Goal: Task Accomplishment & Management: Use online tool/utility

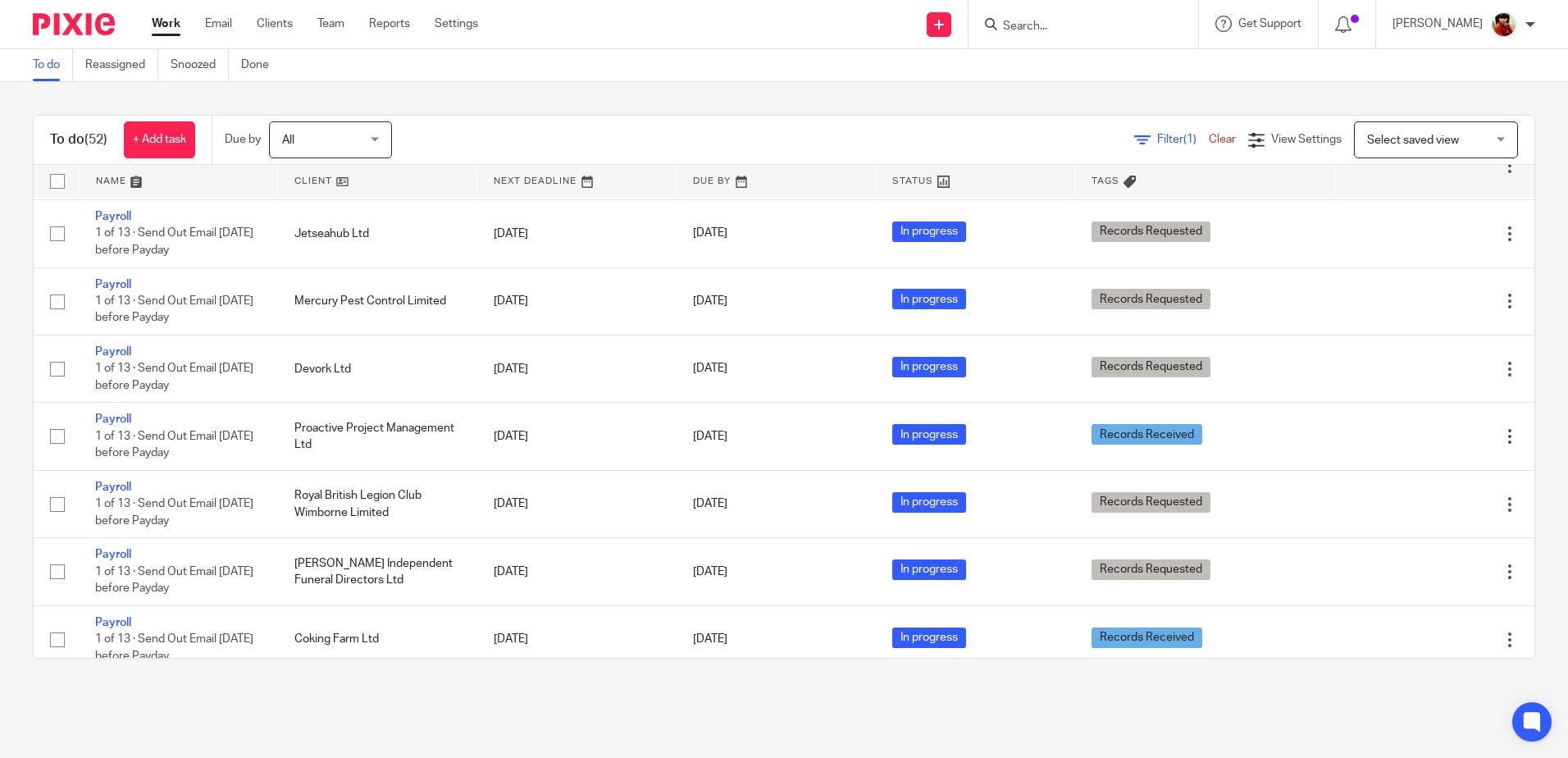
scroll to position [1121, 0]
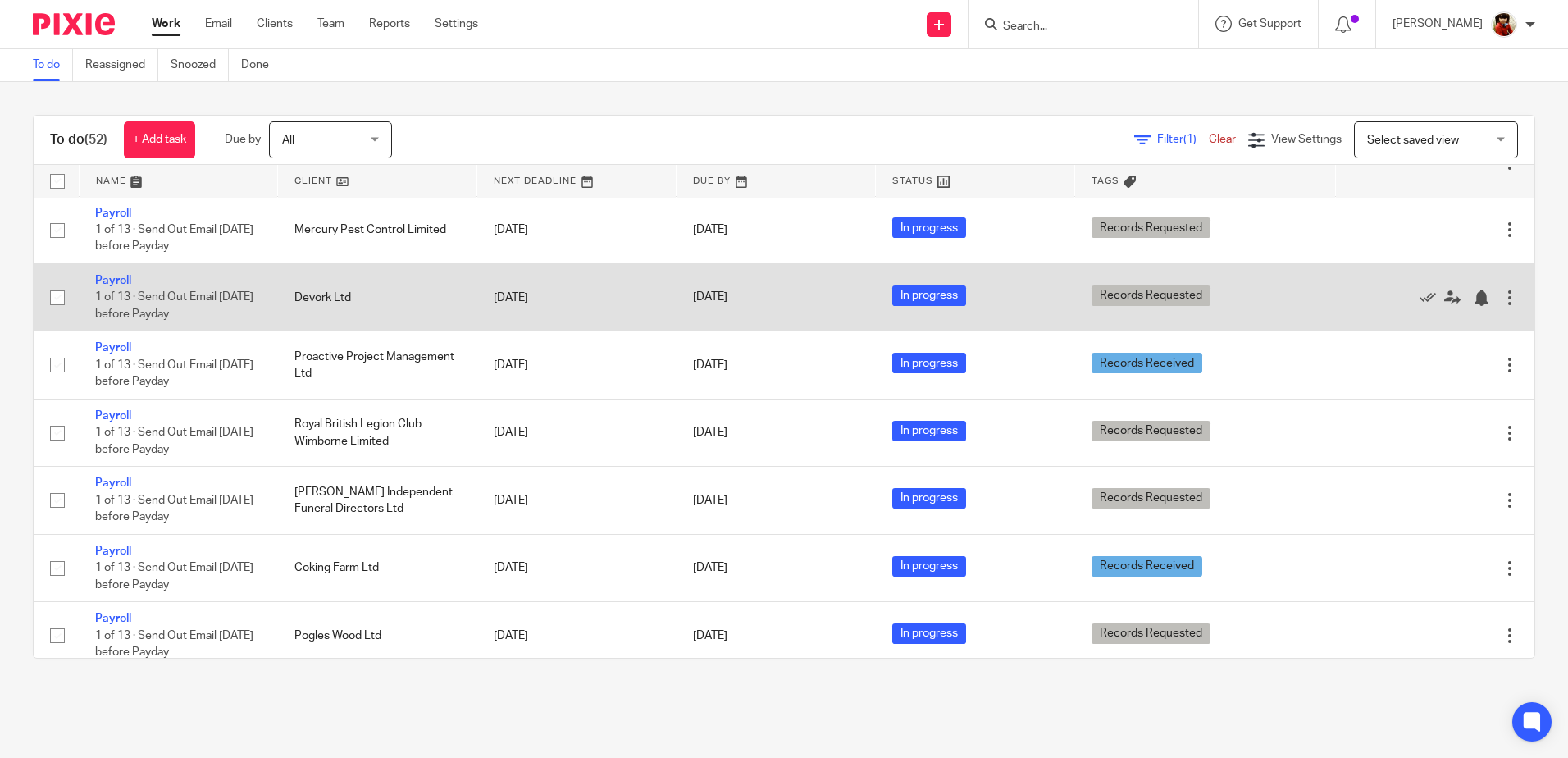
click at [119, 286] on link "Payroll" at bounding box center [112, 280] width 36 height 12
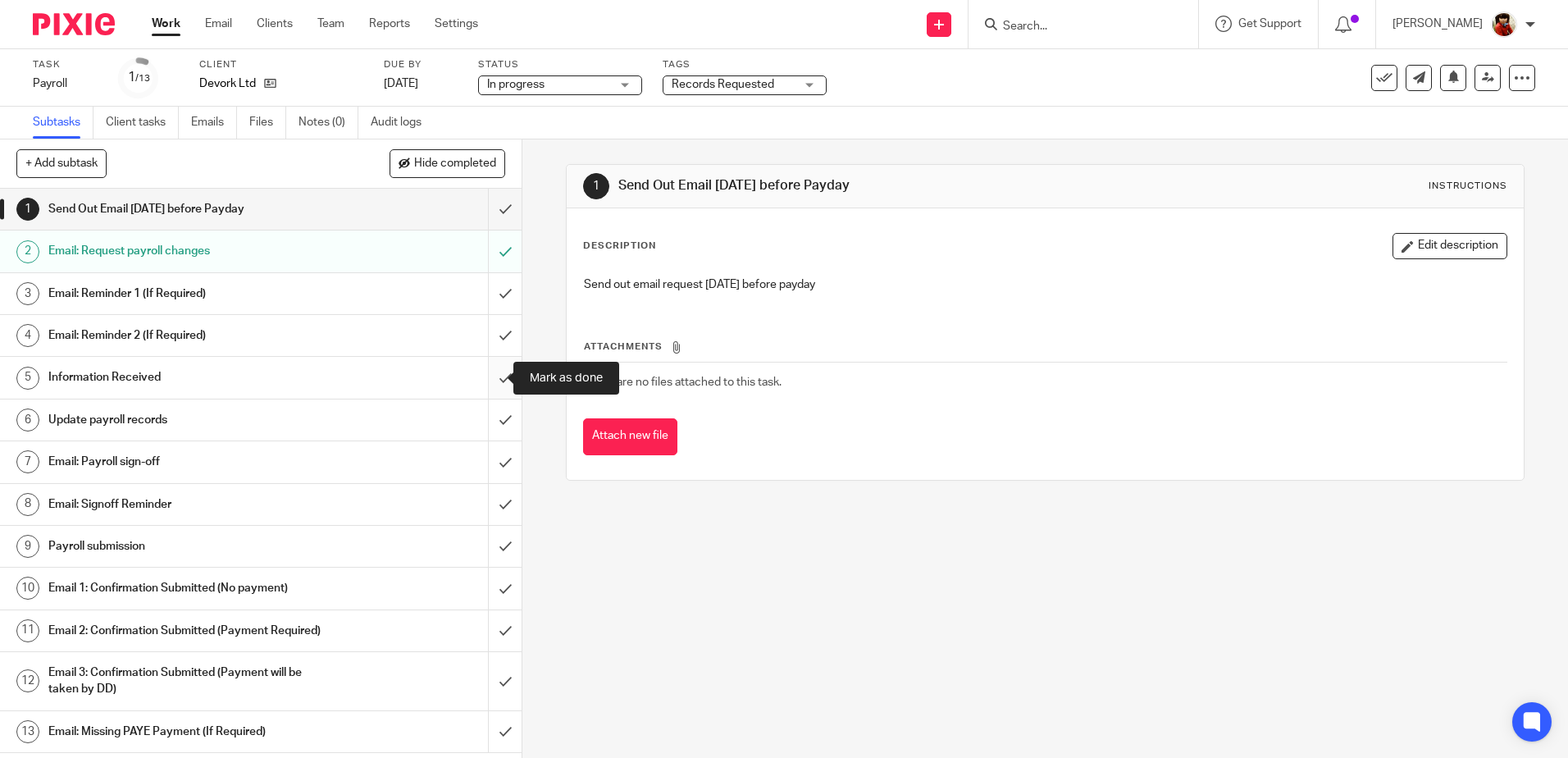
click at [488, 377] on input "submit" at bounding box center [261, 377] width 521 height 41
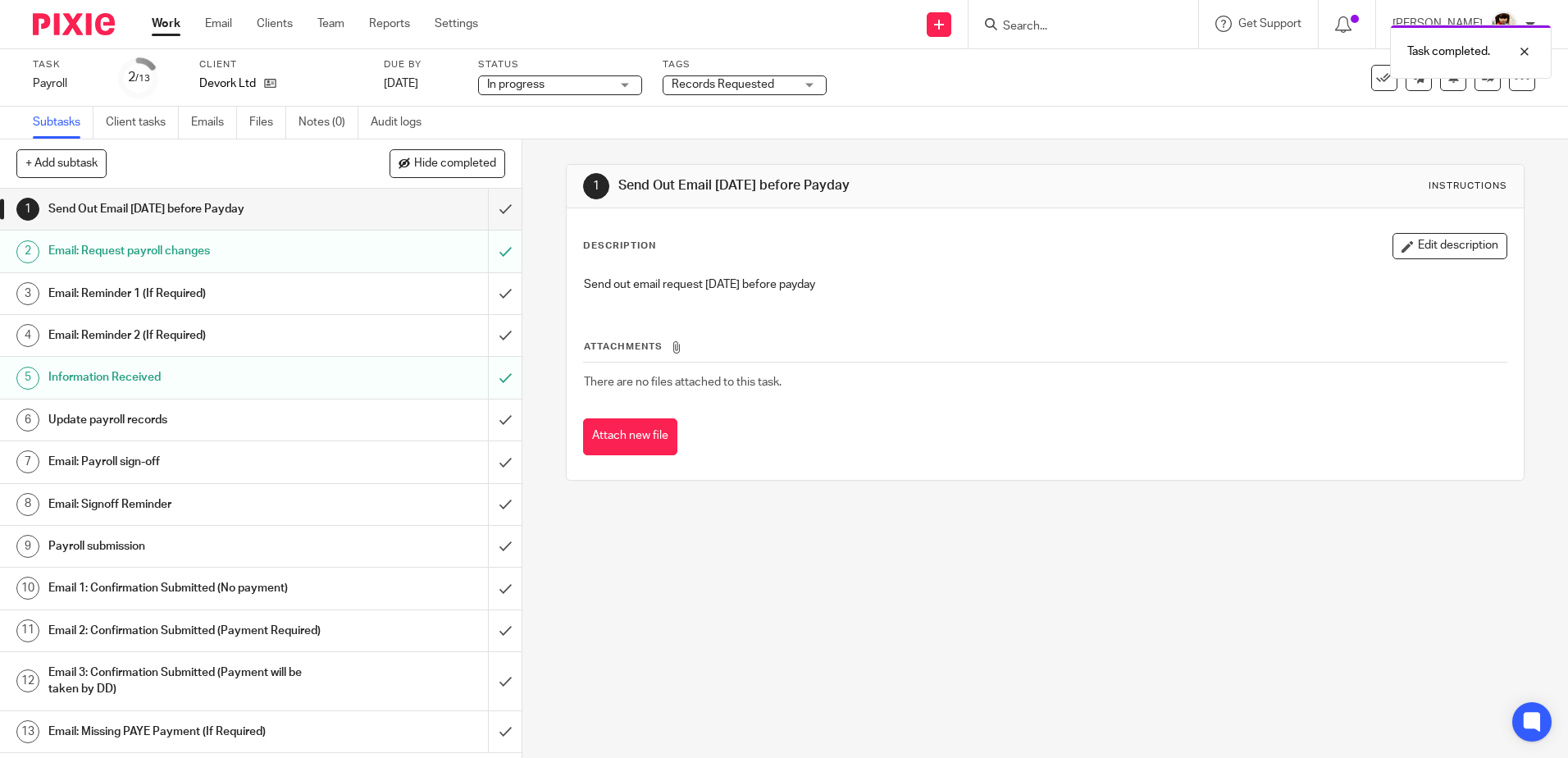
click at [107, 420] on h1 "Update payroll records" at bounding box center [189, 419] width 282 height 24
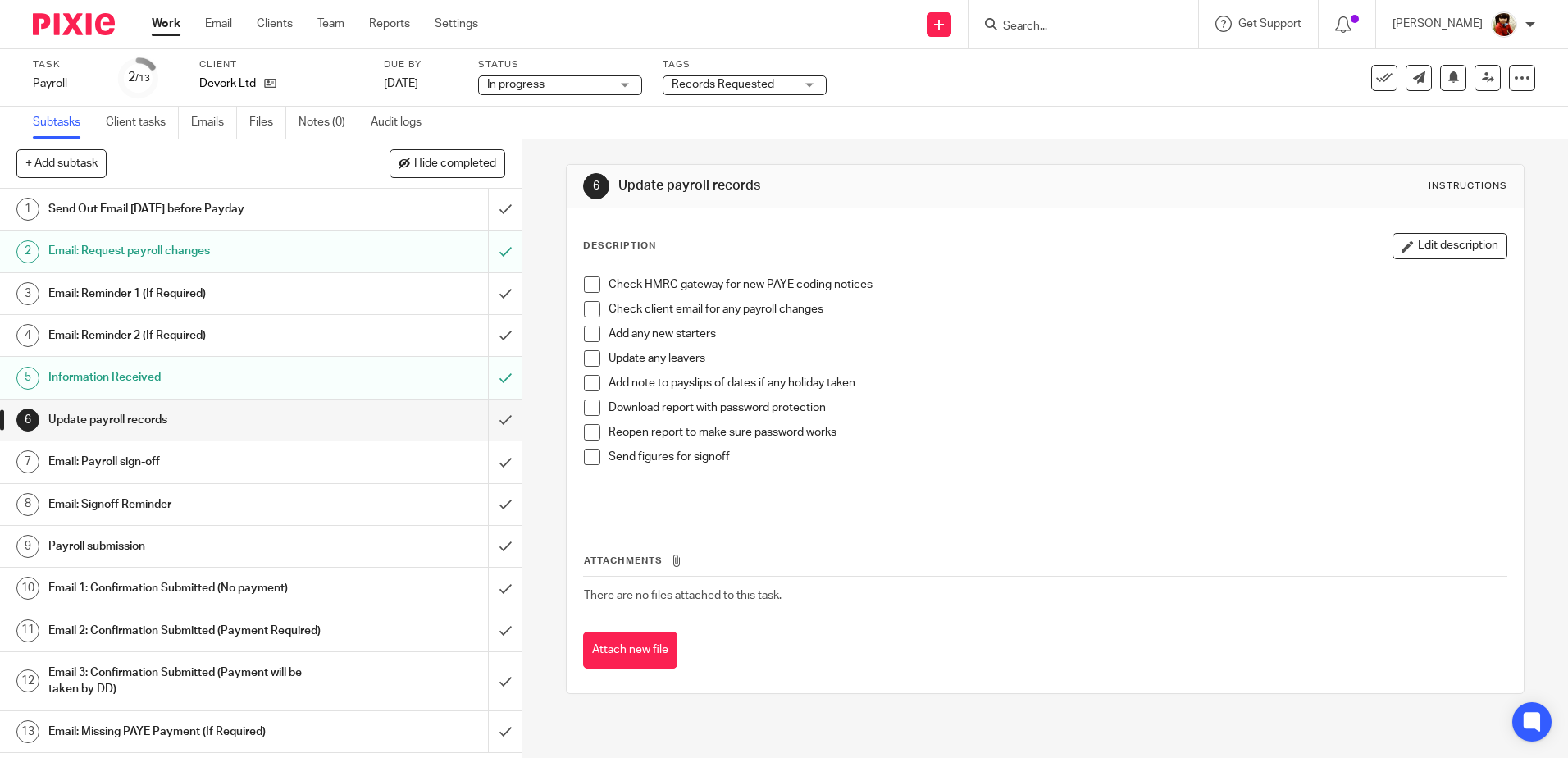
click at [592, 278] on span at bounding box center [592, 284] width 17 height 17
click at [584, 453] on span at bounding box center [592, 456] width 17 height 17
click at [587, 428] on span at bounding box center [592, 432] width 17 height 17
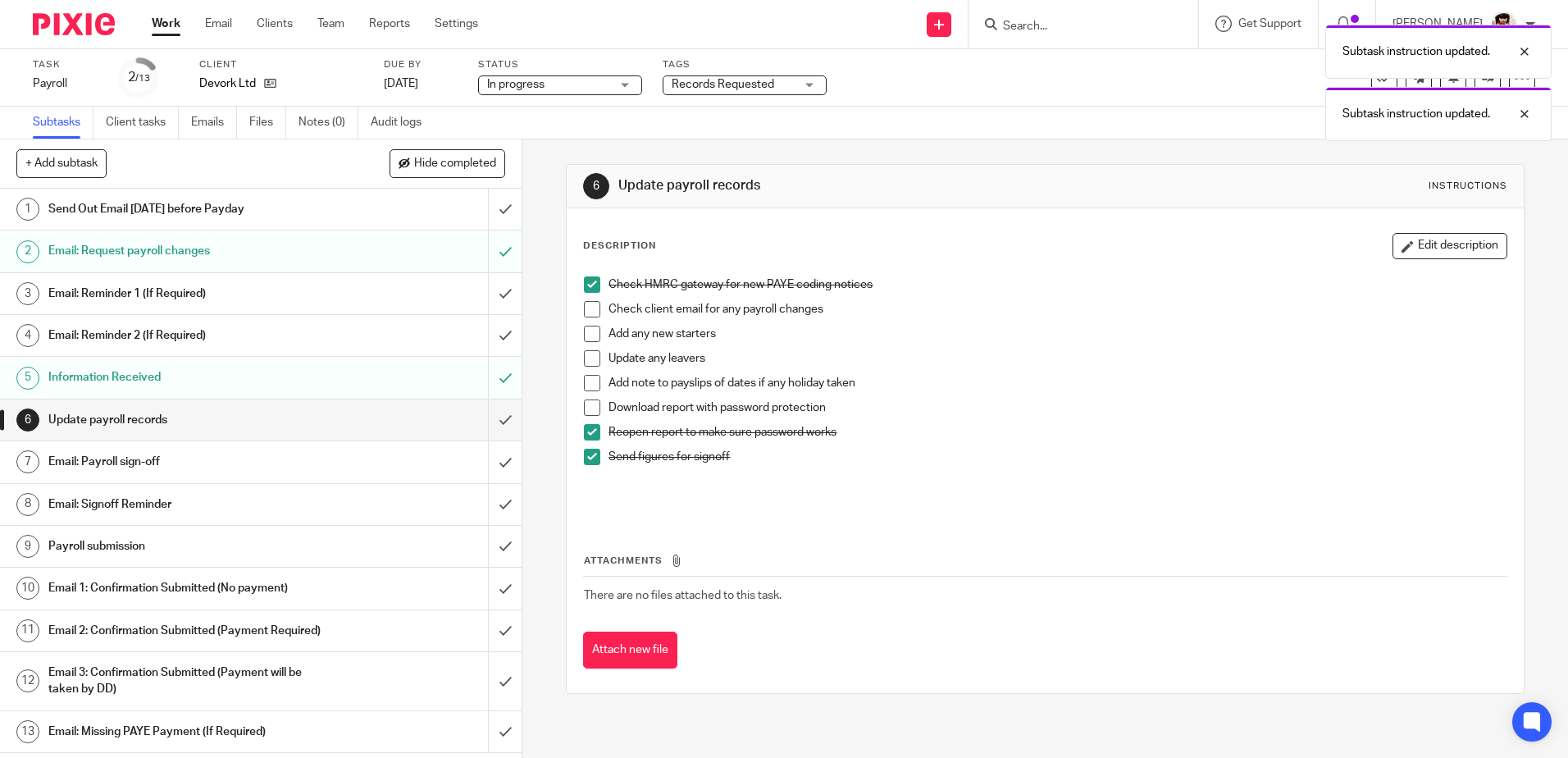
click at [588, 407] on span at bounding box center [592, 407] width 17 height 17
click at [104, 454] on h1 "Email: Payroll sign-off" at bounding box center [189, 461] width 282 height 24
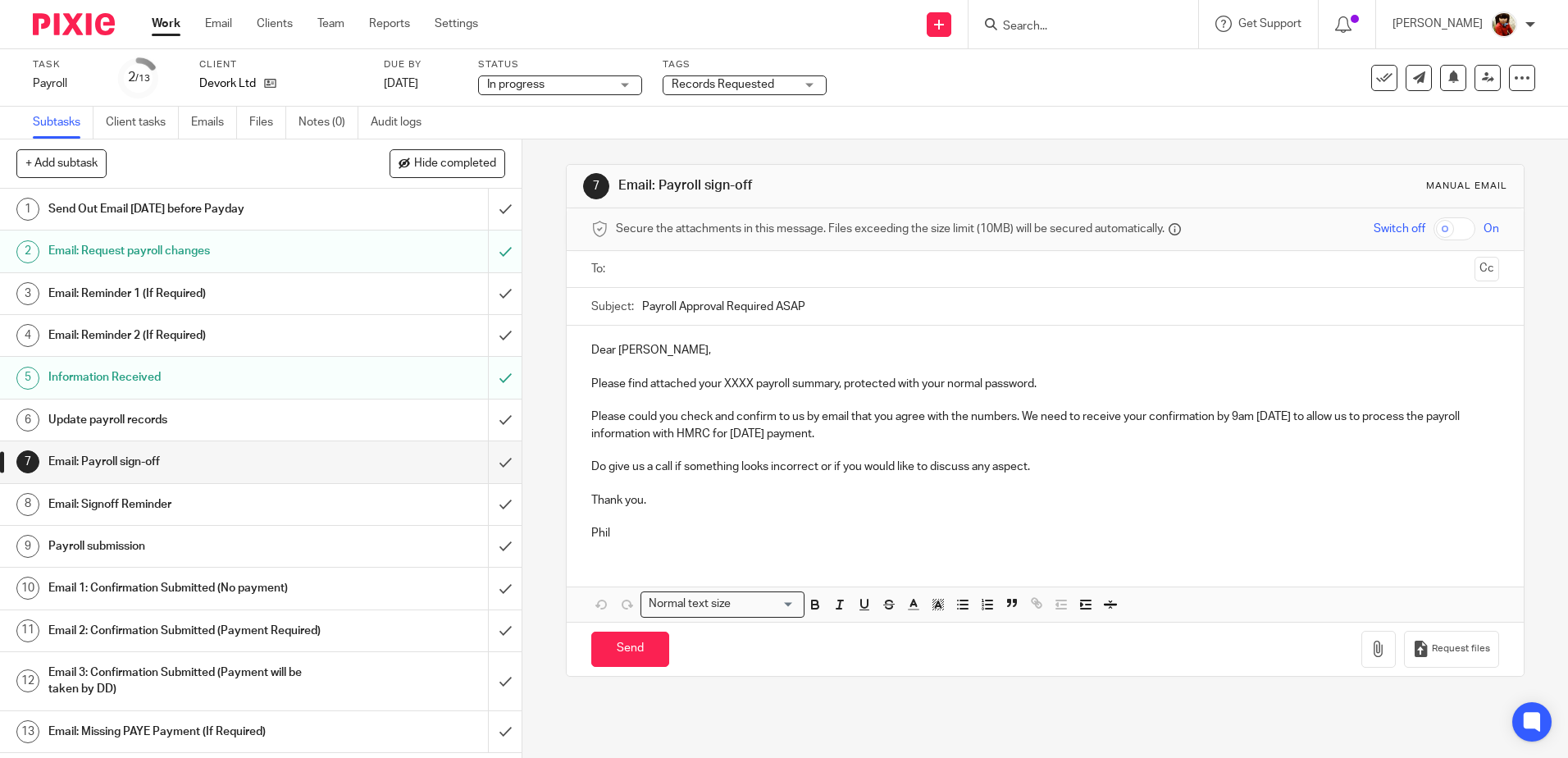
click at [751, 387] on p "Please find attached your XXXX payroll summary, protected with your normal pass…" at bounding box center [1045, 384] width 907 height 17
click at [1370, 651] on icon "button" at bounding box center [1378, 649] width 17 height 17
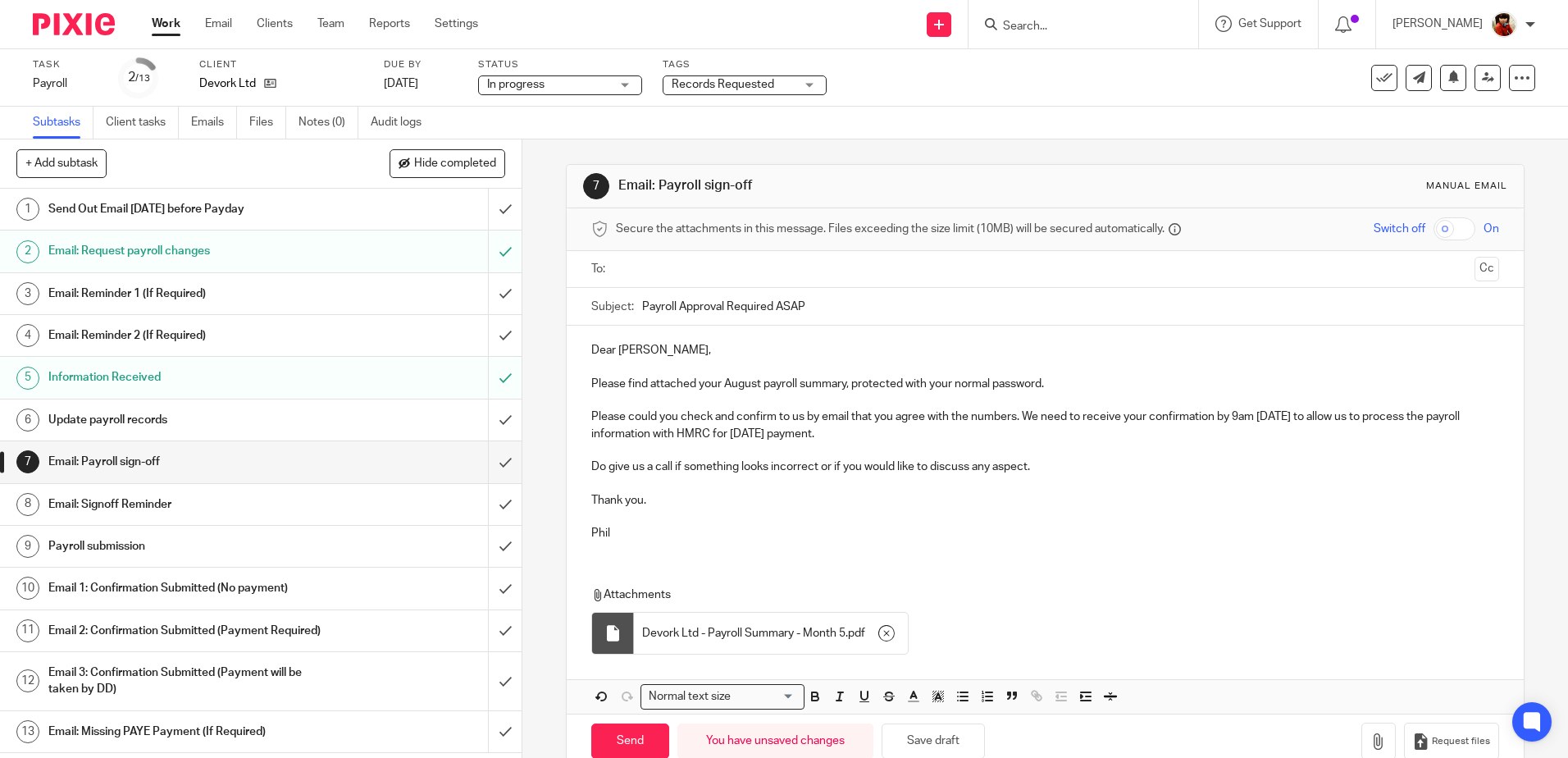
click at [656, 274] on input "text" at bounding box center [1045, 269] width 846 height 19
click at [626, 738] on input "Send" at bounding box center [631, 744] width 78 height 35
type input "Sent"
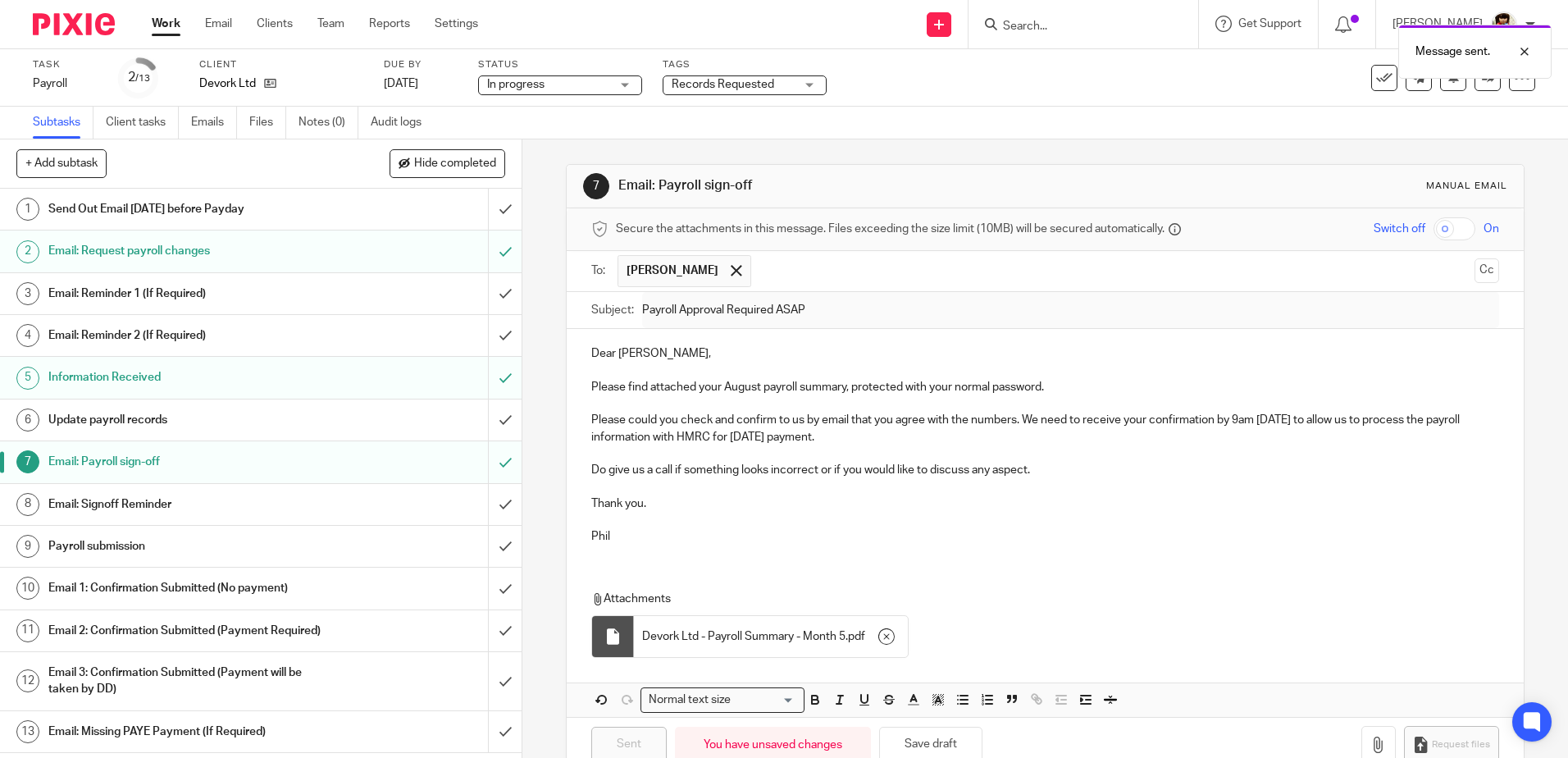
click at [811, 85] on div "Records Requested" at bounding box center [745, 85] width 164 height 20
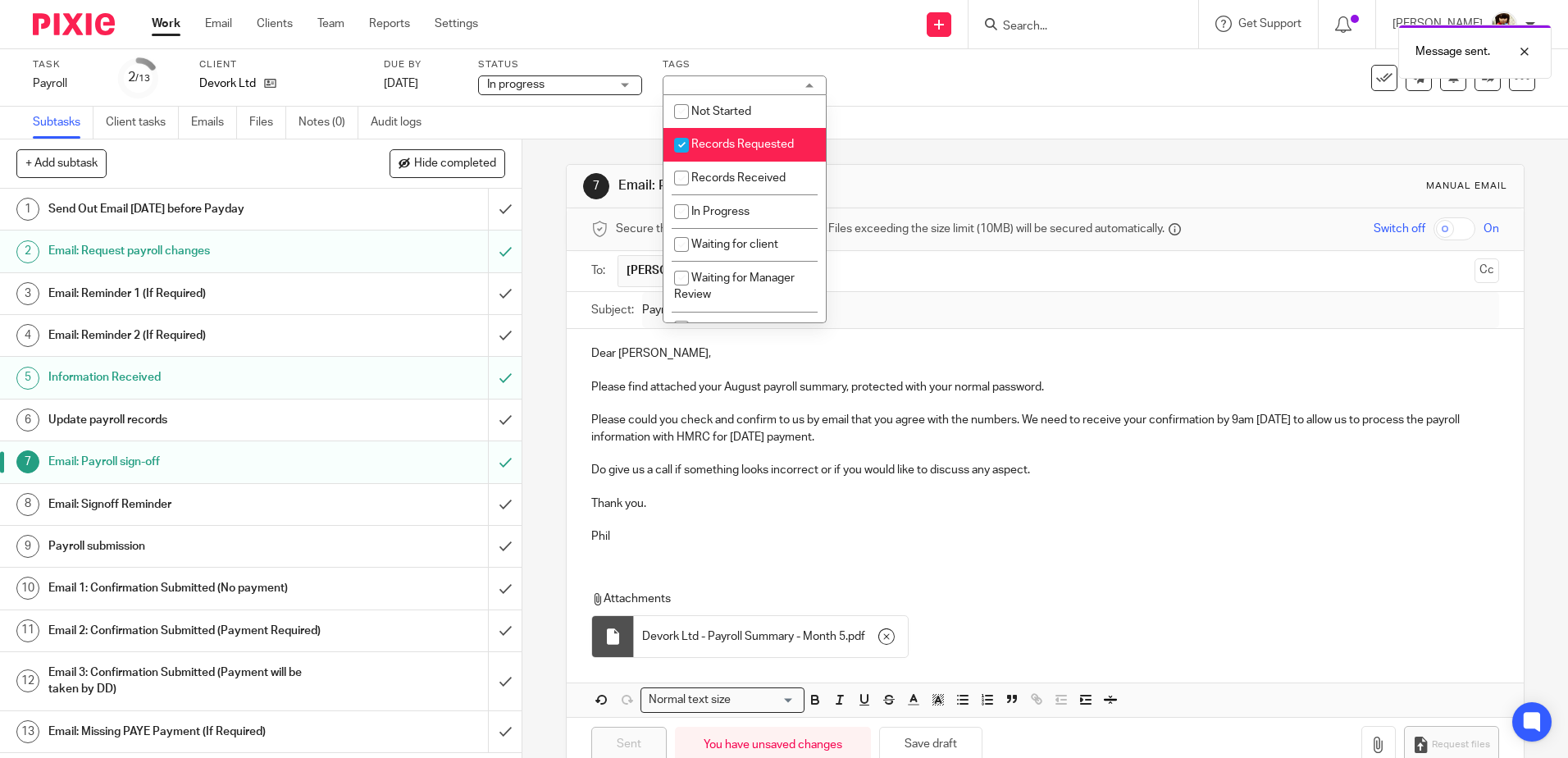
click at [686, 149] on input "checkbox" at bounding box center [681, 146] width 31 height 31
checkbox input "false"
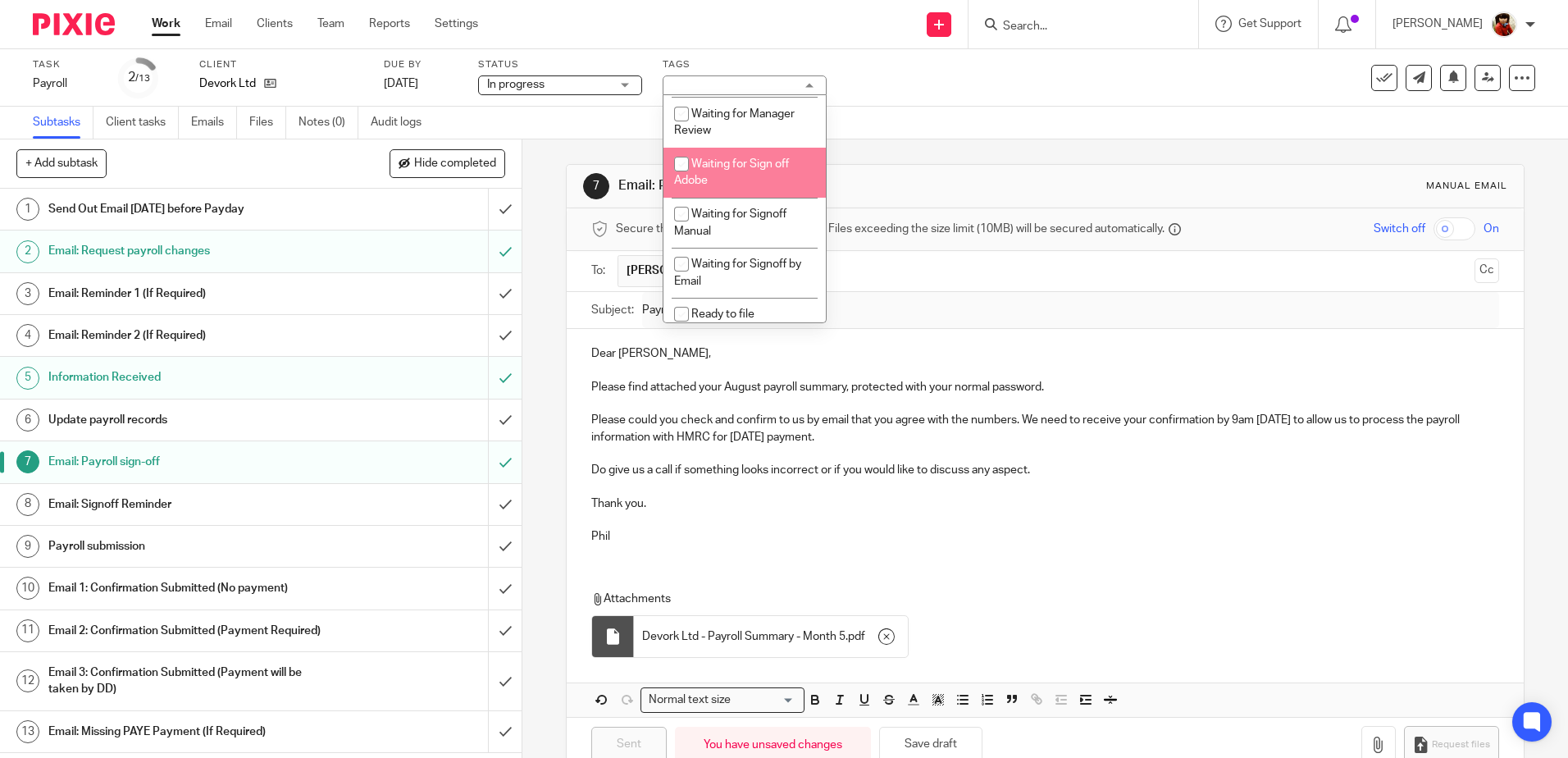
scroll to position [197, 0]
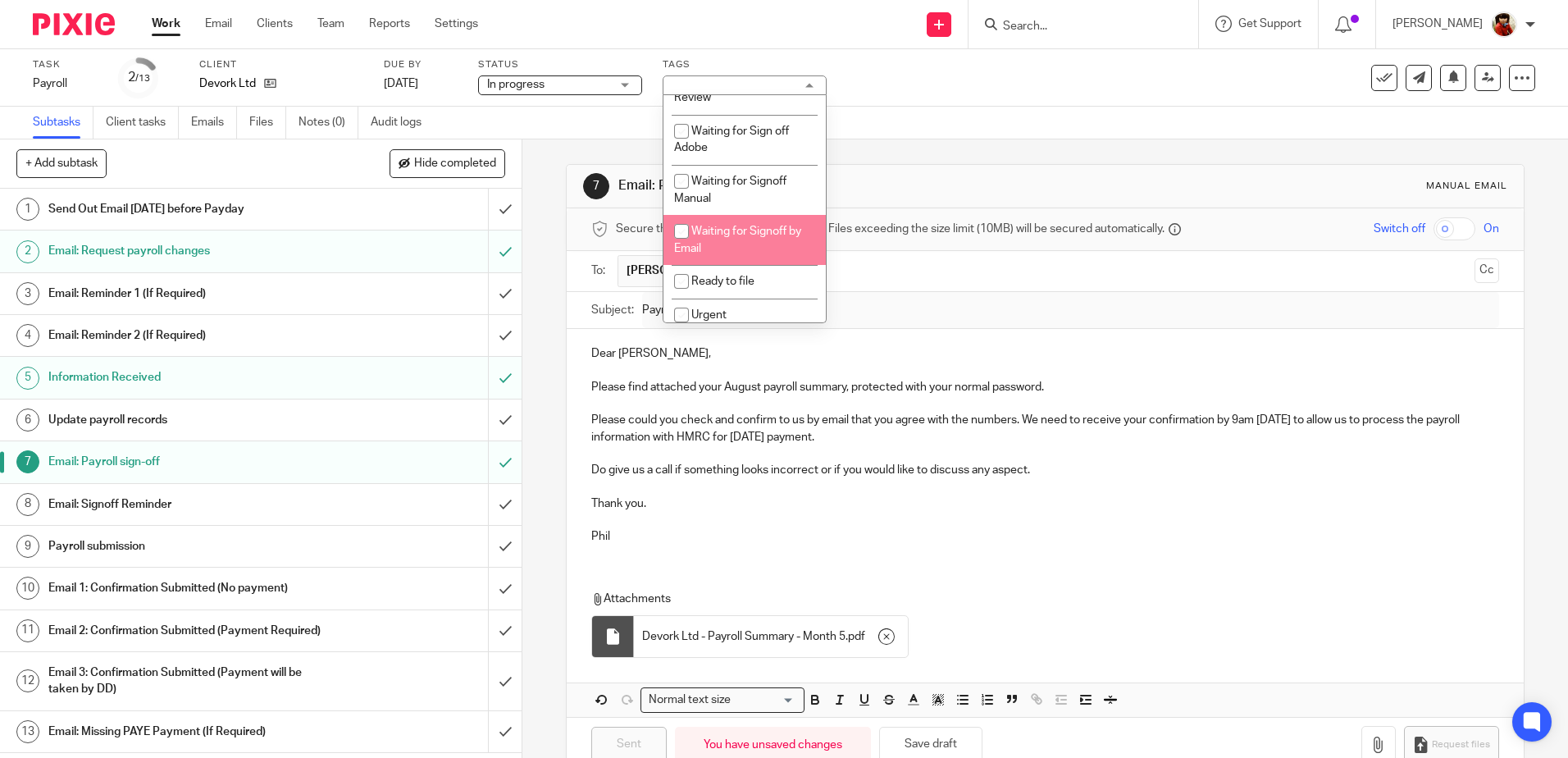
click at [689, 232] on input "checkbox" at bounding box center [681, 232] width 31 height 31
checkbox input "true"
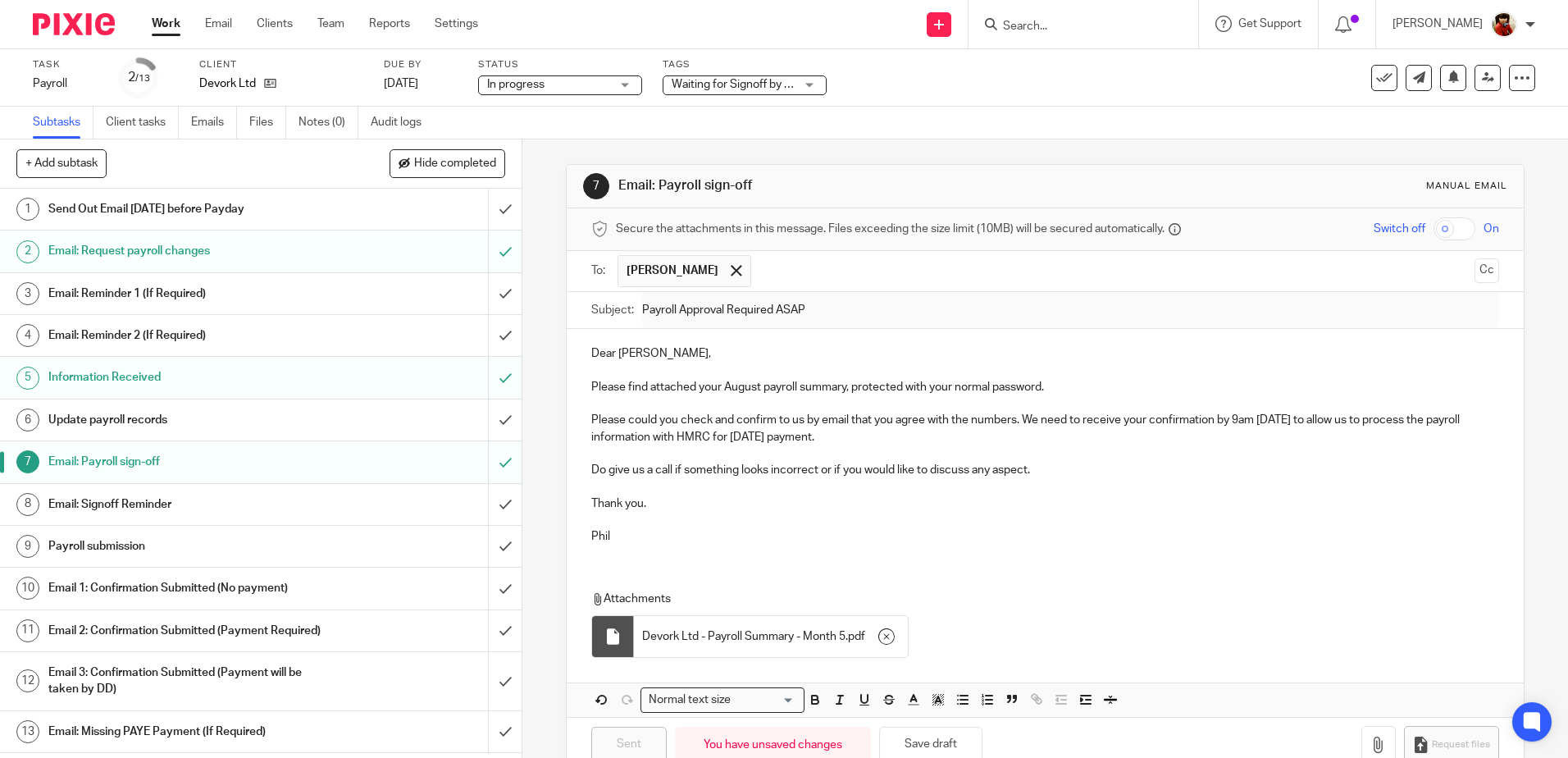
click at [896, 116] on div "Subtasks Client tasks Emails Files Notes (0) Audit logs" at bounding box center [784, 123] width 1568 height 33
click at [136, 420] on h1 "Update payroll records" at bounding box center [189, 419] width 282 height 24
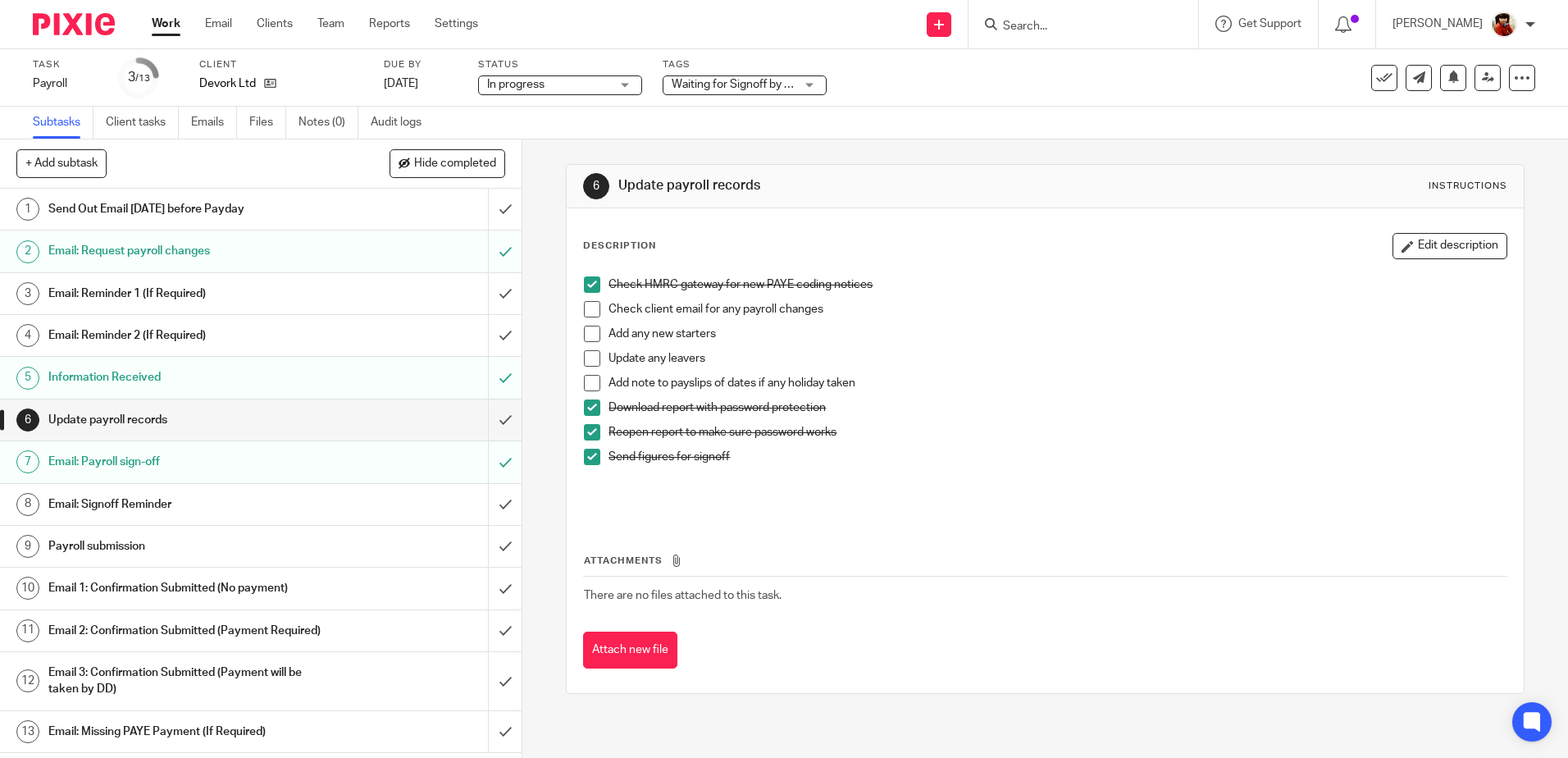
click at [588, 309] on span at bounding box center [592, 309] width 17 height 17
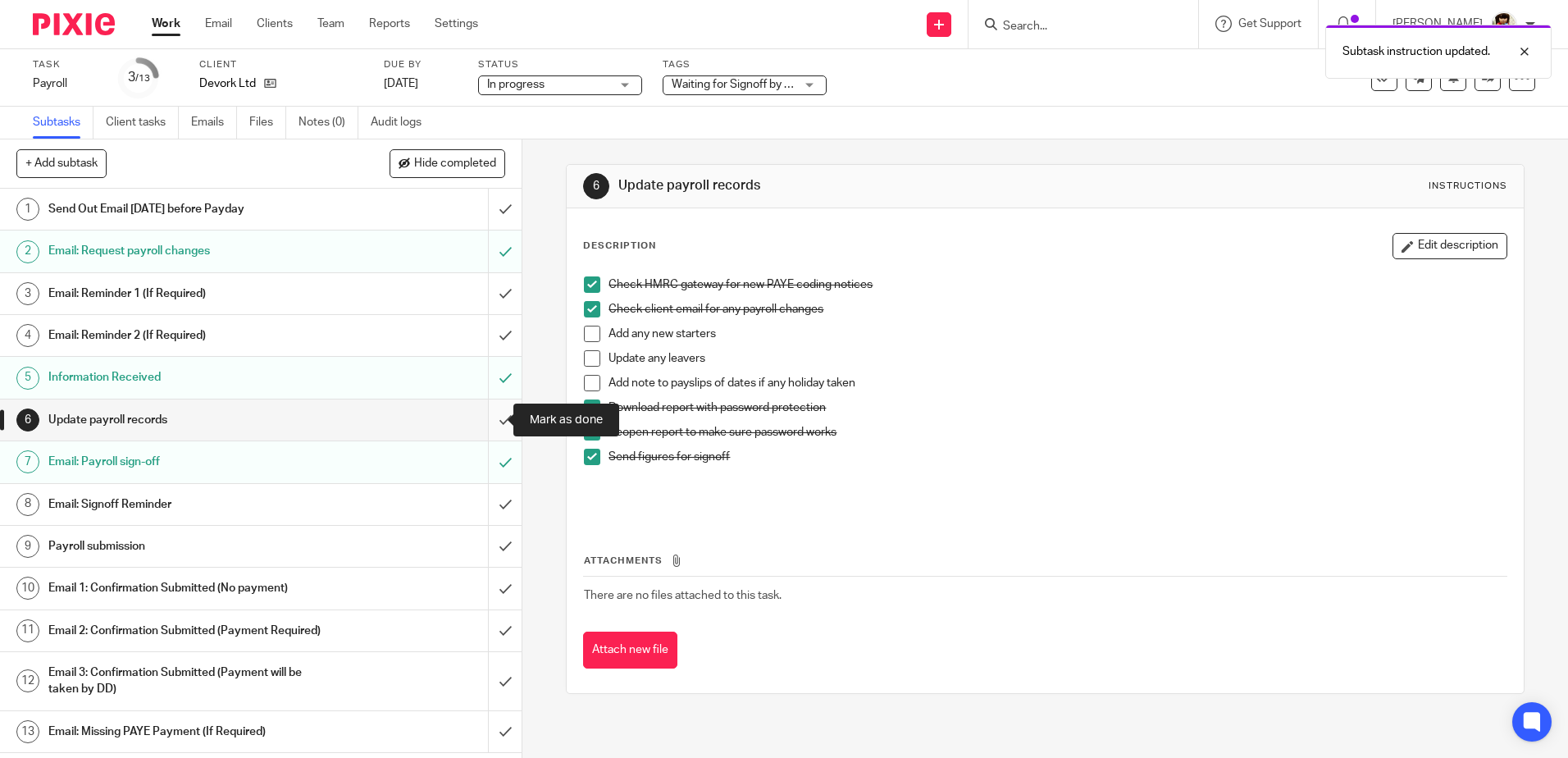
click at [487, 422] on input "submit" at bounding box center [261, 420] width 521 height 41
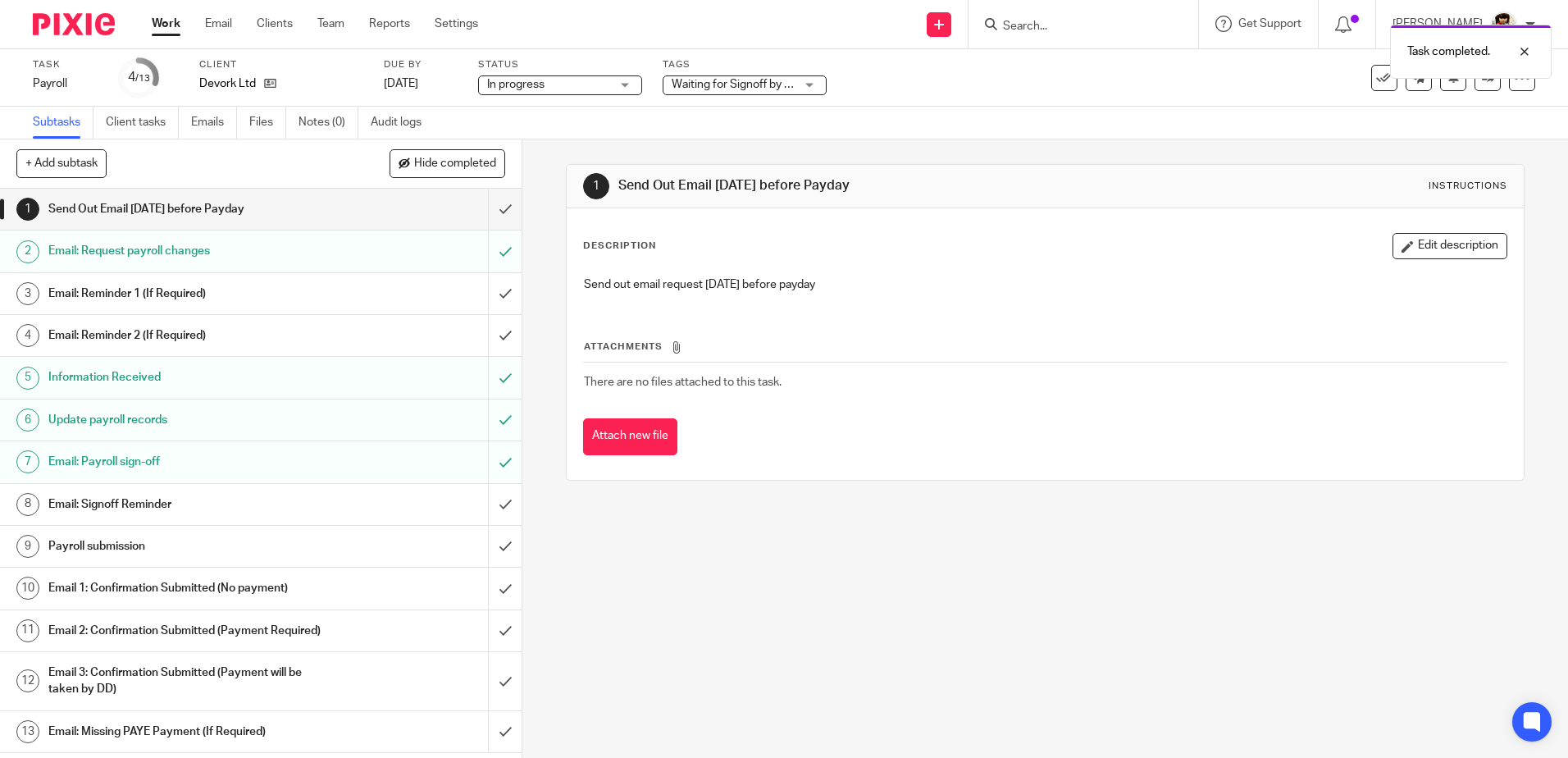
click at [166, 25] on link "Work" at bounding box center [165, 23] width 28 height 17
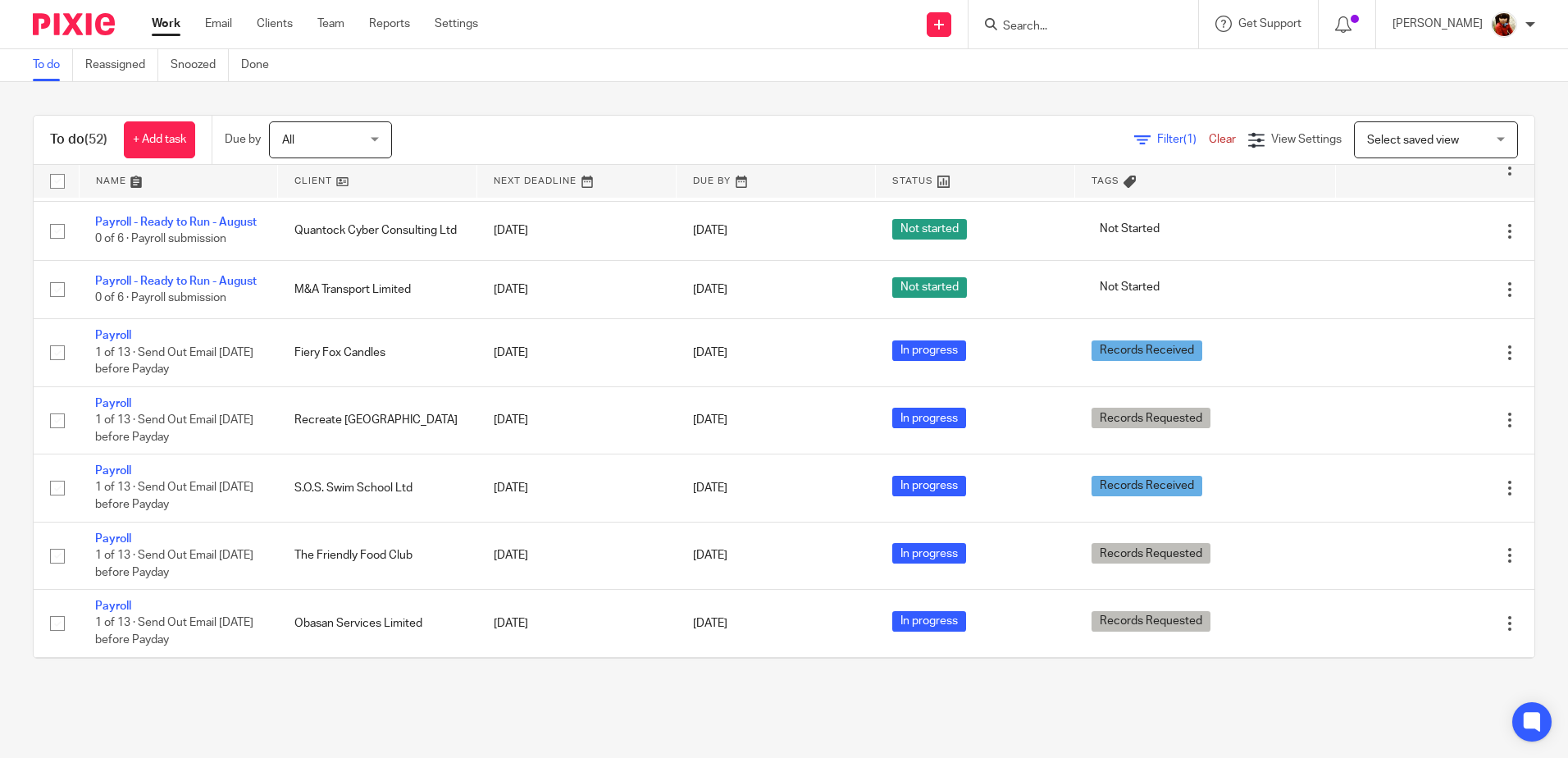
scroll to position [558, 0]
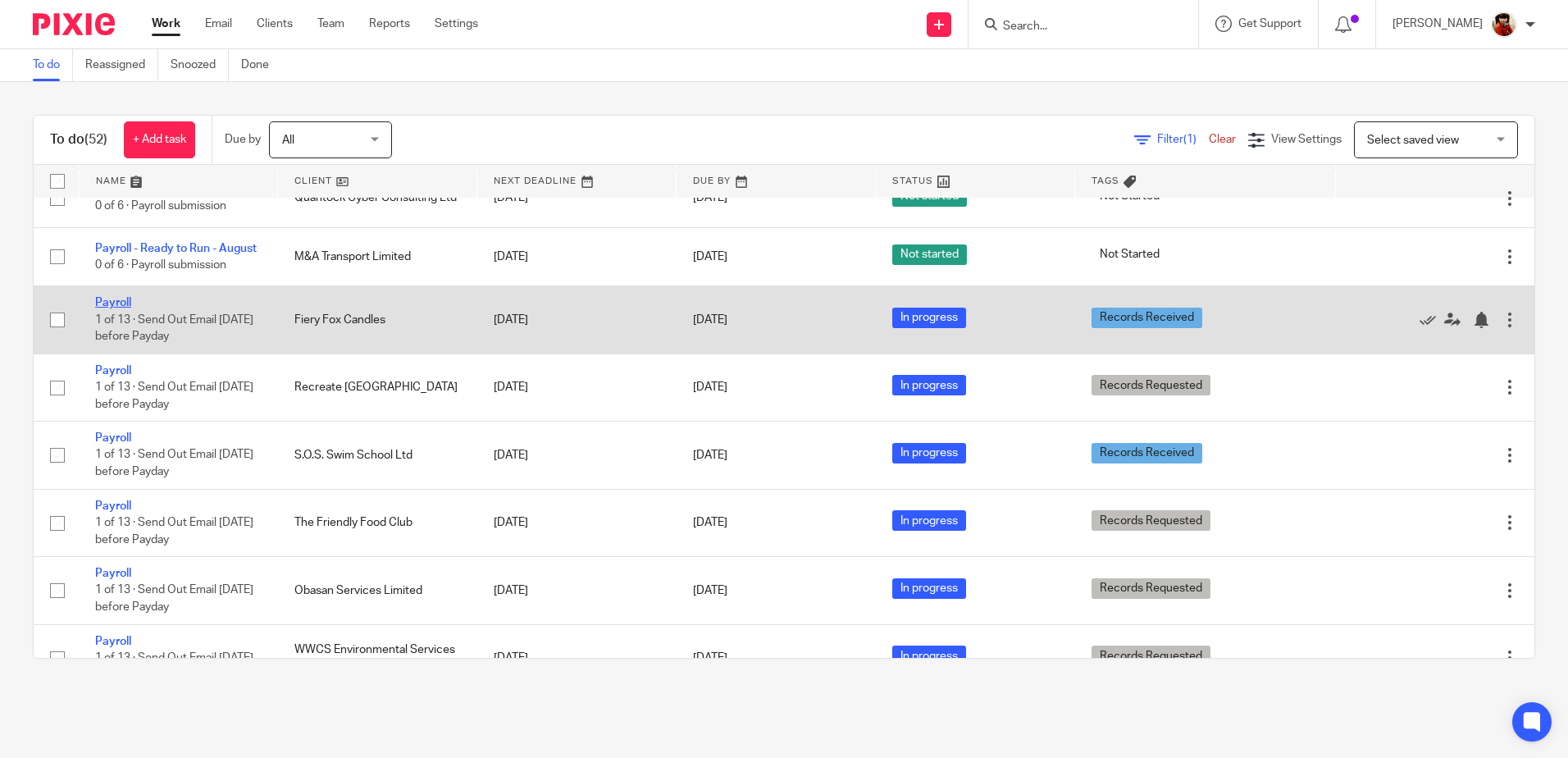
click at [116, 309] on link "Payroll" at bounding box center [112, 303] width 36 height 12
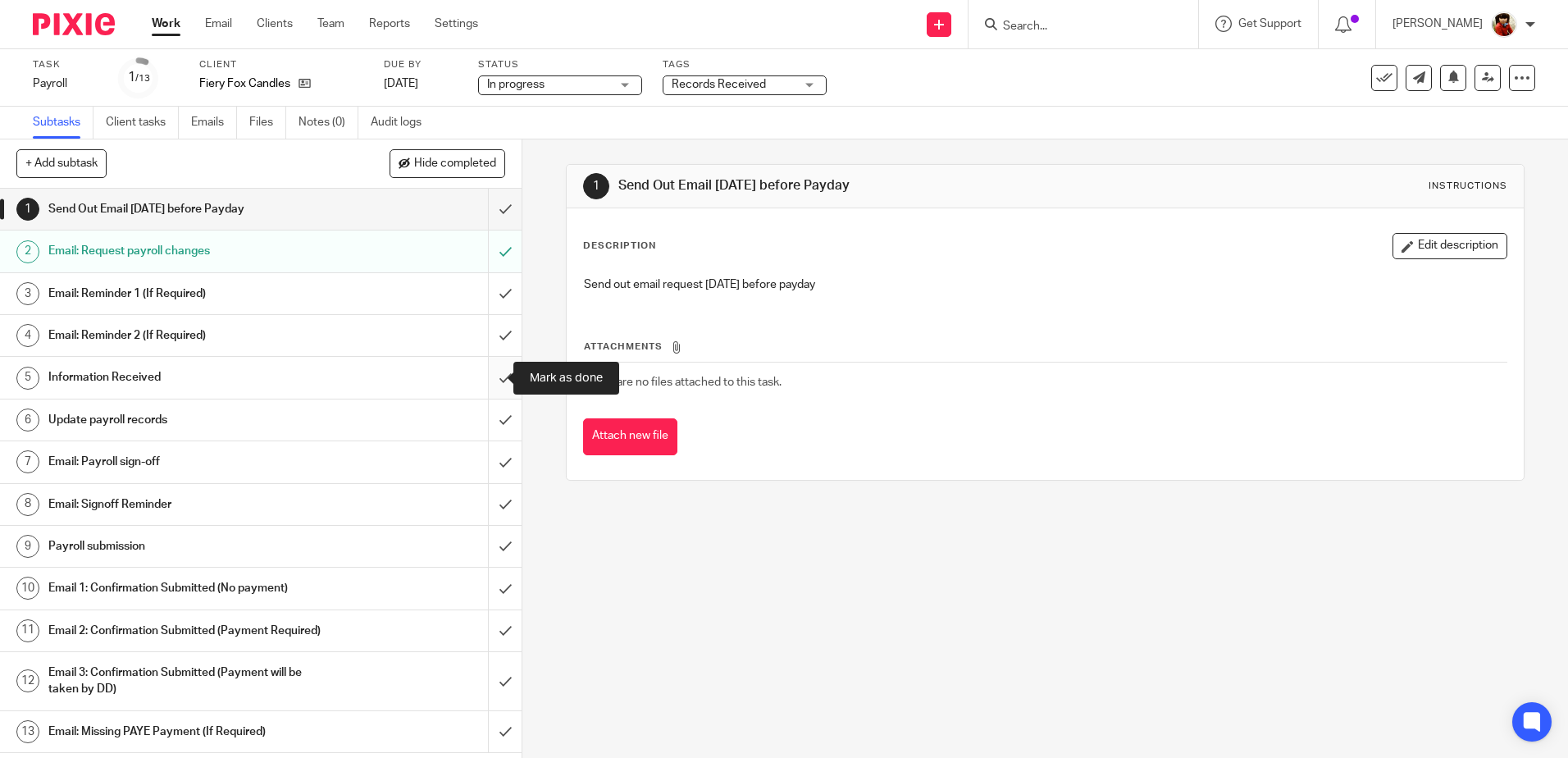
click at [495, 371] on input "submit" at bounding box center [261, 377] width 521 height 41
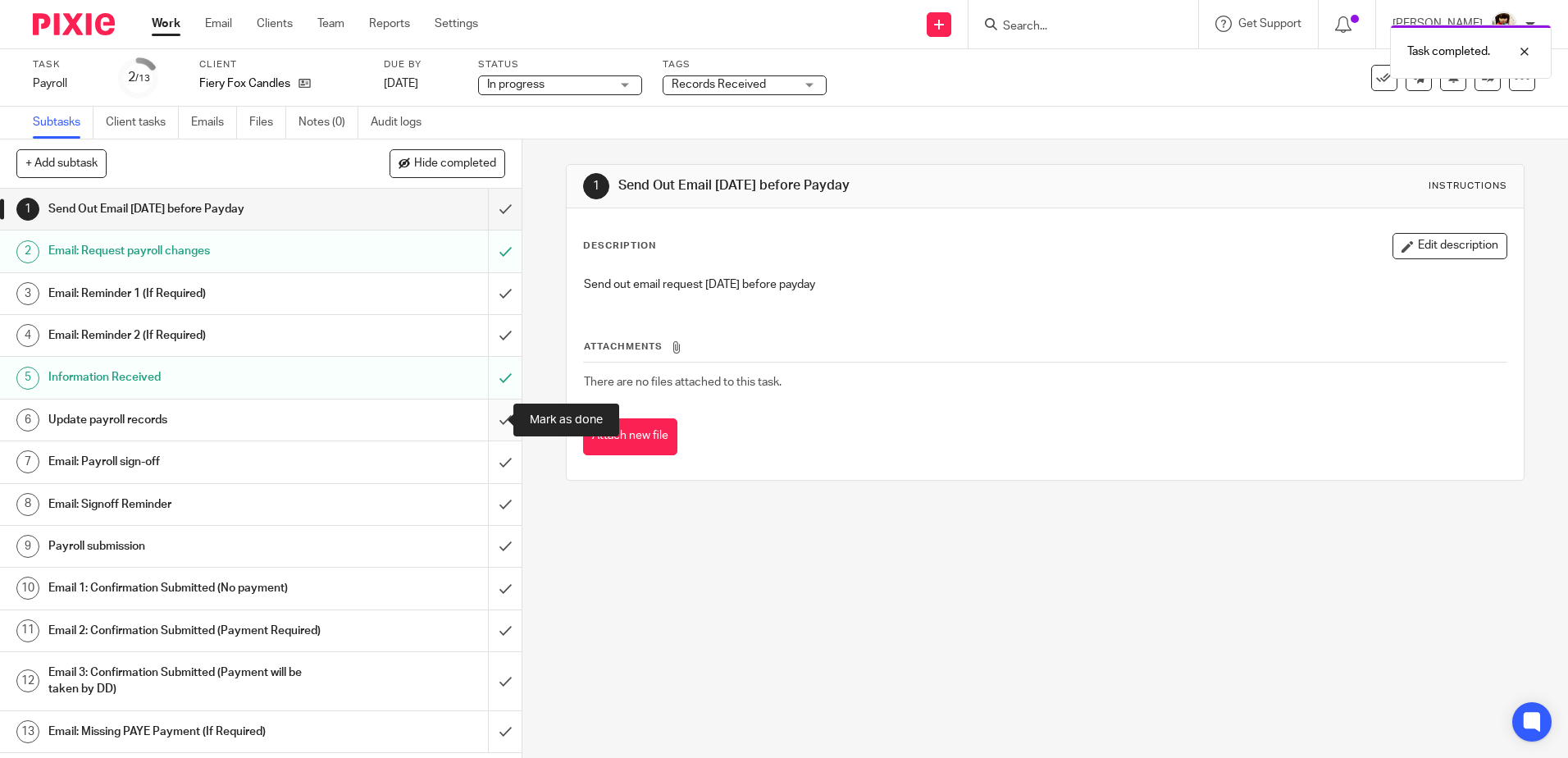
click at [481, 422] on input "submit" at bounding box center [261, 420] width 521 height 41
click at [93, 417] on h1 "Update payroll records" at bounding box center [189, 419] width 282 height 24
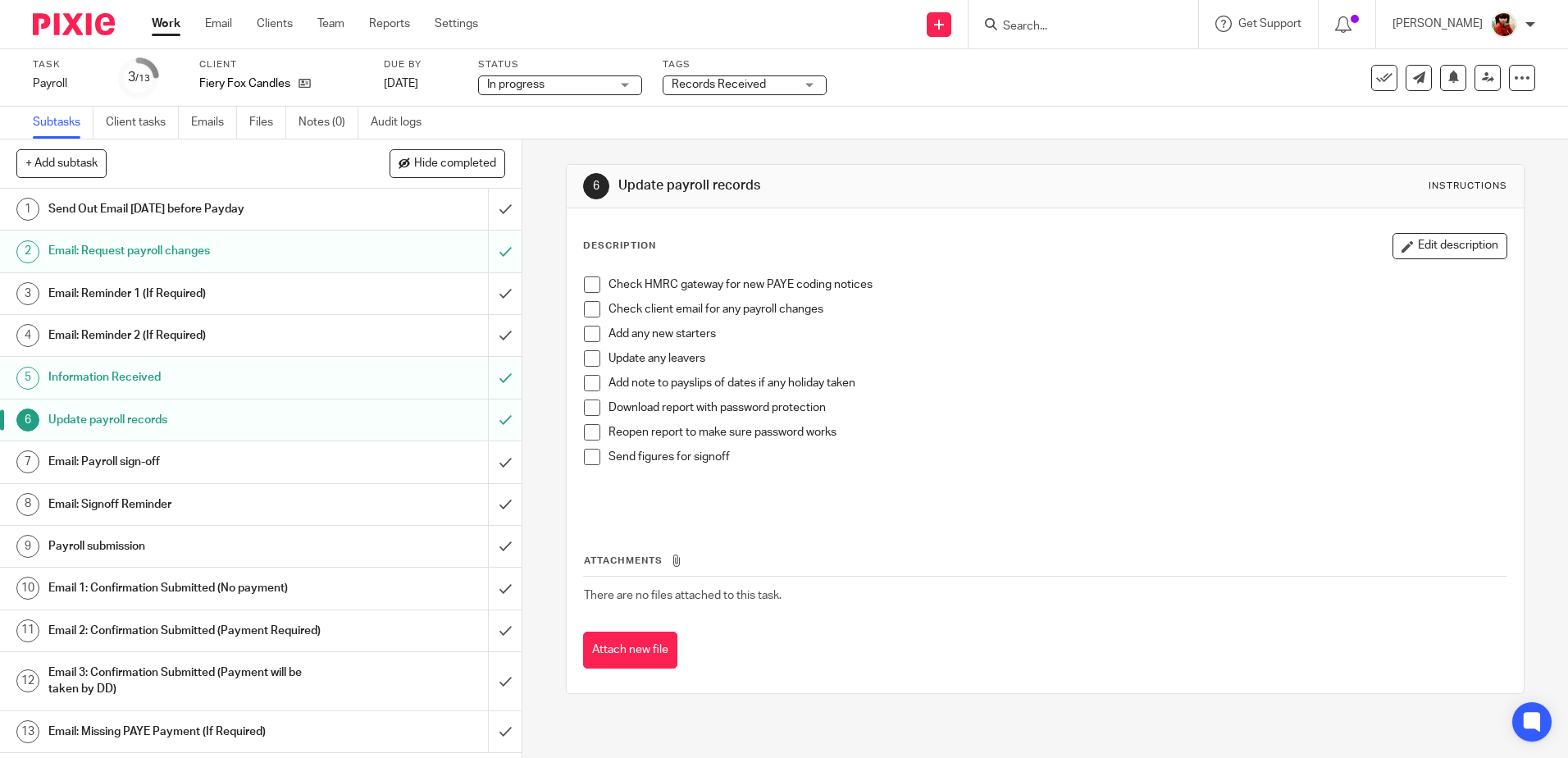
click at [584, 286] on span at bounding box center [592, 284] width 17 height 17
click at [590, 310] on span at bounding box center [592, 309] width 17 height 17
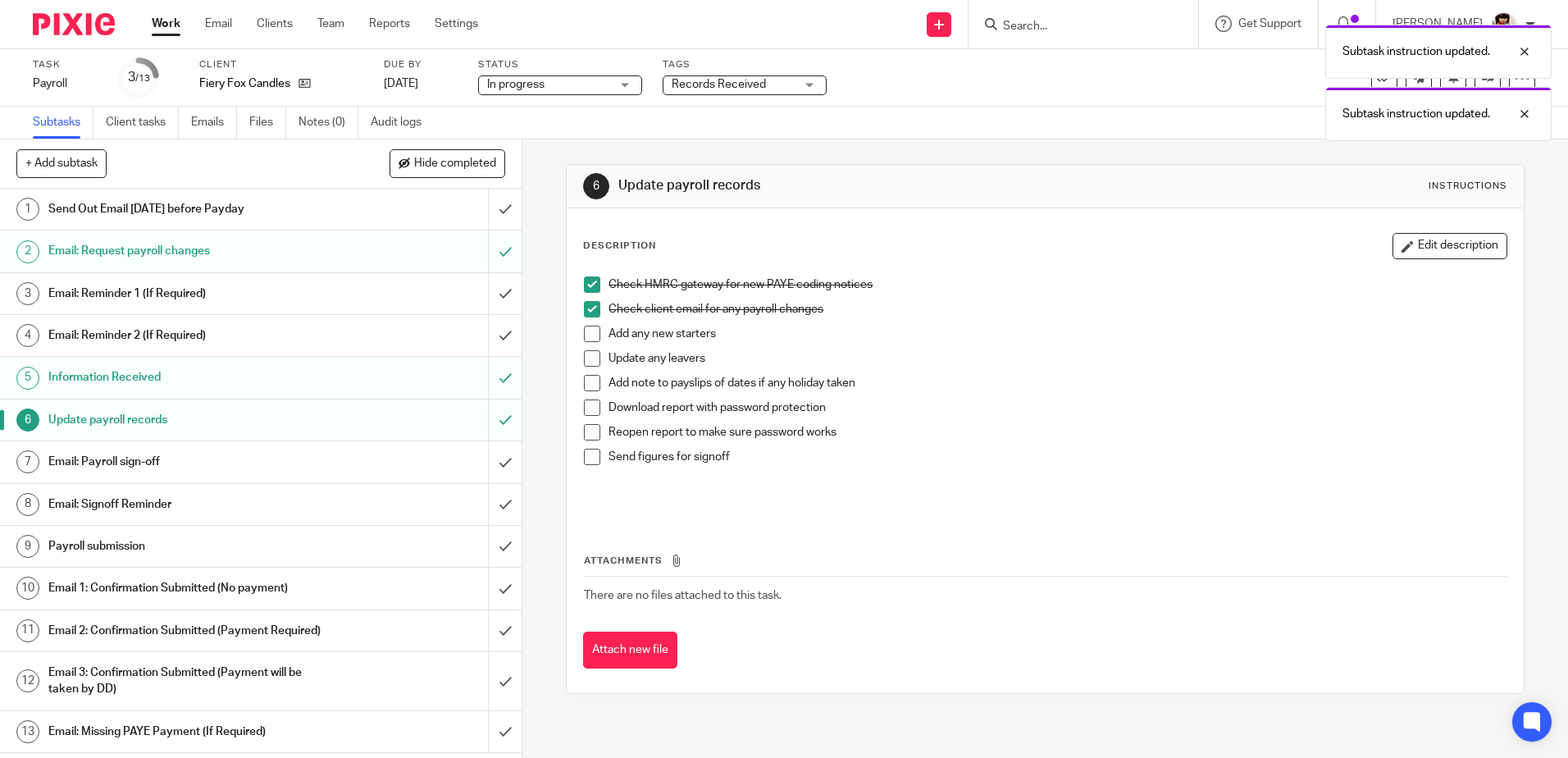
click at [586, 404] on span at bounding box center [592, 407] width 17 height 17
drag, startPoint x: 587, startPoint y: 426, endPoint x: 589, endPoint y: 417, distance: 9.2
click at [587, 427] on span at bounding box center [592, 432] width 17 height 17
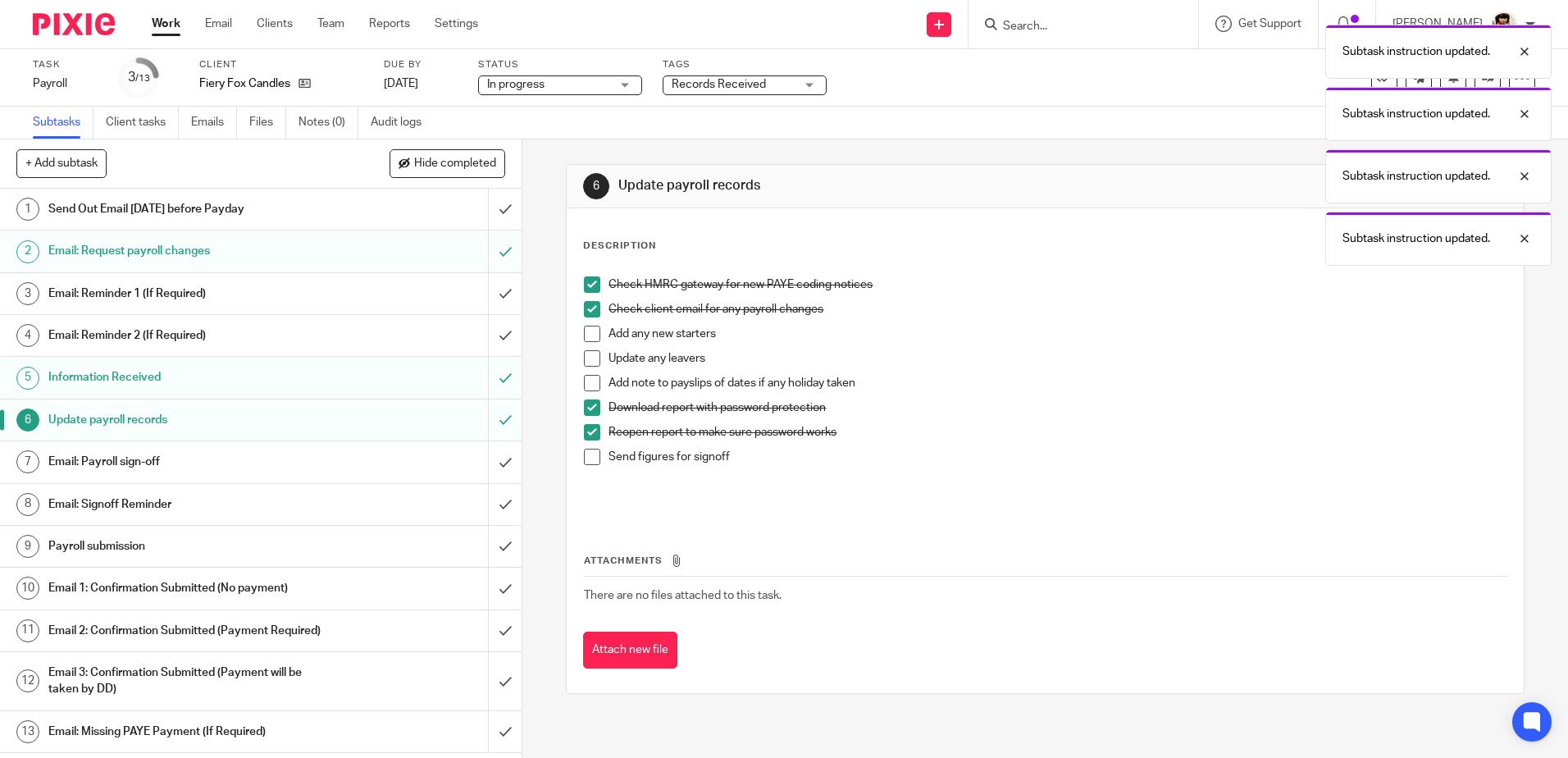
click at [591, 384] on span at bounding box center [592, 383] width 17 height 17
click at [585, 455] on span at bounding box center [592, 456] width 17 height 17
click at [123, 459] on h1 "Email: Payroll sign-off" at bounding box center [189, 461] width 282 height 24
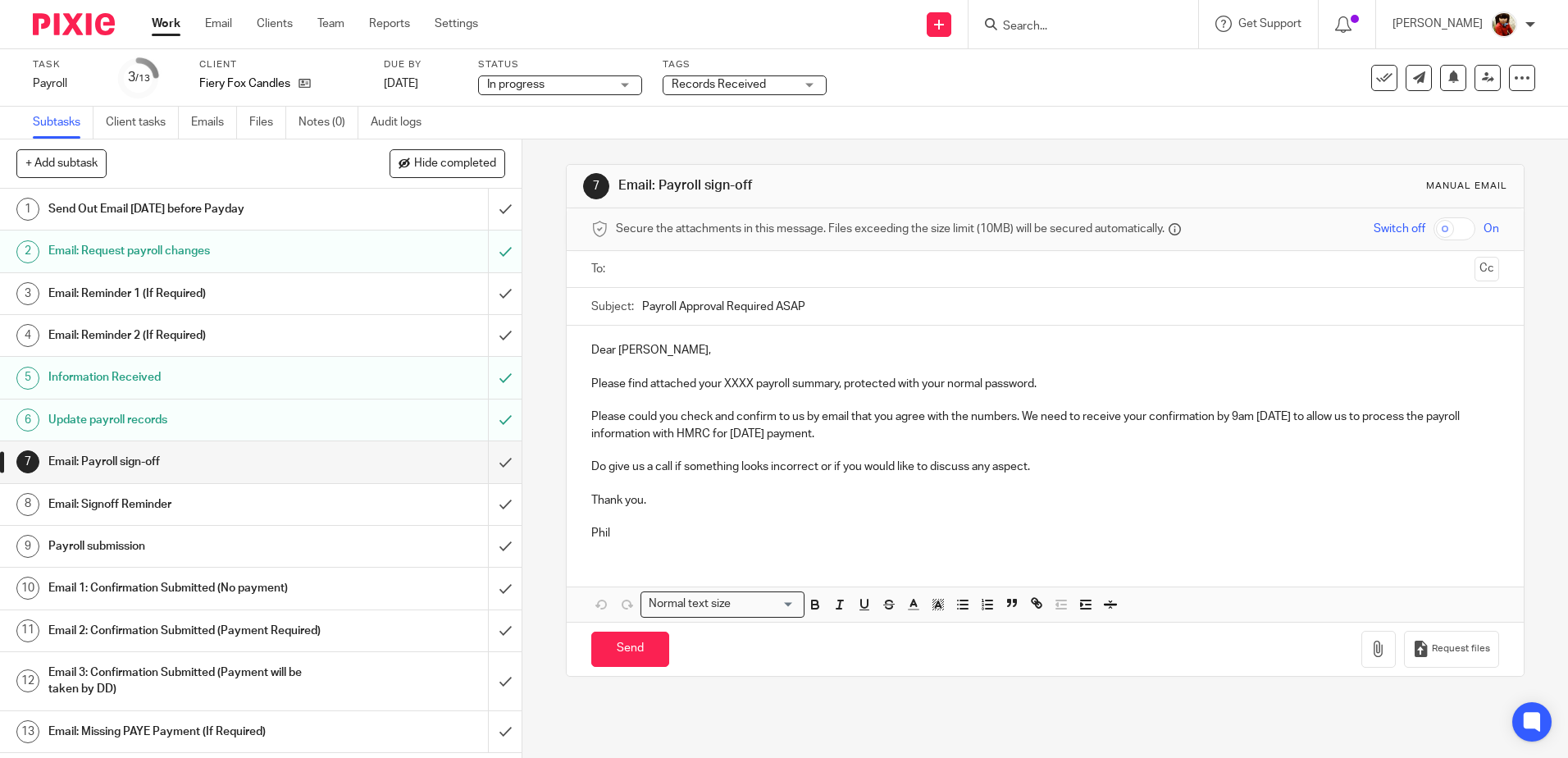
drag, startPoint x: 640, startPoint y: 346, endPoint x: 715, endPoint y: 355, distance: 75.5
click at [715, 355] on p "Dear Lisa Avey-Hebditch," at bounding box center [1045, 350] width 907 height 17
click at [751, 382] on p "Please find attached your XXXX payroll summary, protected with your normal pass…" at bounding box center [1045, 384] width 907 height 17
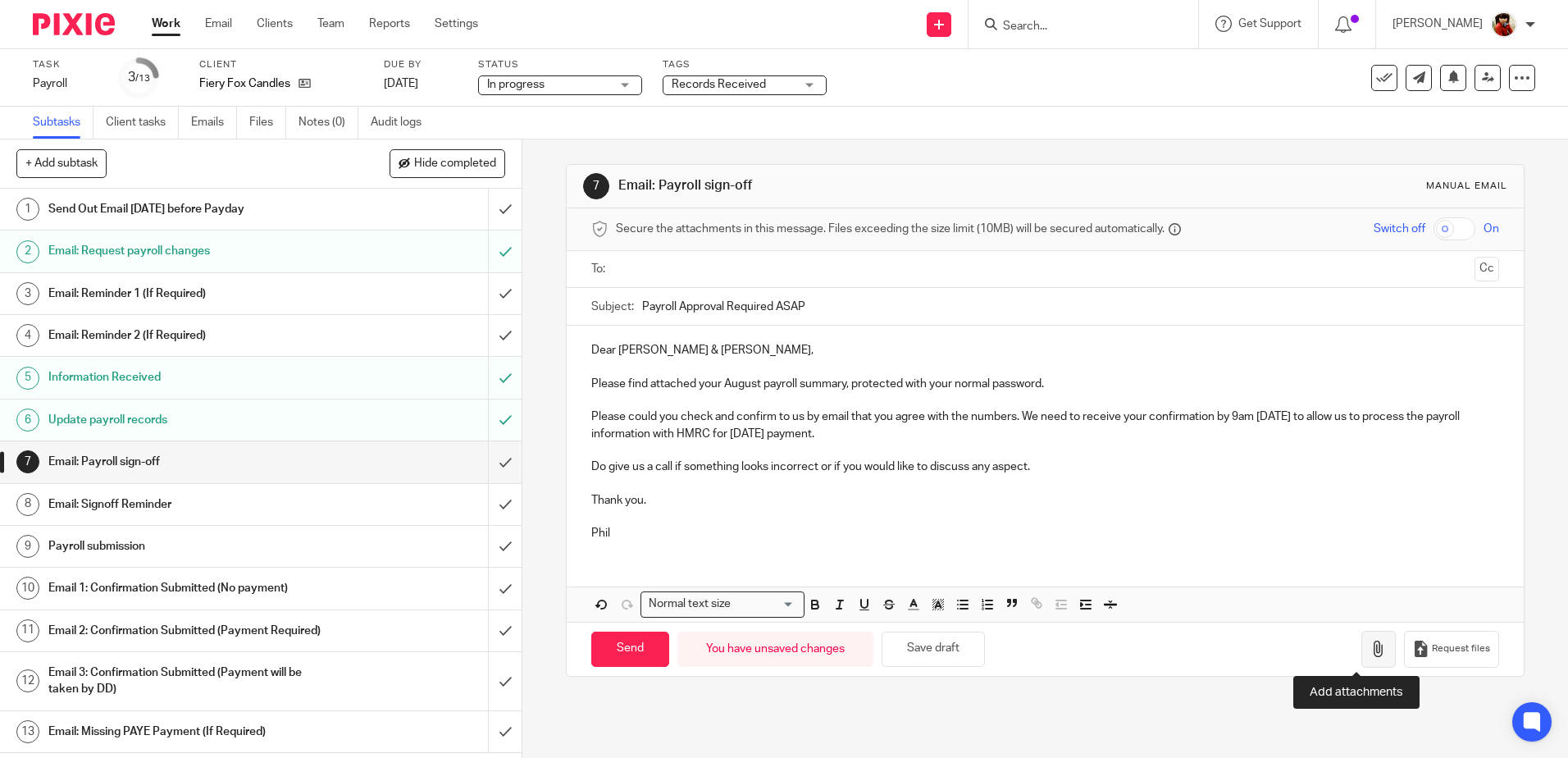
click at [1370, 653] on icon "button" at bounding box center [1378, 649] width 17 height 17
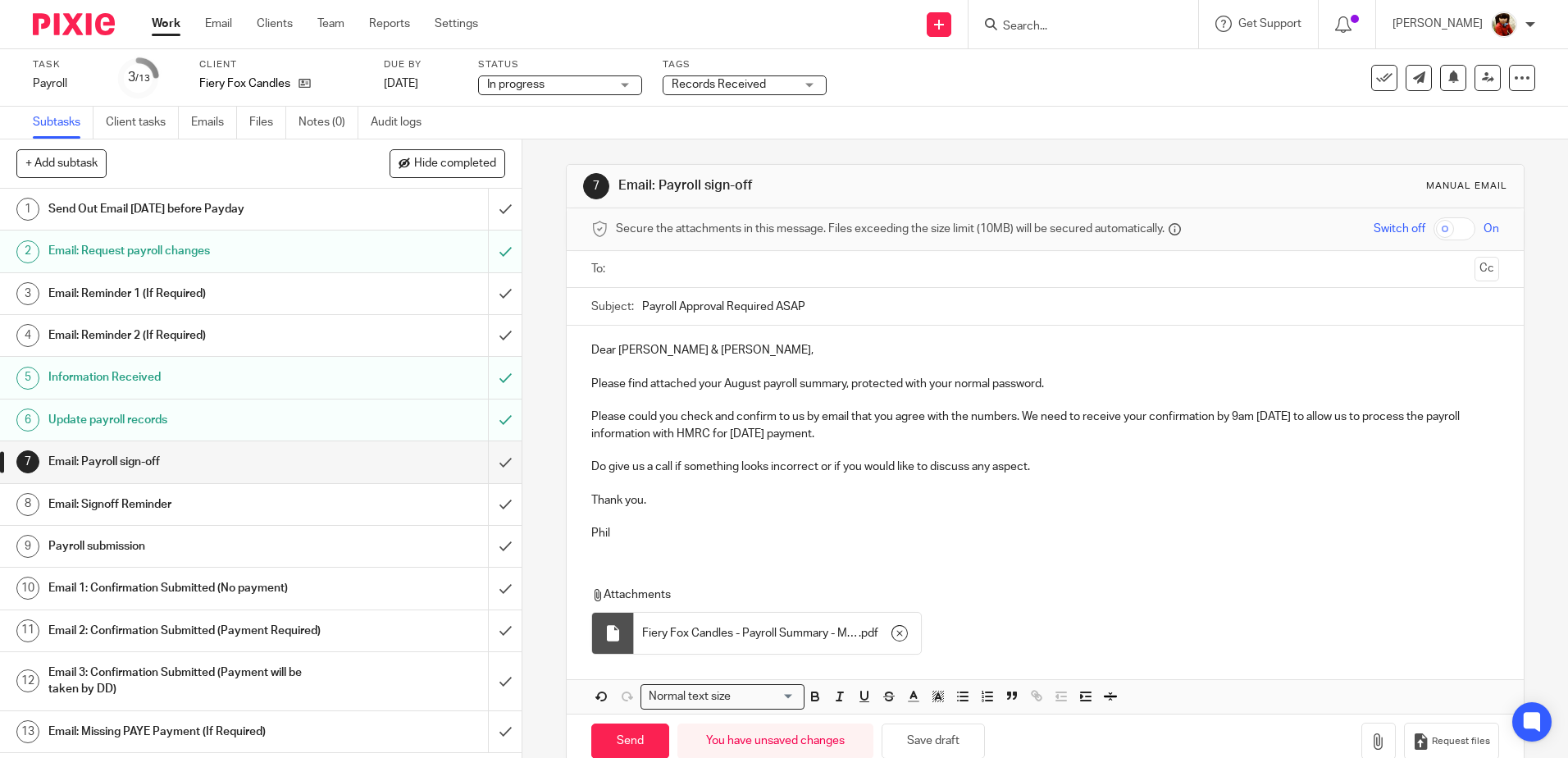
click at [633, 270] on input "text" at bounding box center [1045, 269] width 846 height 19
click at [634, 735] on input "Send" at bounding box center [631, 744] width 78 height 35
type input "Sent"
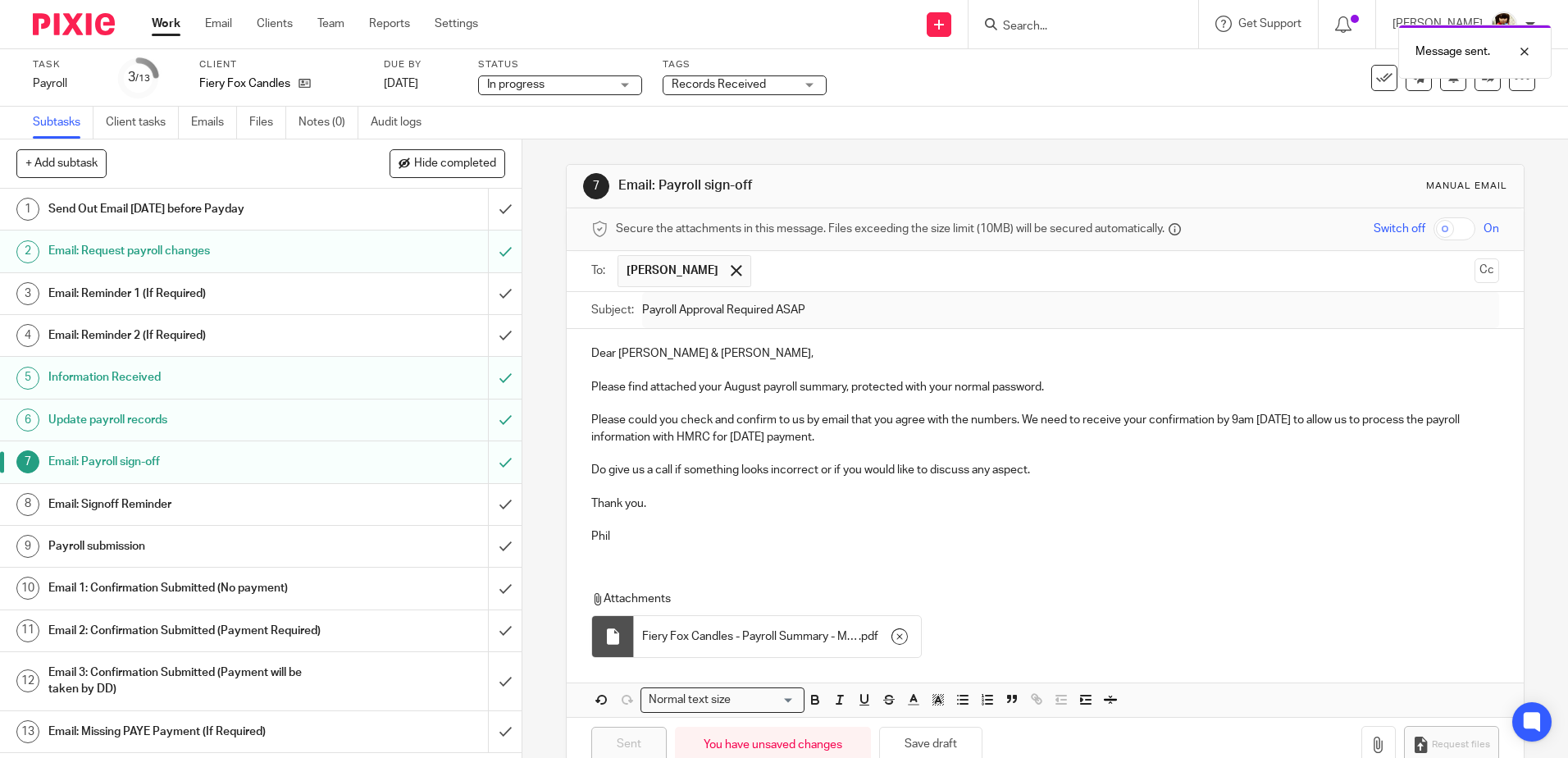
click at [811, 81] on div "Records Received" at bounding box center [745, 85] width 164 height 20
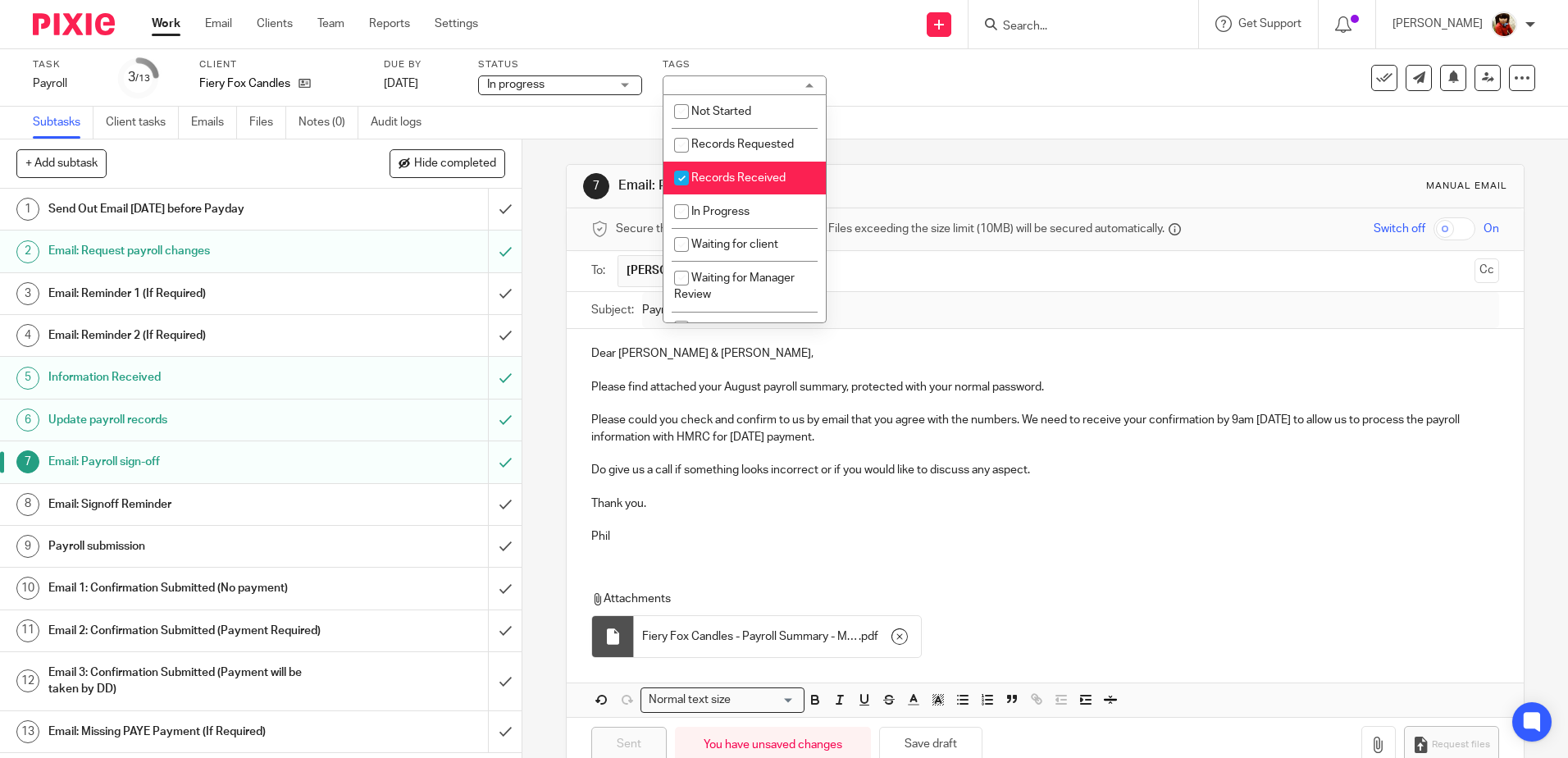
click at [678, 179] on input "checkbox" at bounding box center [681, 178] width 31 height 31
checkbox input "false"
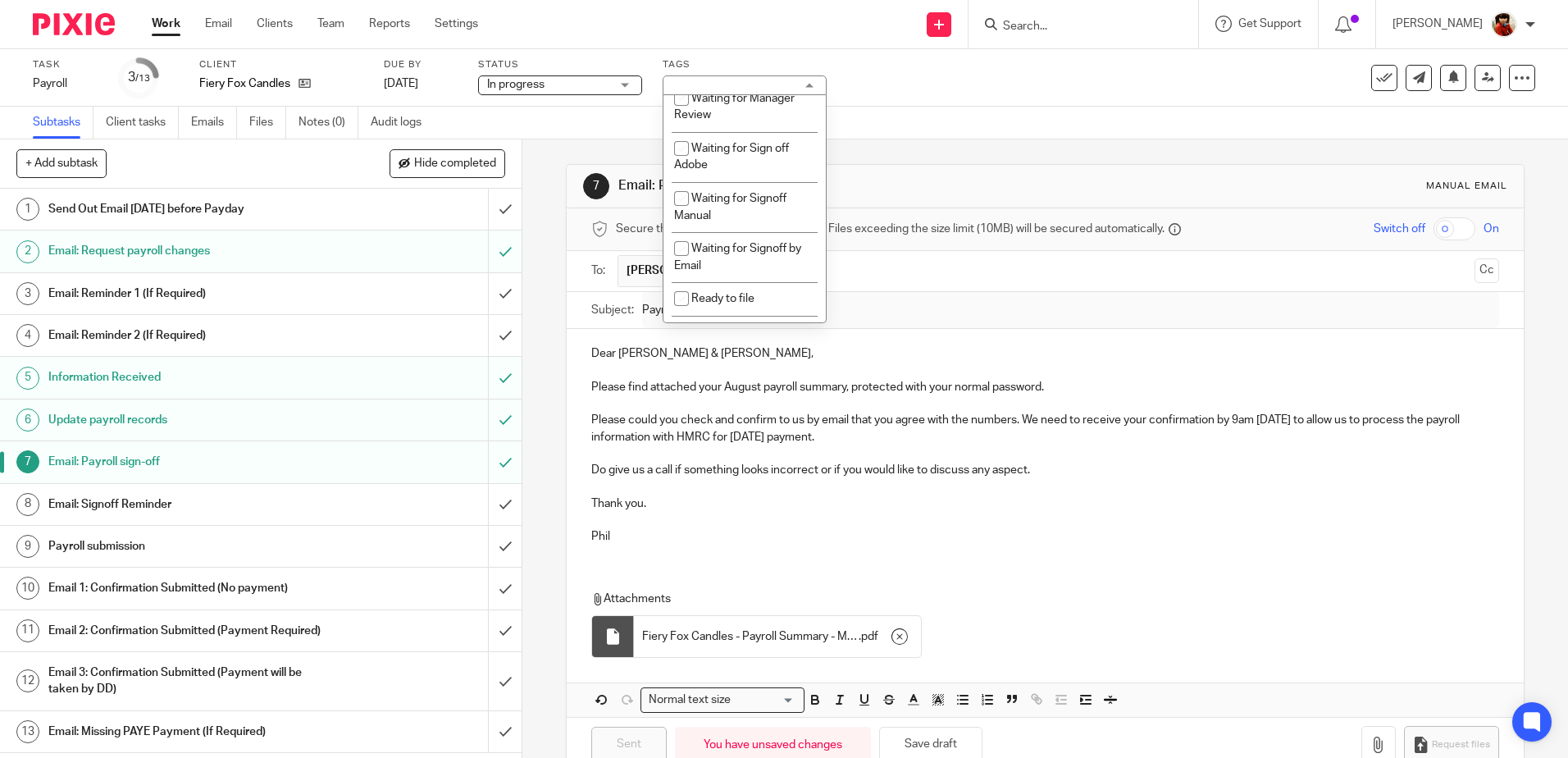
scroll to position [186, 0]
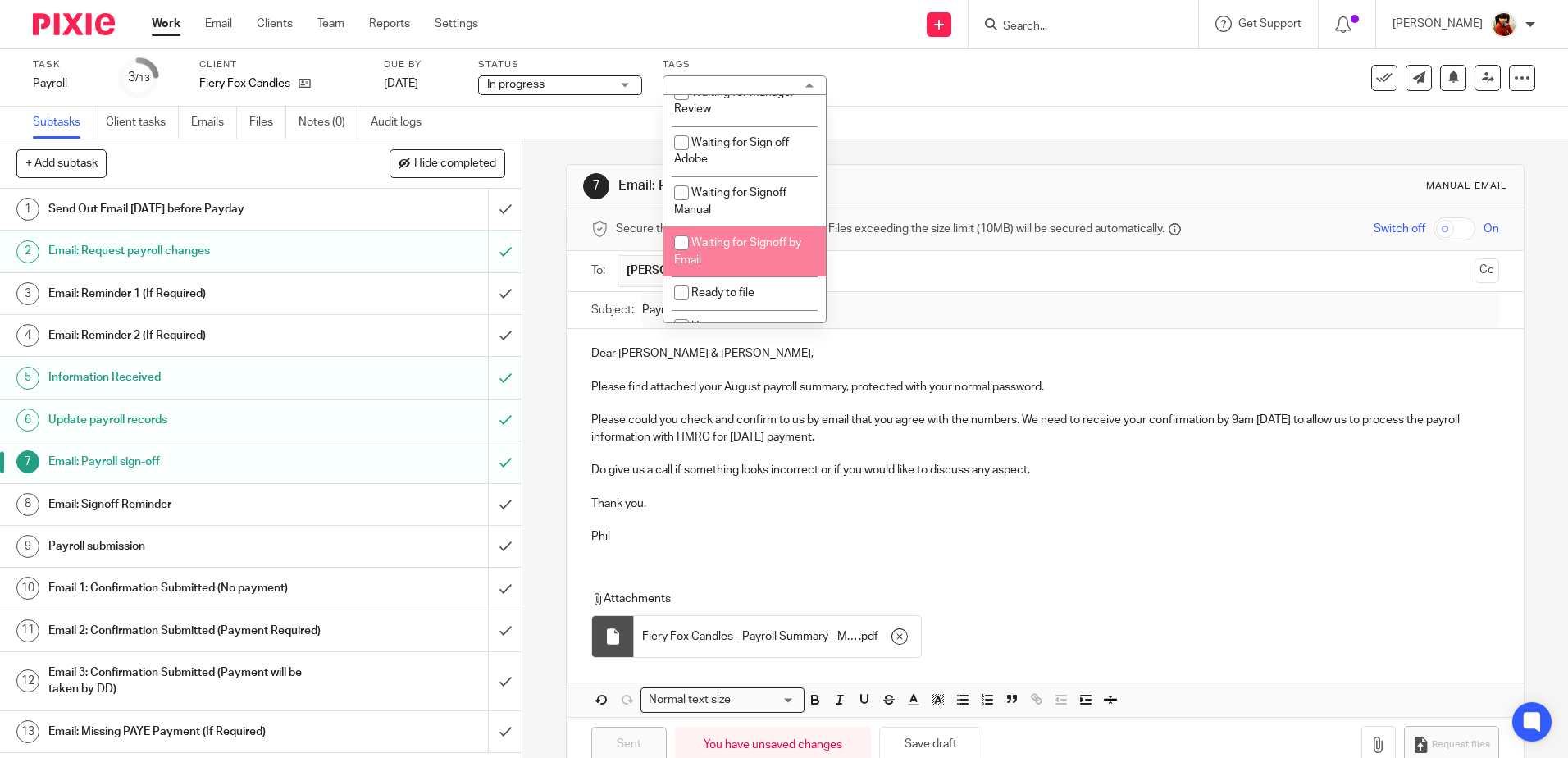
click at [678, 241] on input "checkbox" at bounding box center [681, 243] width 31 height 31
checkbox input "true"
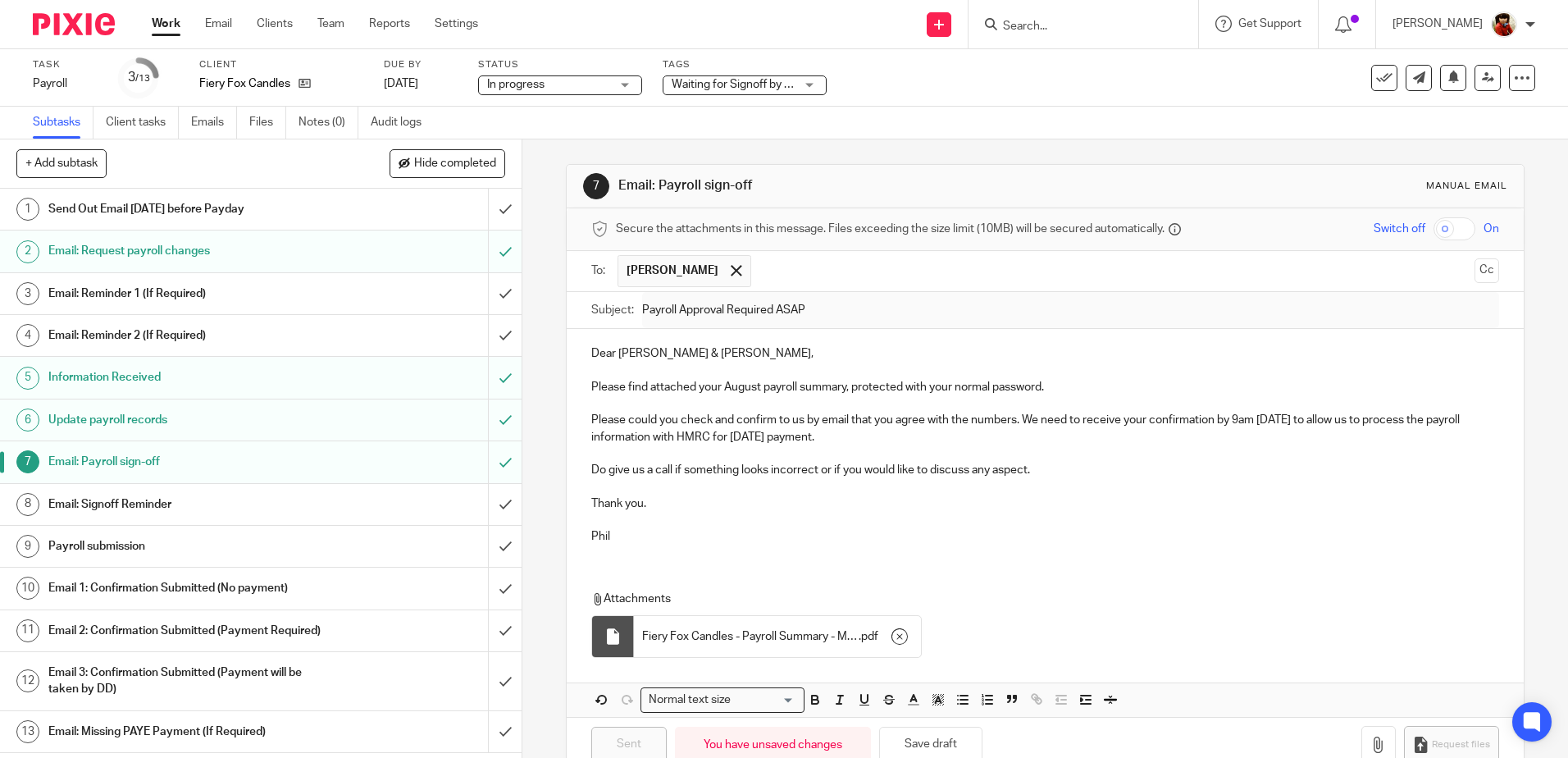
click at [939, 152] on div "7 Email: Payroll sign-off Manual email Secure the attachments in this message. …" at bounding box center [1044, 468] width 958 height 657
click at [159, 24] on link "Work" at bounding box center [165, 23] width 28 height 17
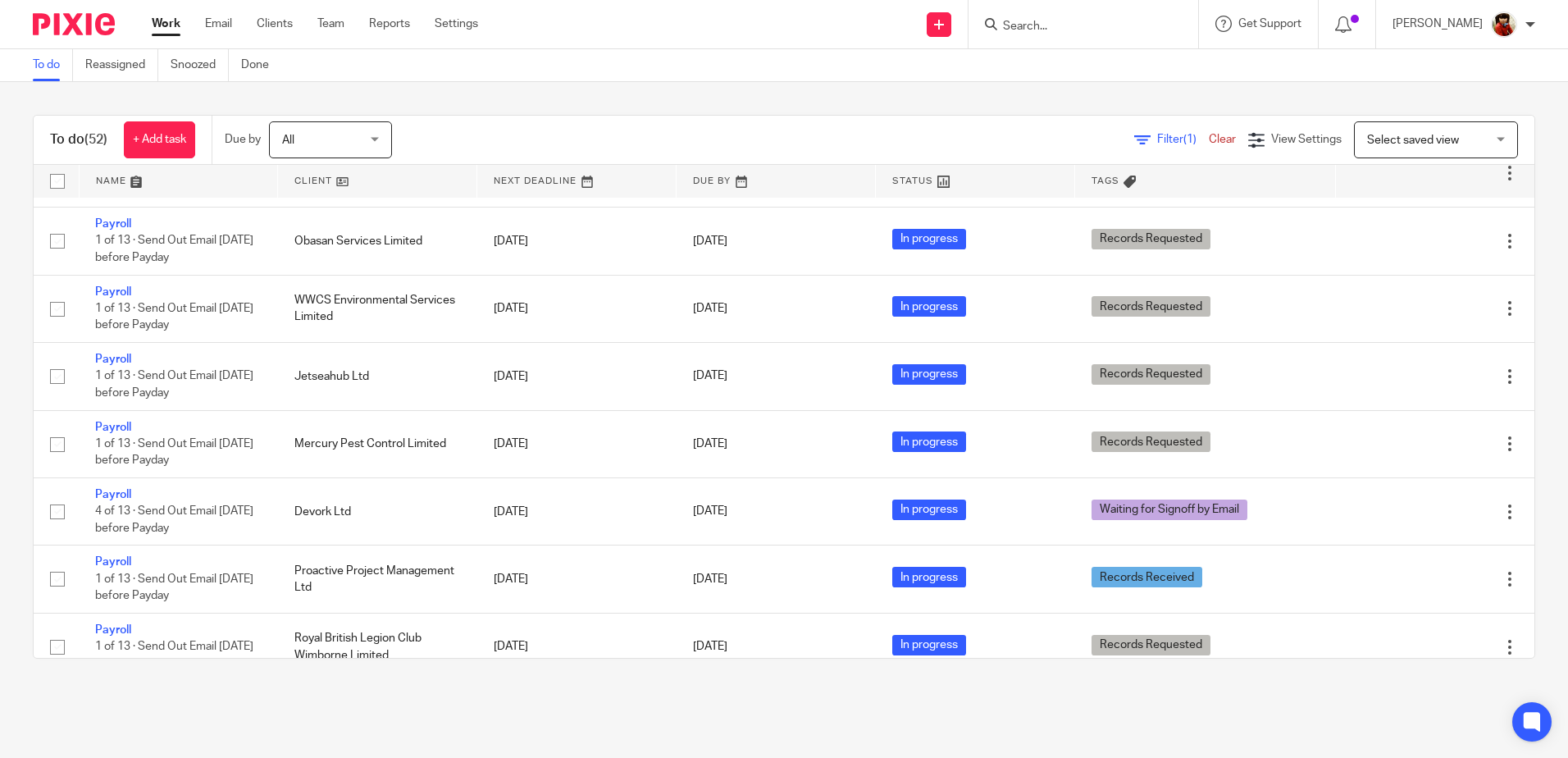
scroll to position [927, 0]
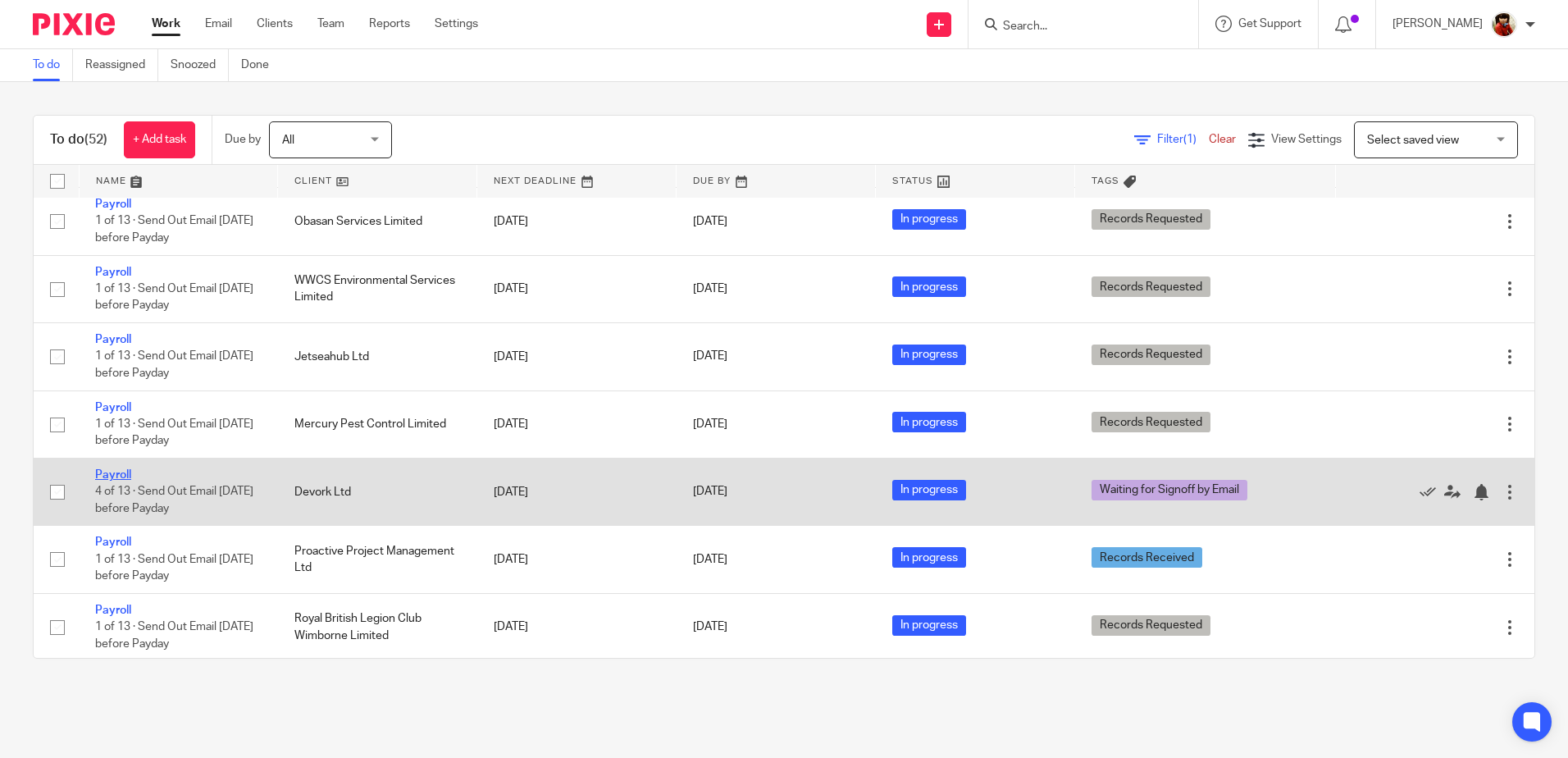
click at [104, 481] on link "Payroll" at bounding box center [112, 475] width 36 height 12
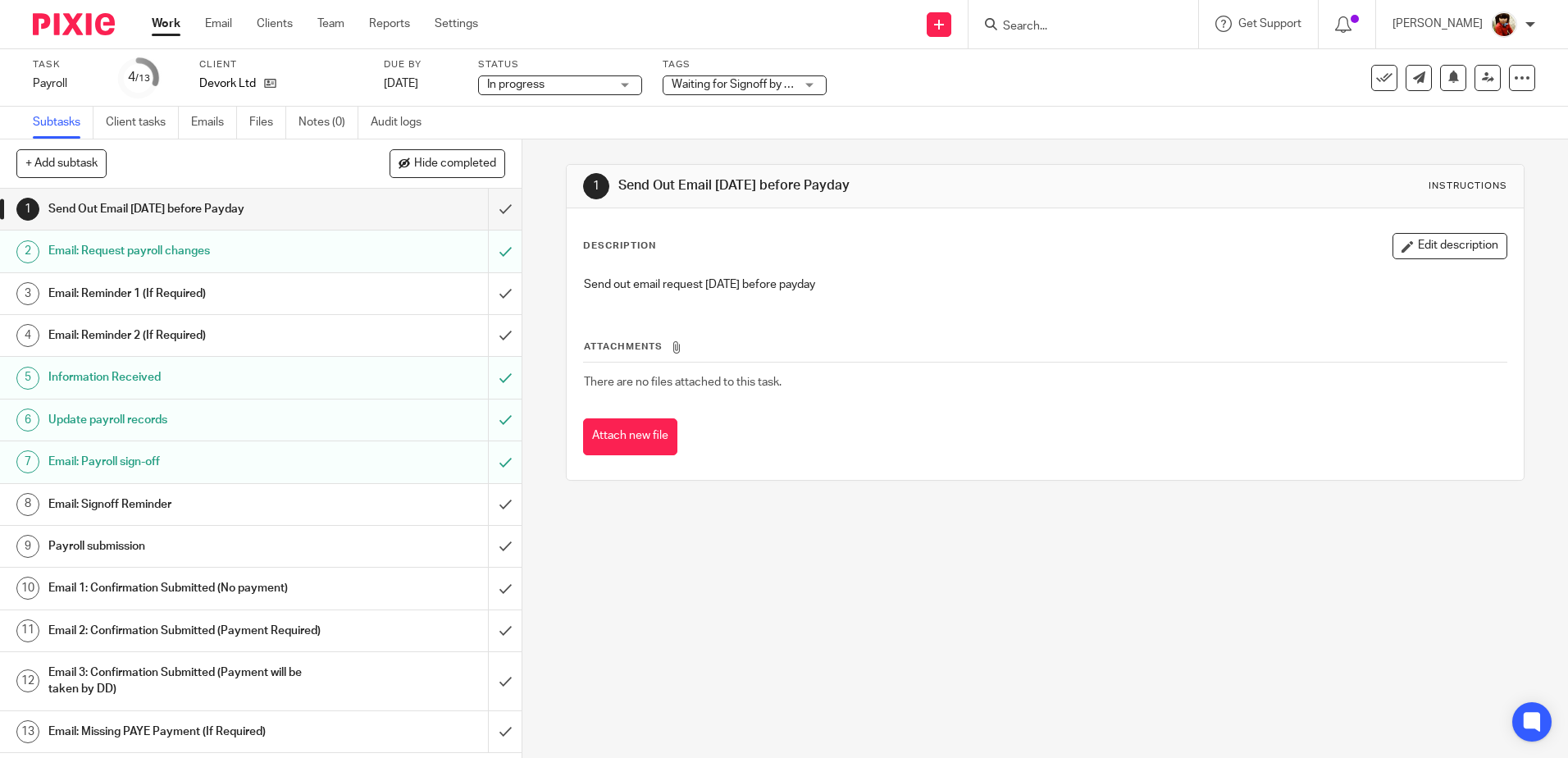
click at [812, 82] on div "Waiting for Signoff by Email" at bounding box center [745, 85] width 164 height 20
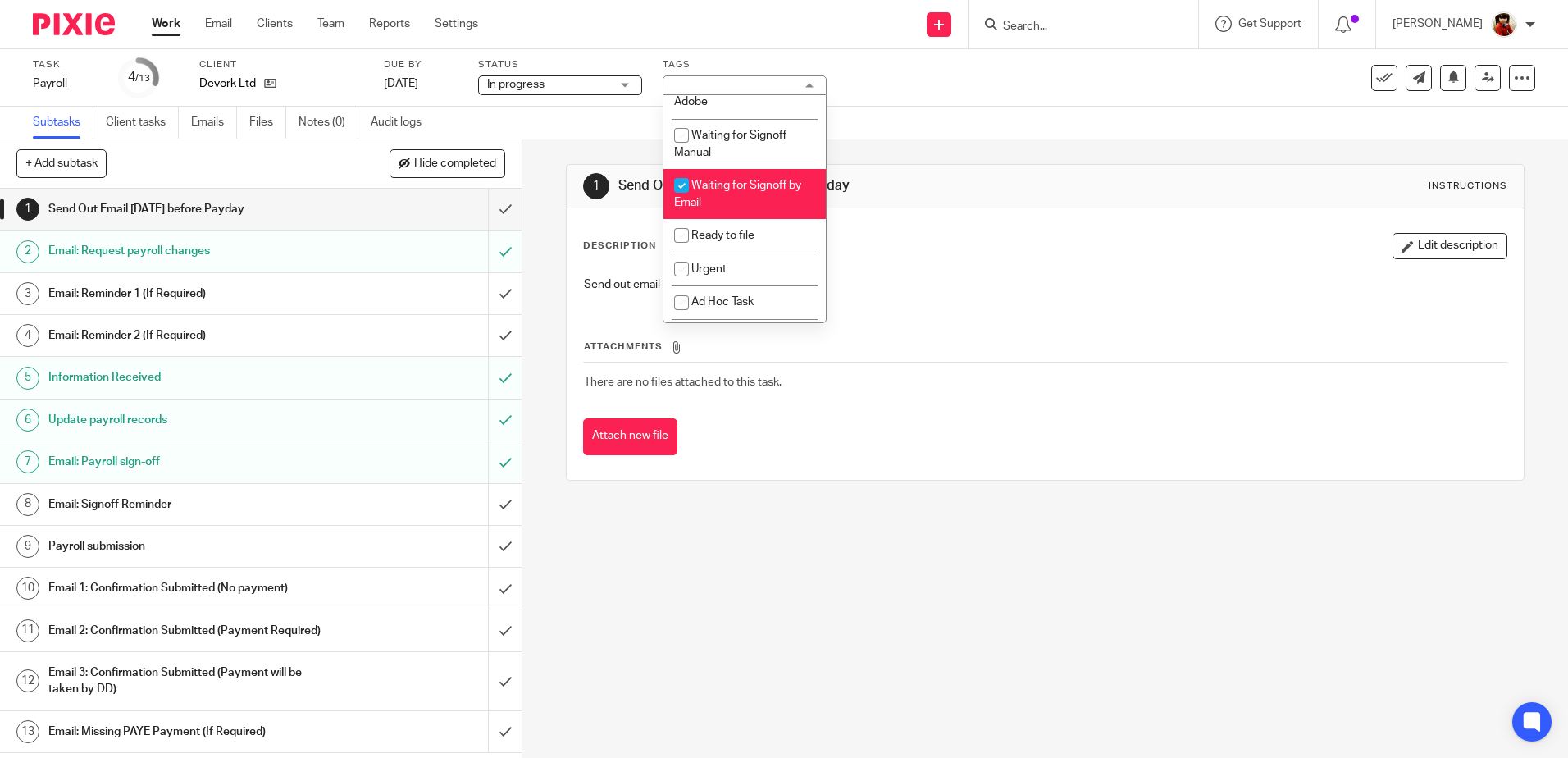
scroll to position [269, 0]
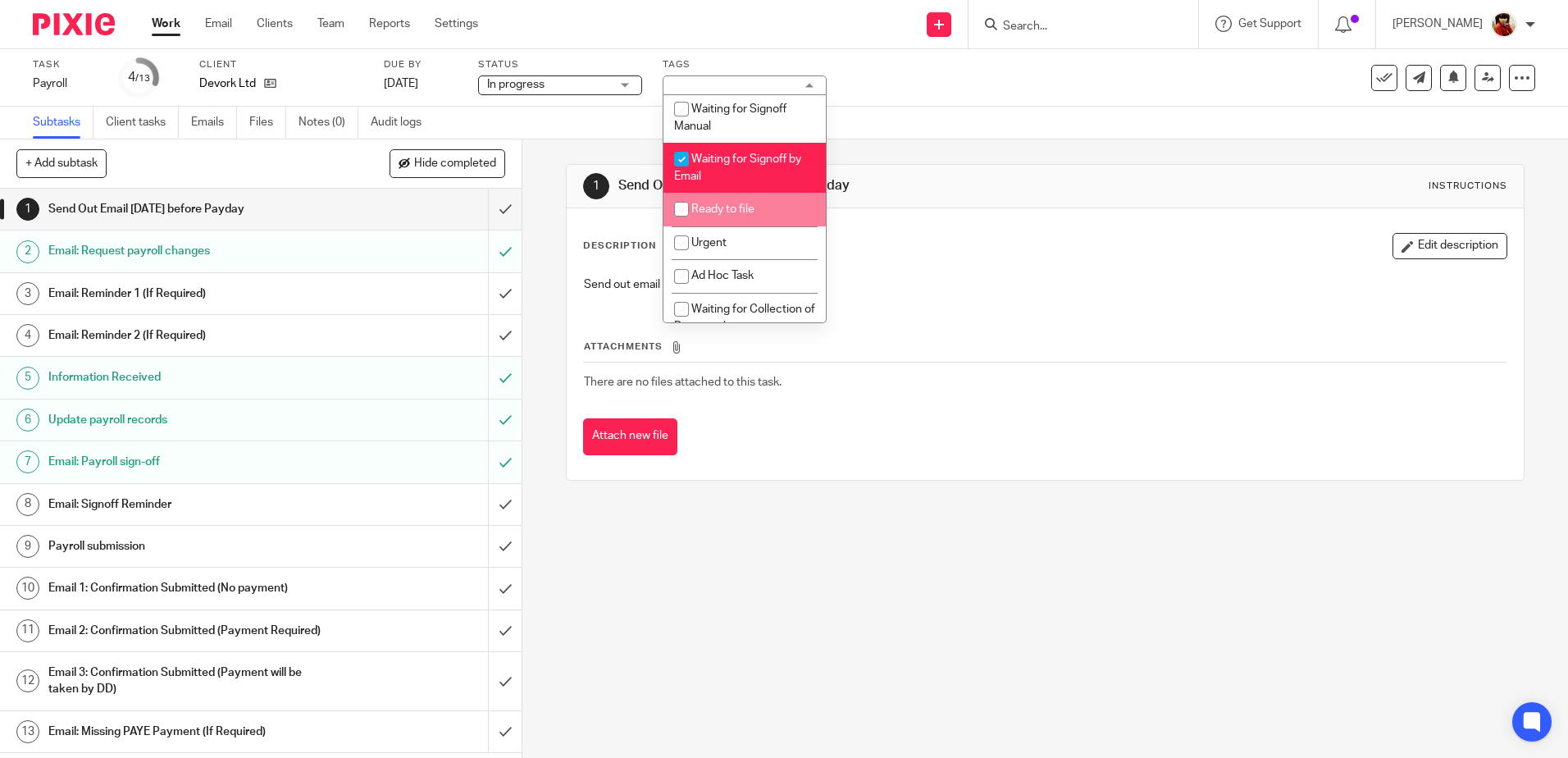
click at [682, 209] on input "checkbox" at bounding box center [681, 209] width 31 height 31
checkbox input "true"
click at [683, 155] on input "checkbox" at bounding box center [681, 159] width 31 height 31
checkbox input "false"
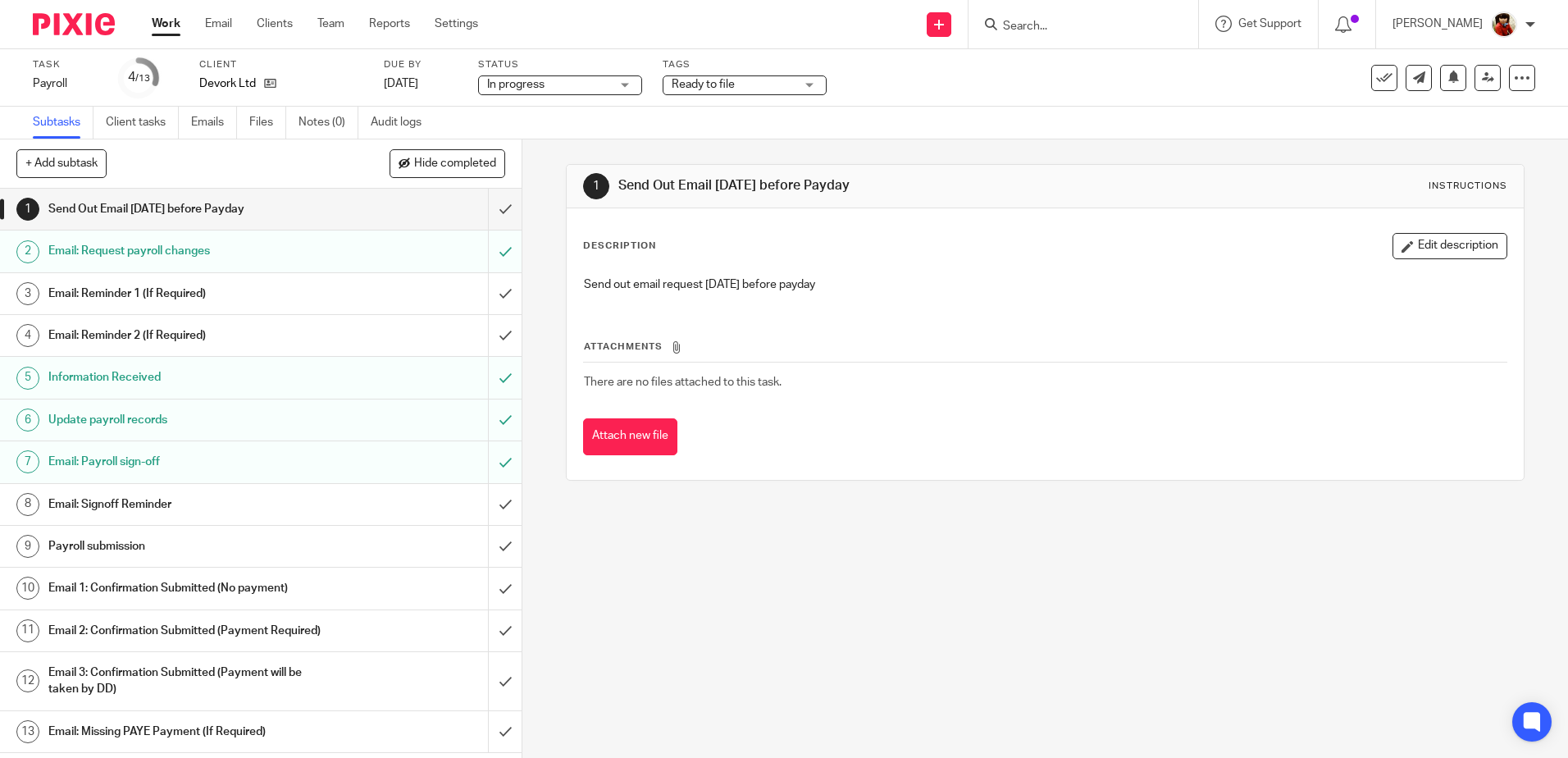
click at [880, 84] on div "Task Payroll Save Payroll 4 /13 Client Devork Ltd Due by [DATE] Status In progr…" at bounding box center [659, 78] width 1252 height 39
click at [167, 26] on link "Work" at bounding box center [165, 23] width 28 height 17
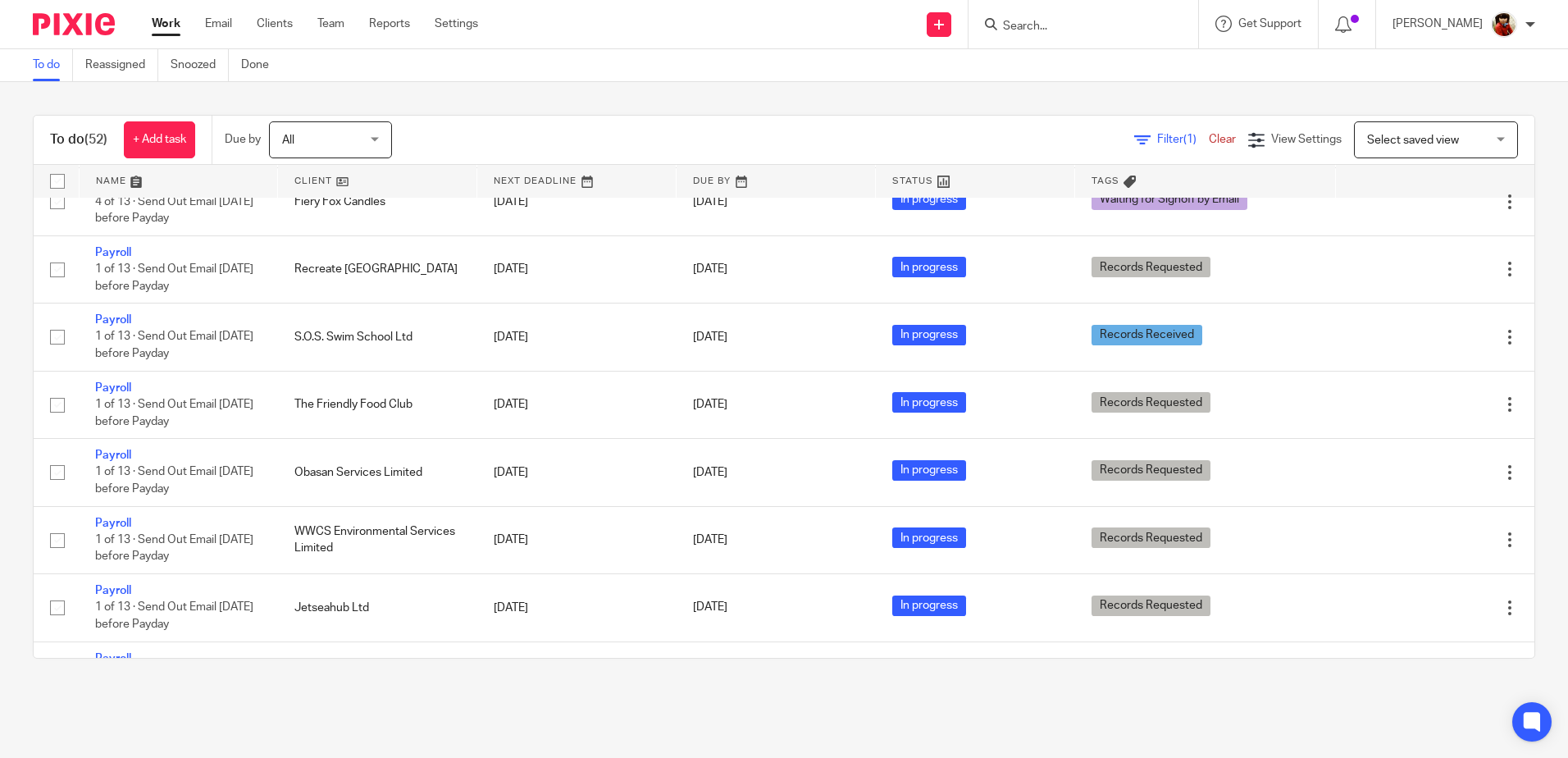
scroll to position [709, 0]
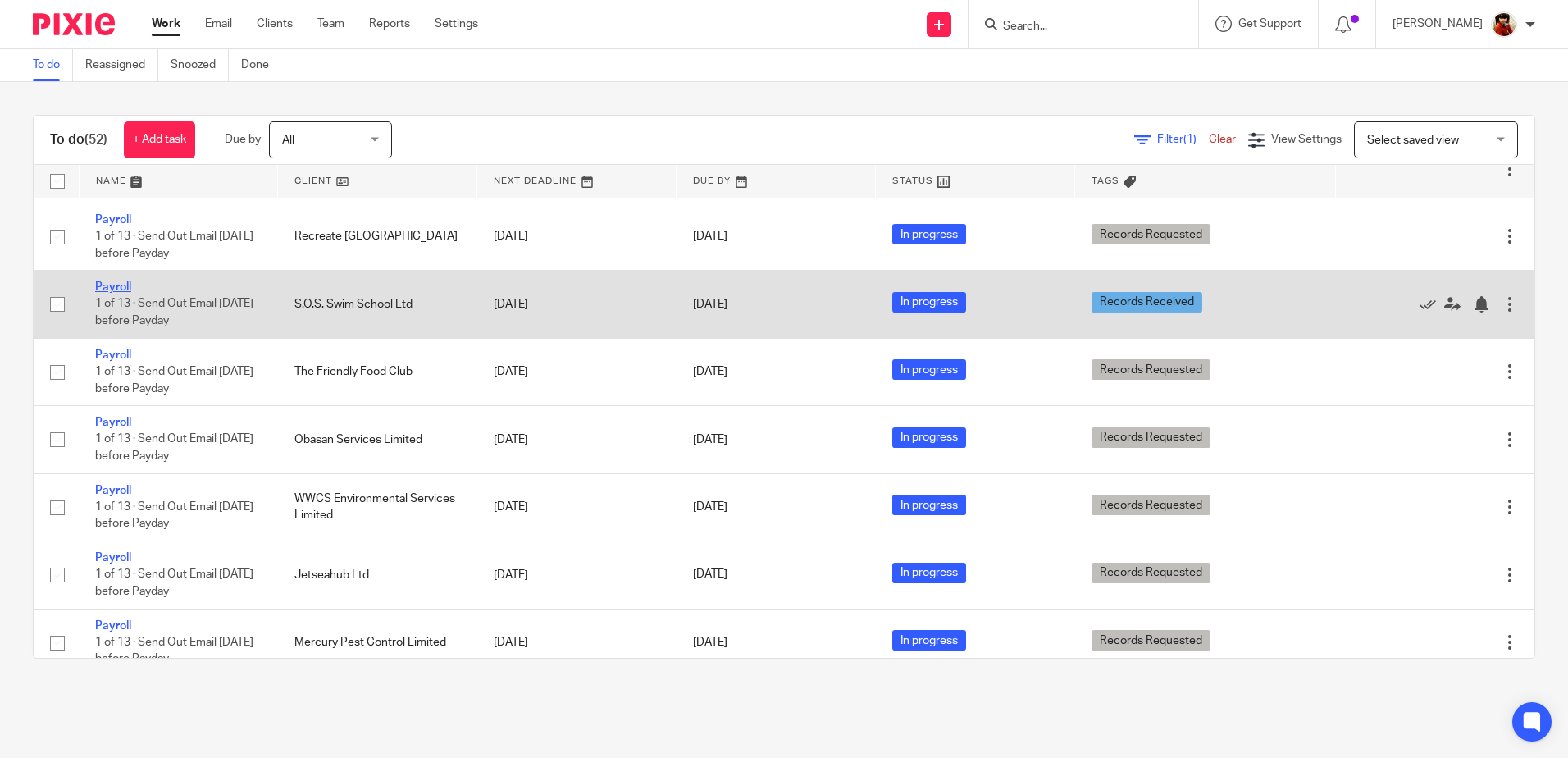
click at [115, 293] on link "Payroll" at bounding box center [112, 287] width 36 height 12
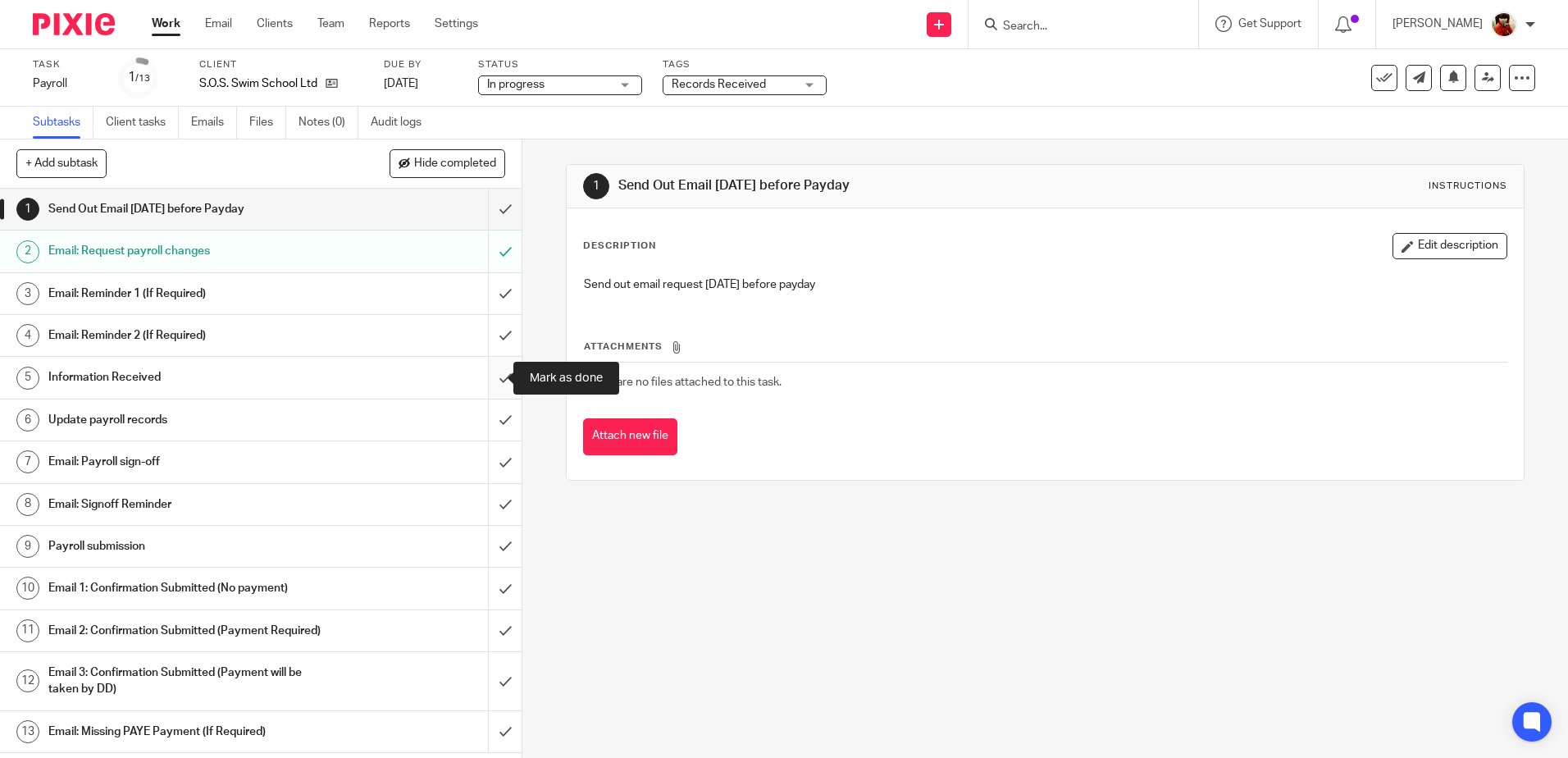
click at [488, 382] on input "submit" at bounding box center [261, 377] width 521 height 41
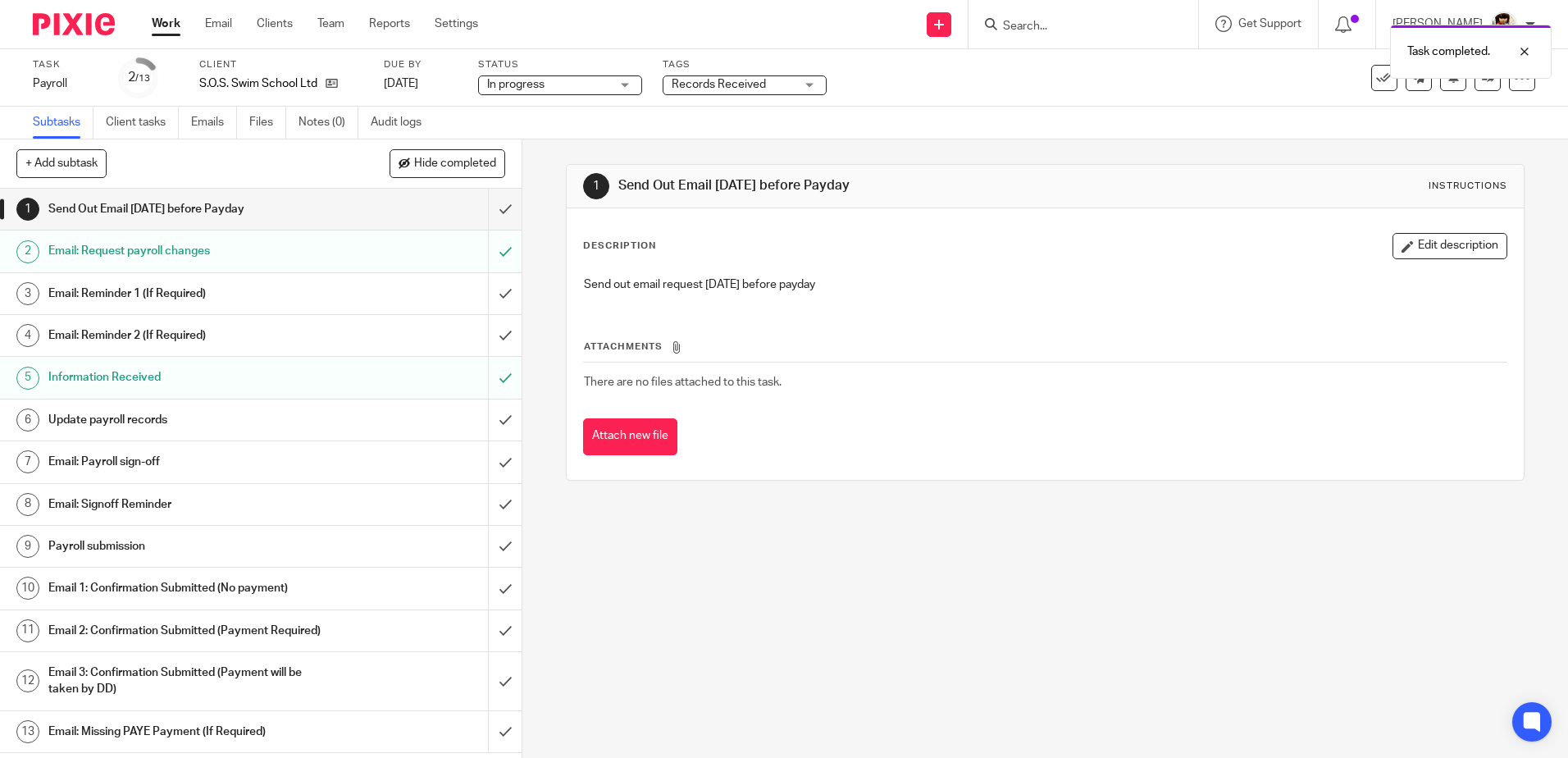
click at [133, 422] on h1 "Update payroll records" at bounding box center [189, 419] width 282 height 24
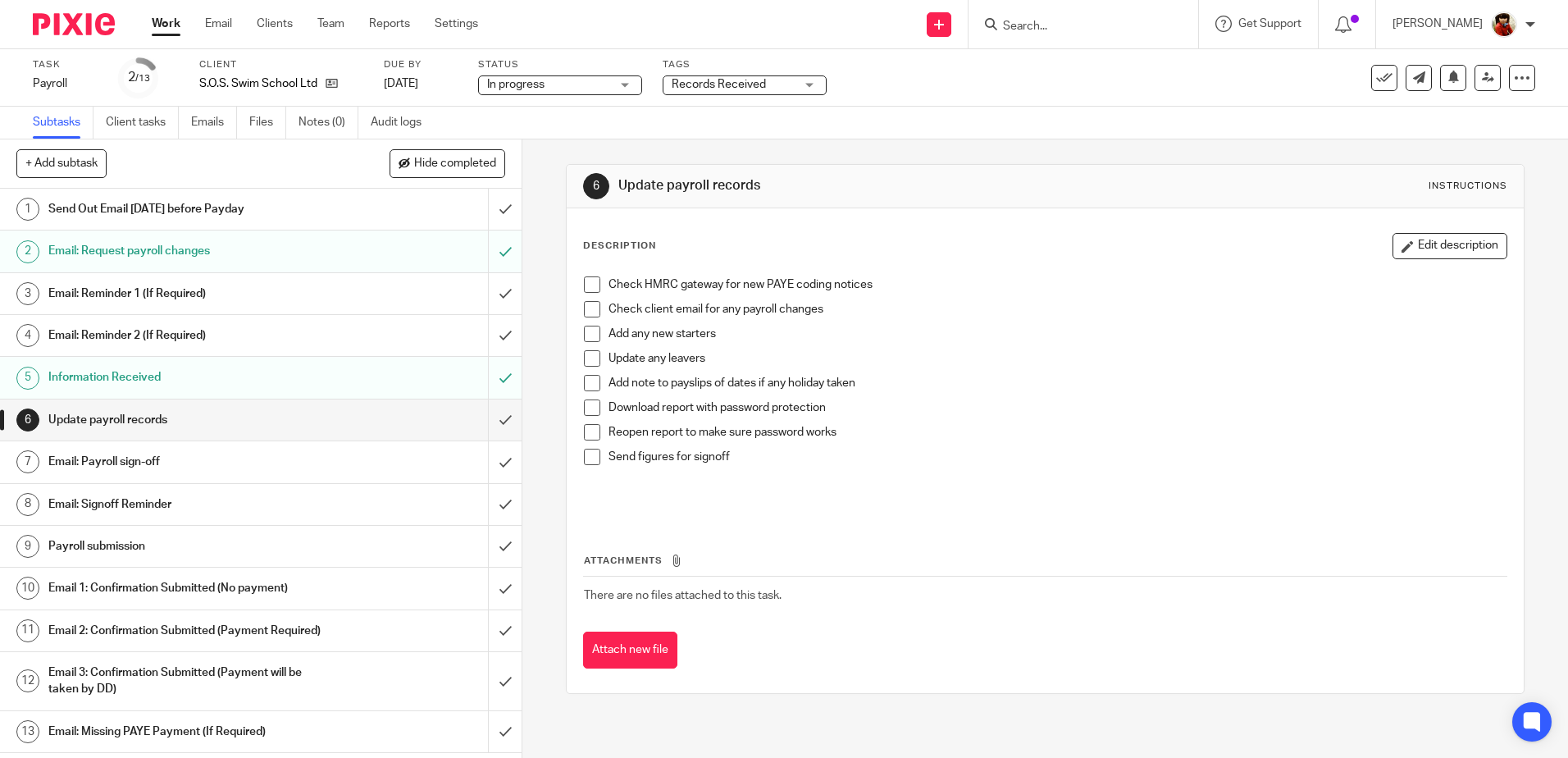
click at [585, 283] on span at bounding box center [592, 284] width 17 height 17
click at [592, 412] on span at bounding box center [592, 407] width 17 height 17
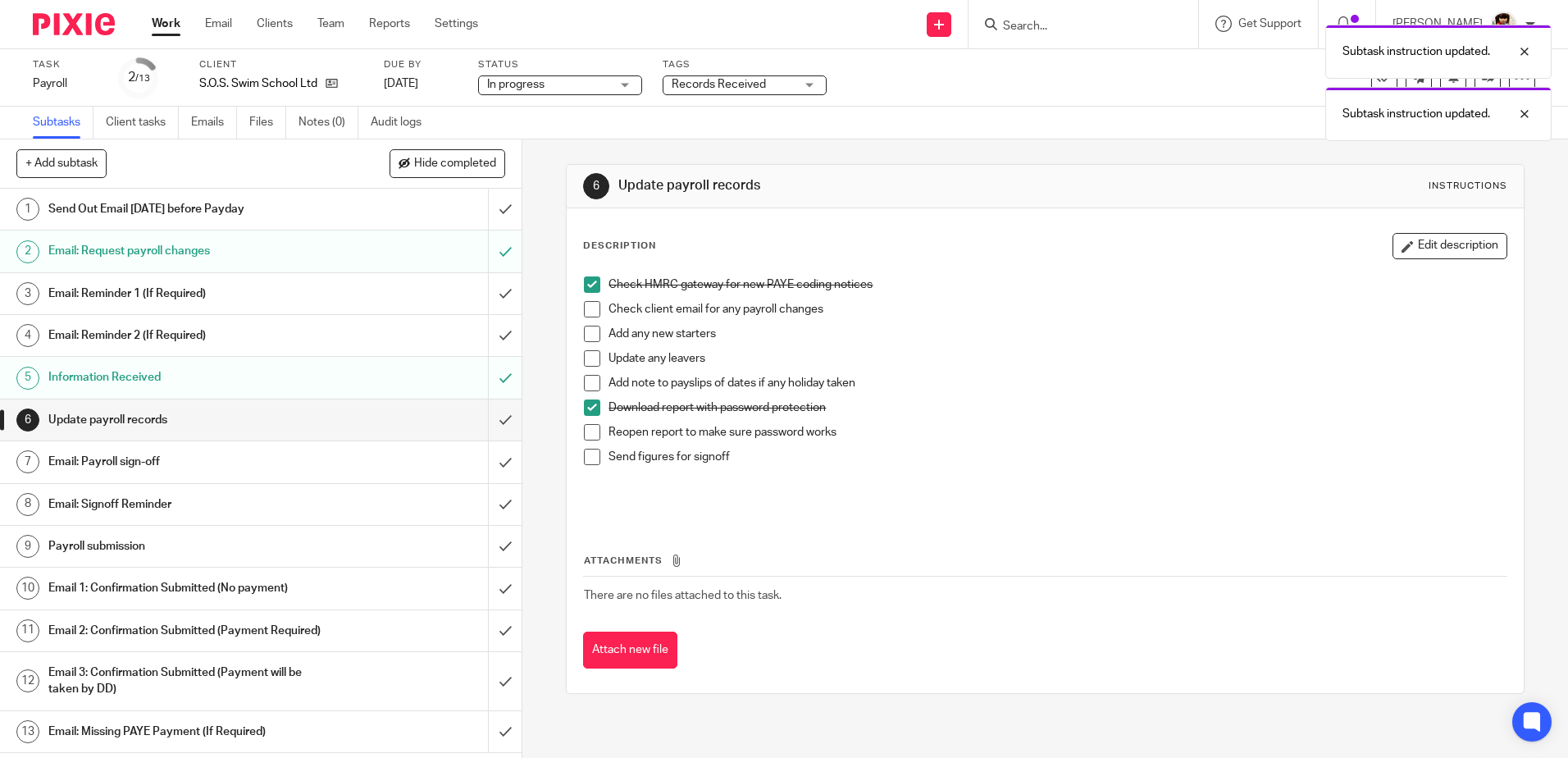
click at [590, 434] on span at bounding box center [592, 432] width 17 height 17
click at [588, 453] on span at bounding box center [592, 456] width 17 height 17
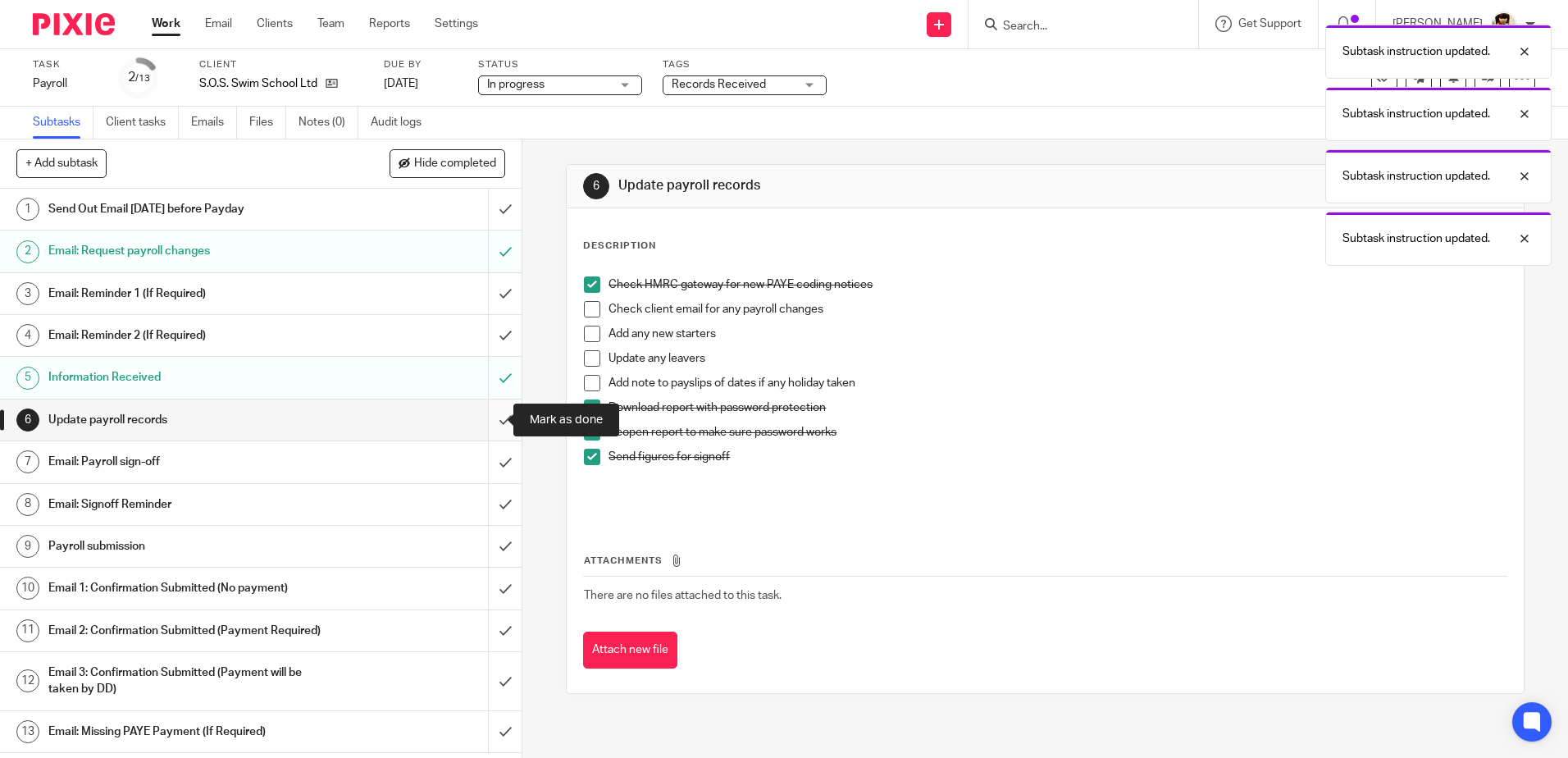
click at [481, 416] on input "submit" at bounding box center [261, 420] width 521 height 41
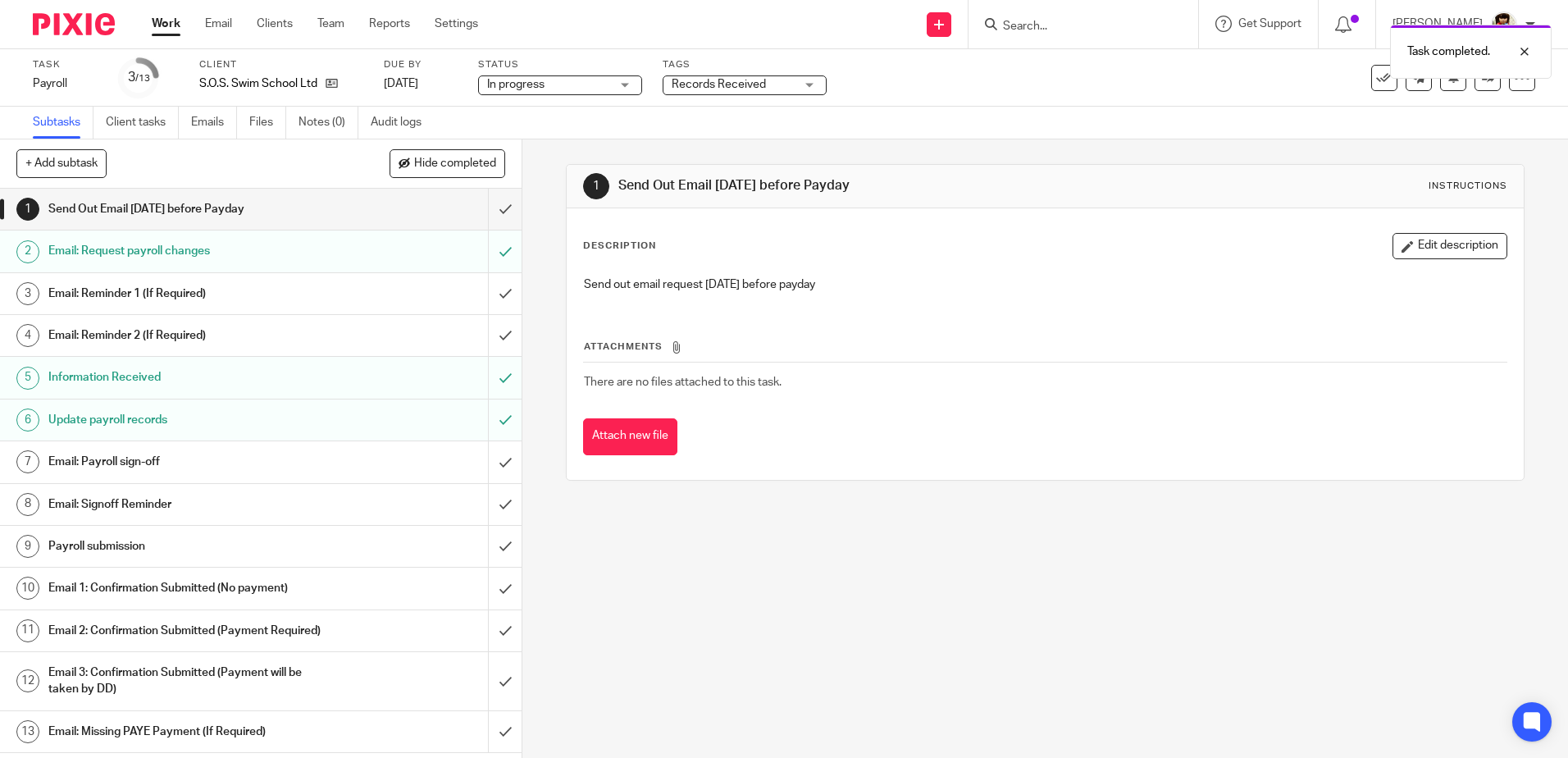
click at [132, 460] on h1 "Email: Payroll sign-off" at bounding box center [189, 461] width 282 height 24
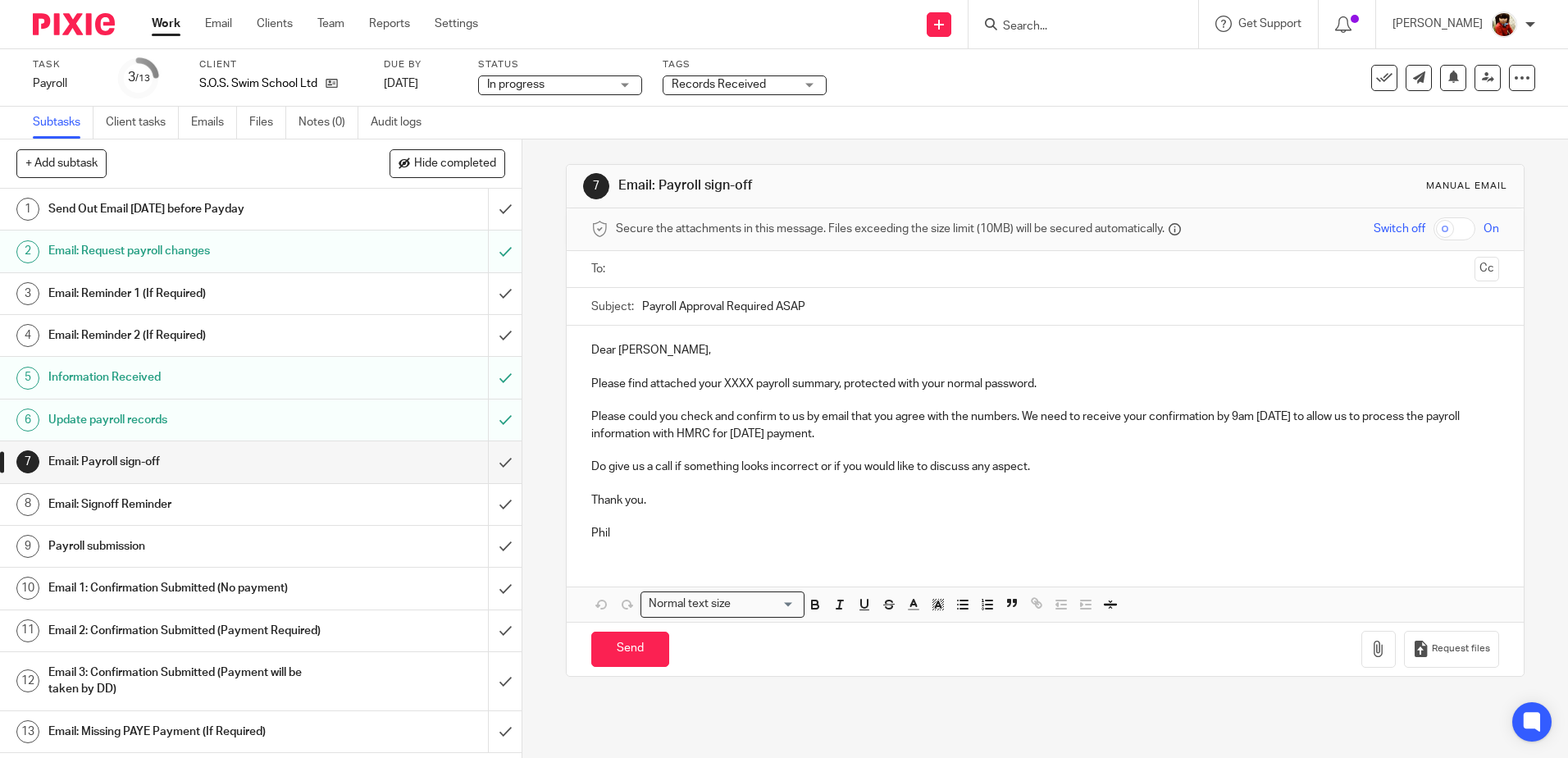
click at [748, 383] on p "Please find attached your XXXX payroll summary, protected with your normal pass…" at bounding box center [1045, 384] width 907 height 17
click at [1370, 648] on icon "button" at bounding box center [1378, 649] width 17 height 17
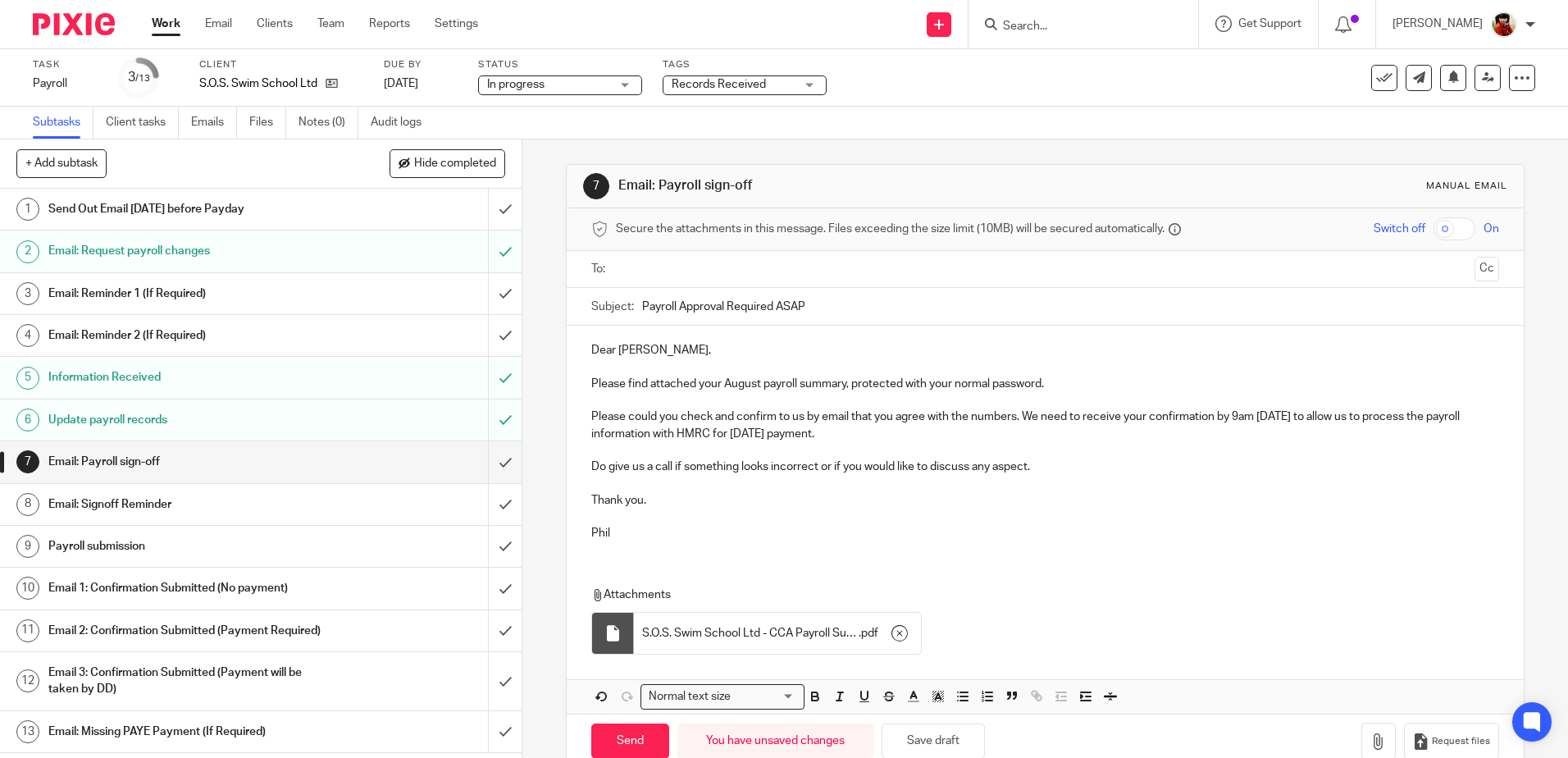
click at [642, 274] on input "text" at bounding box center [1045, 269] width 846 height 19
click at [616, 735] on input "Send" at bounding box center [631, 744] width 78 height 35
type input "Sent"
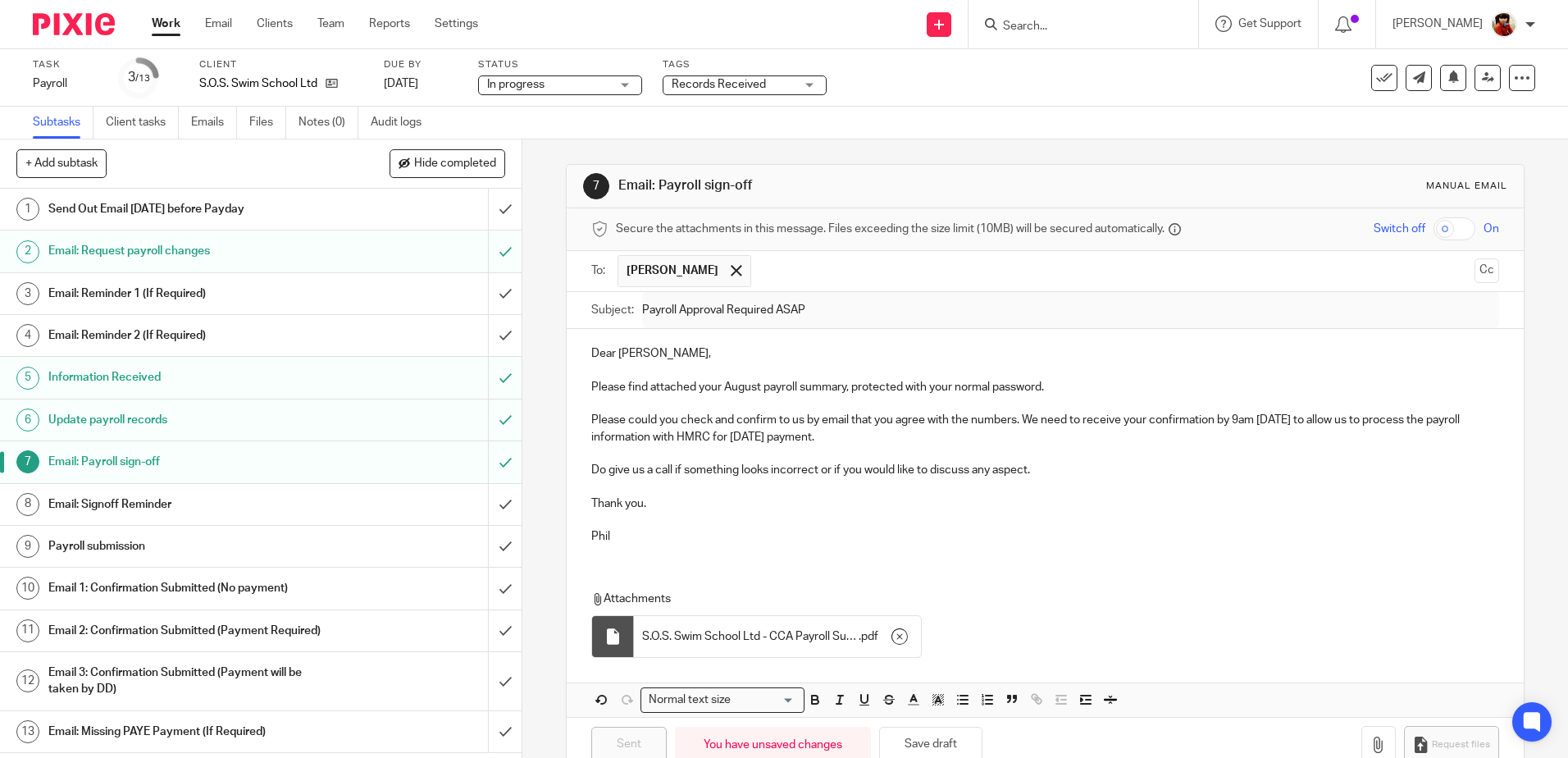
click at [807, 81] on div "Records Received" at bounding box center [745, 85] width 164 height 20
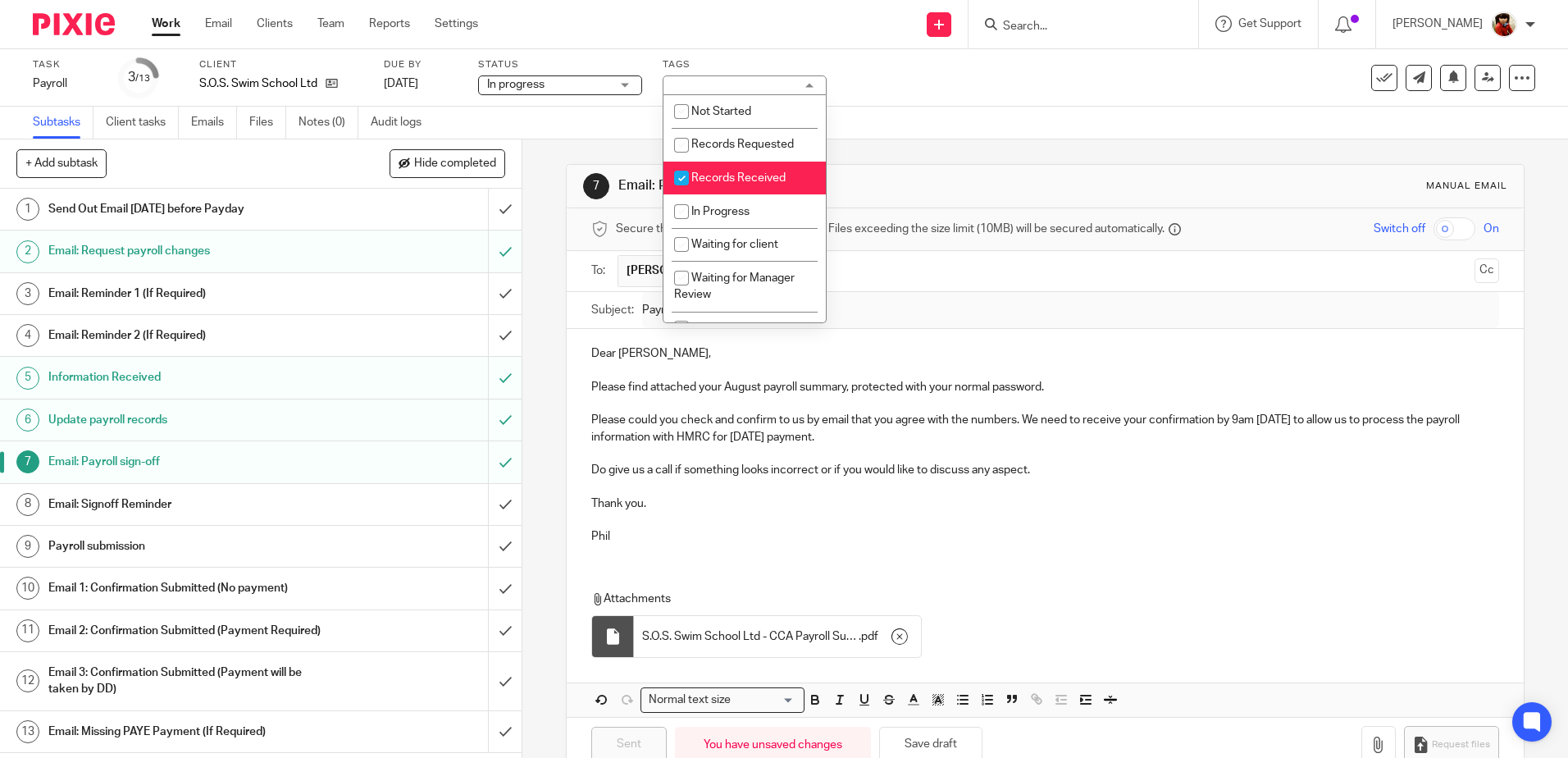
click at [682, 176] on input "checkbox" at bounding box center [681, 178] width 31 height 31
checkbox input "false"
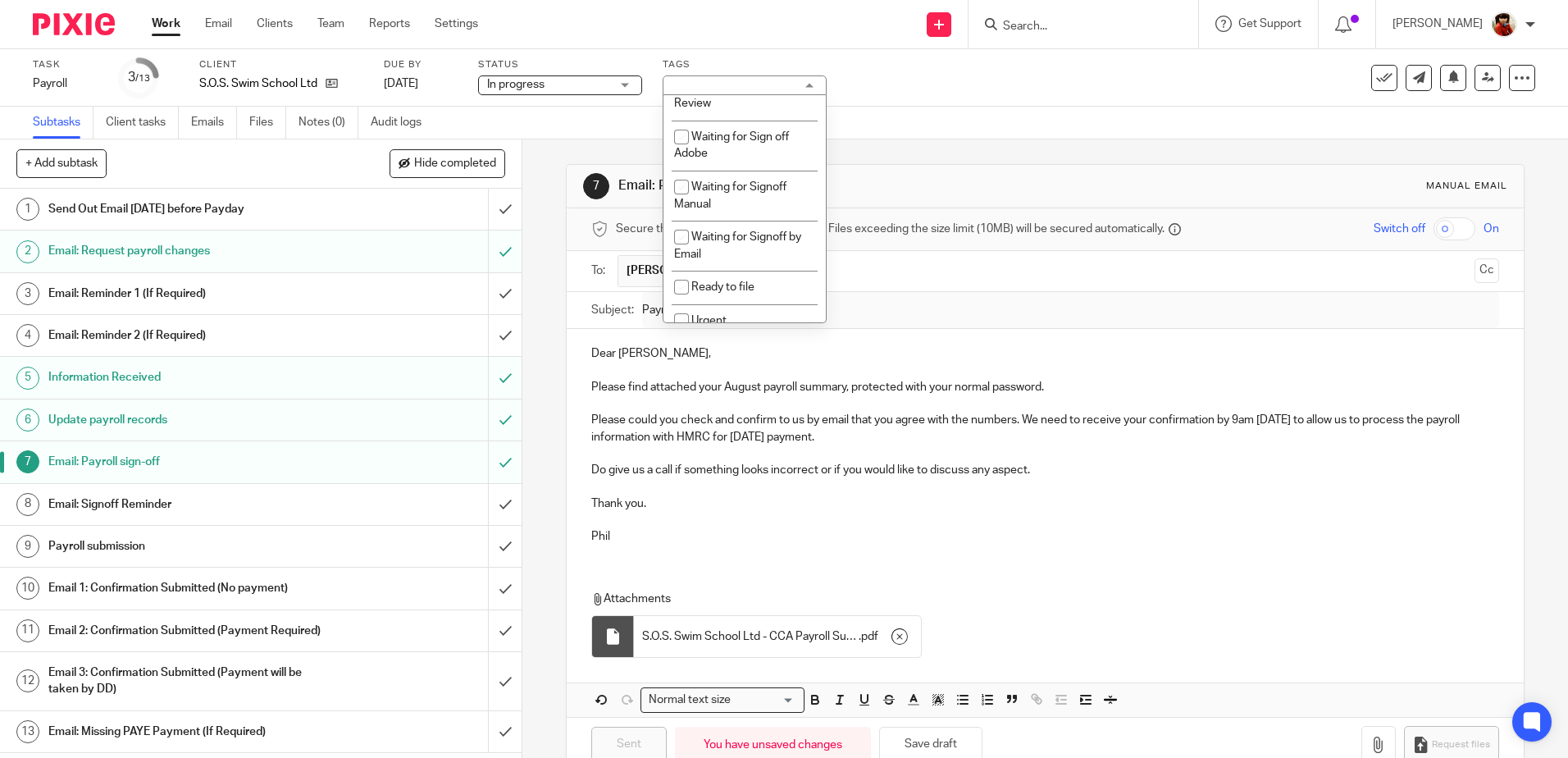
scroll to position [202, 0]
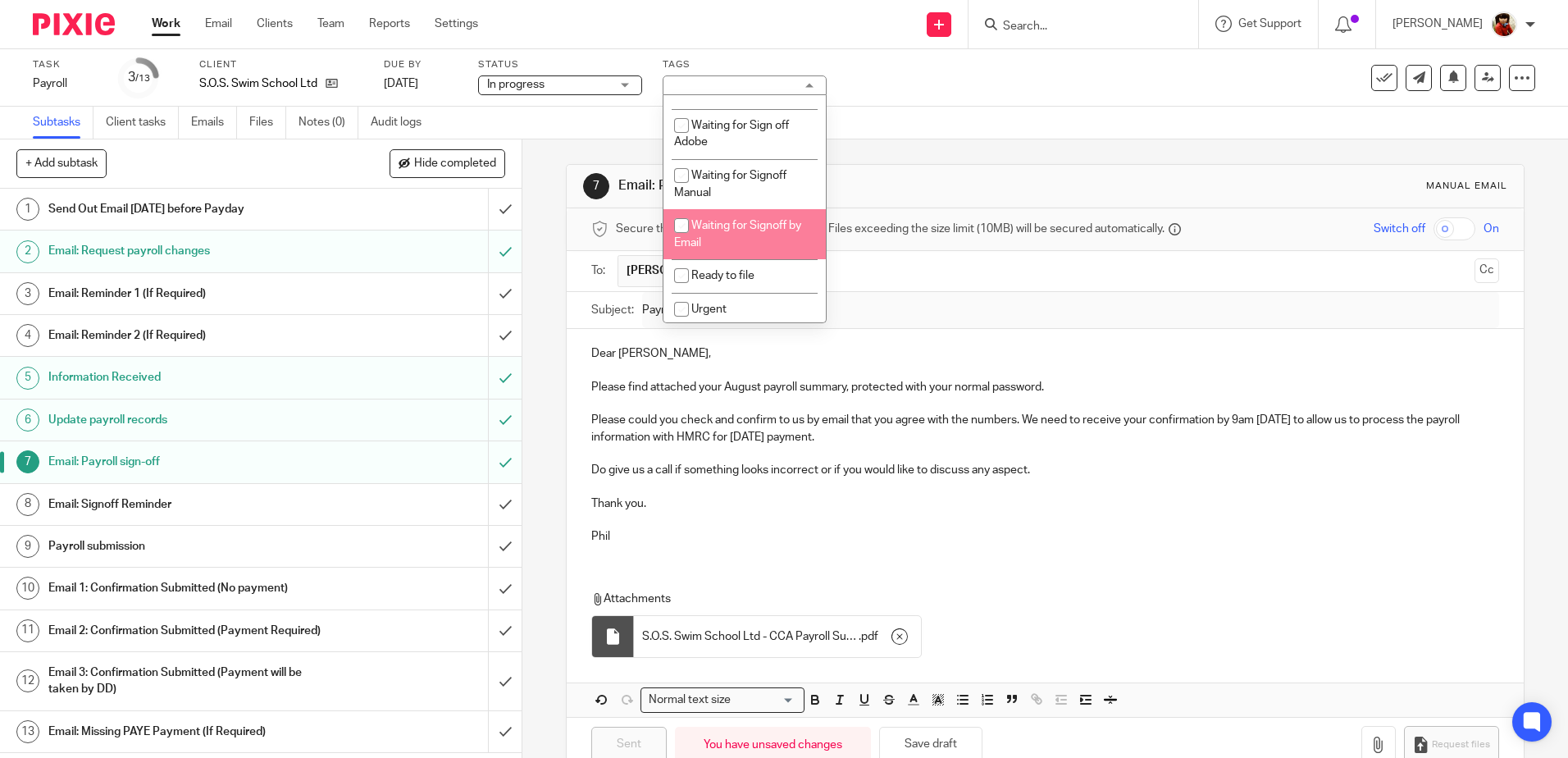
click at [681, 222] on input "checkbox" at bounding box center [681, 226] width 31 height 31
checkbox input "true"
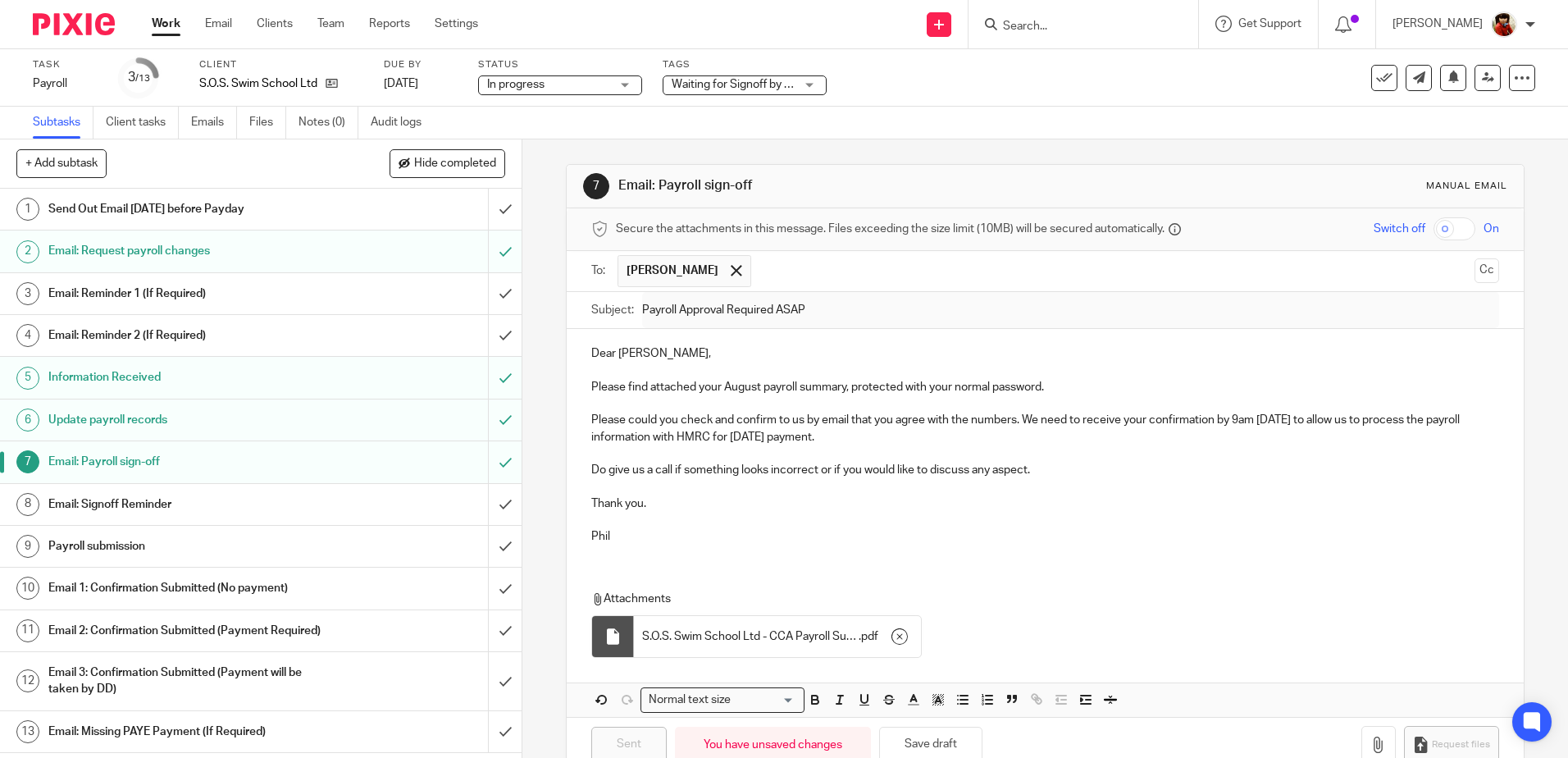
click at [960, 99] on div "Task Payroll Save Payroll 3 /13 Client S.O.S. Swim School Ltd Due by 29 Aug 202…" at bounding box center [784, 77] width 1568 height 58
click at [161, 21] on link "Work" at bounding box center [165, 23] width 28 height 17
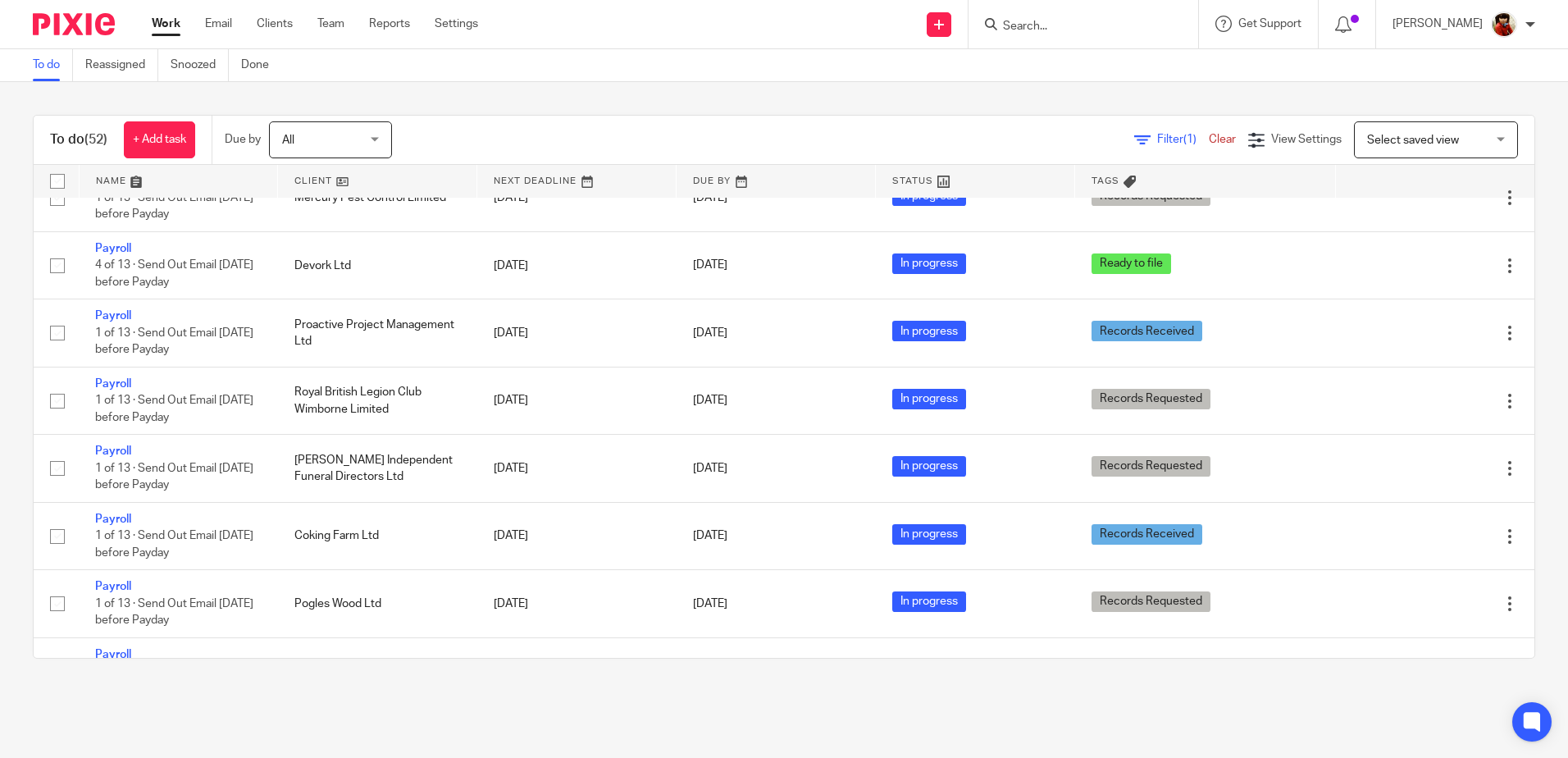
scroll to position [1186, 0]
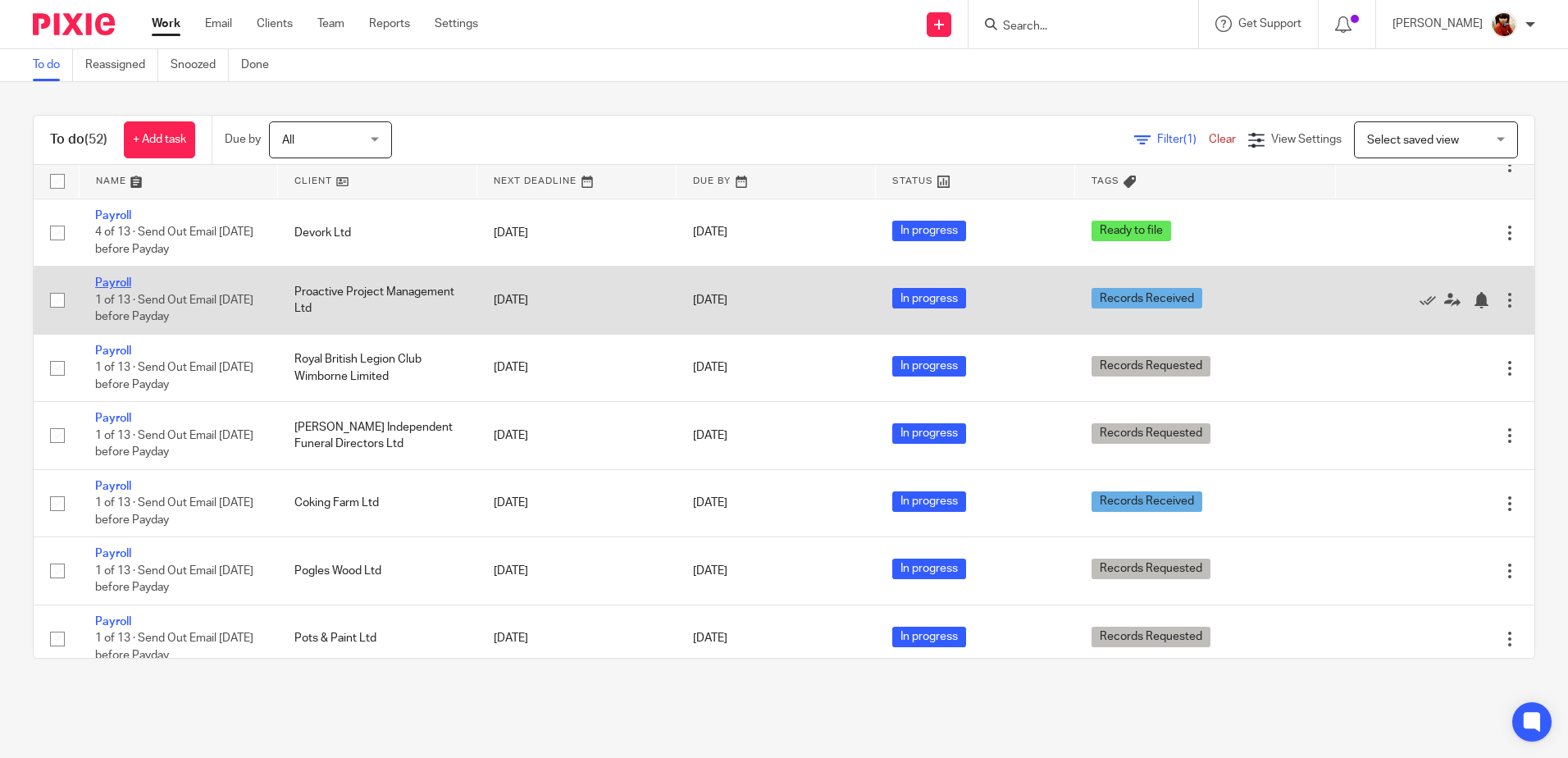
click at [120, 289] on link "Payroll" at bounding box center [112, 283] width 36 height 12
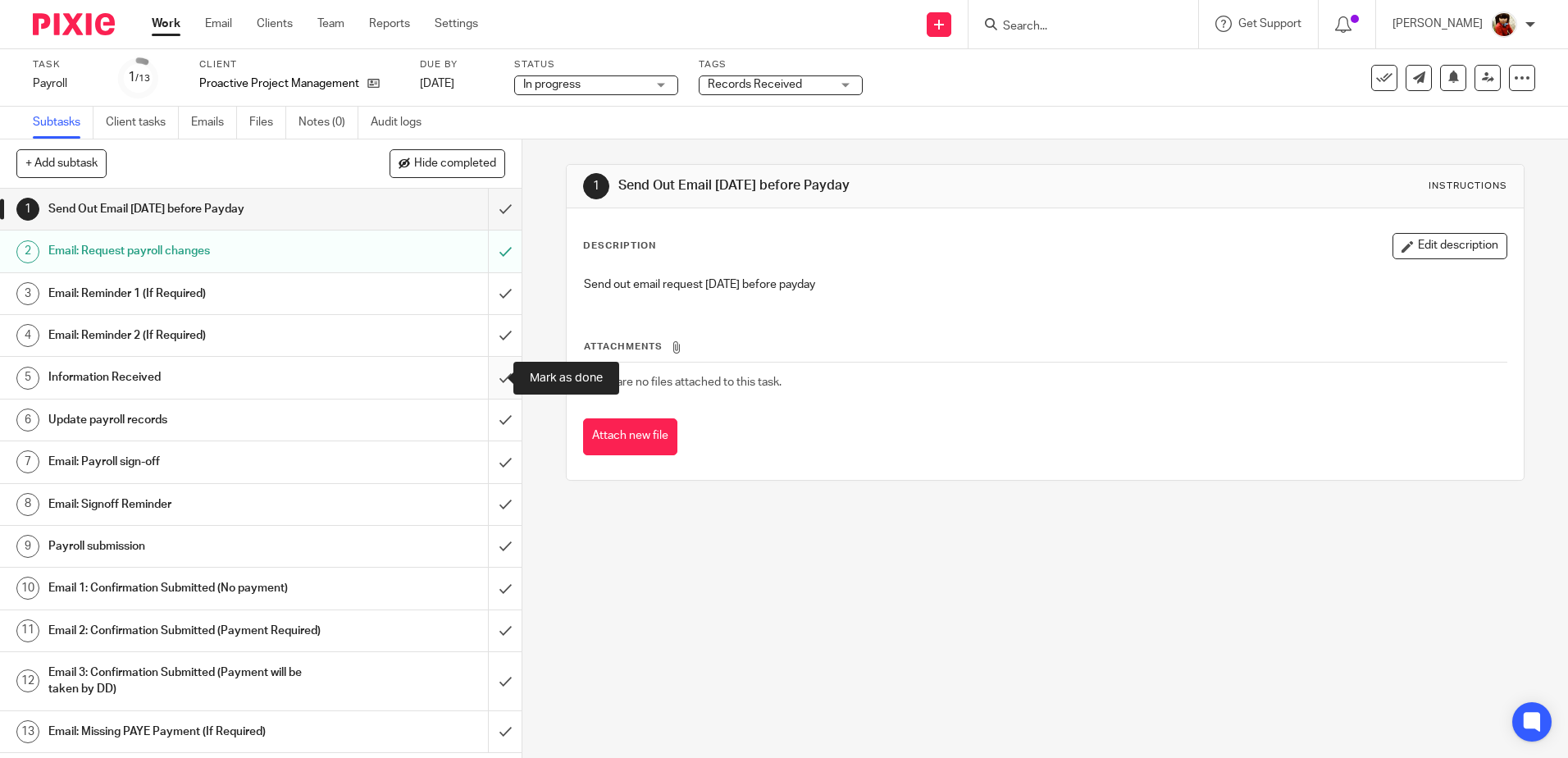
click at [493, 379] on input "submit" at bounding box center [261, 377] width 521 height 41
click at [490, 421] on input "submit" at bounding box center [261, 420] width 521 height 41
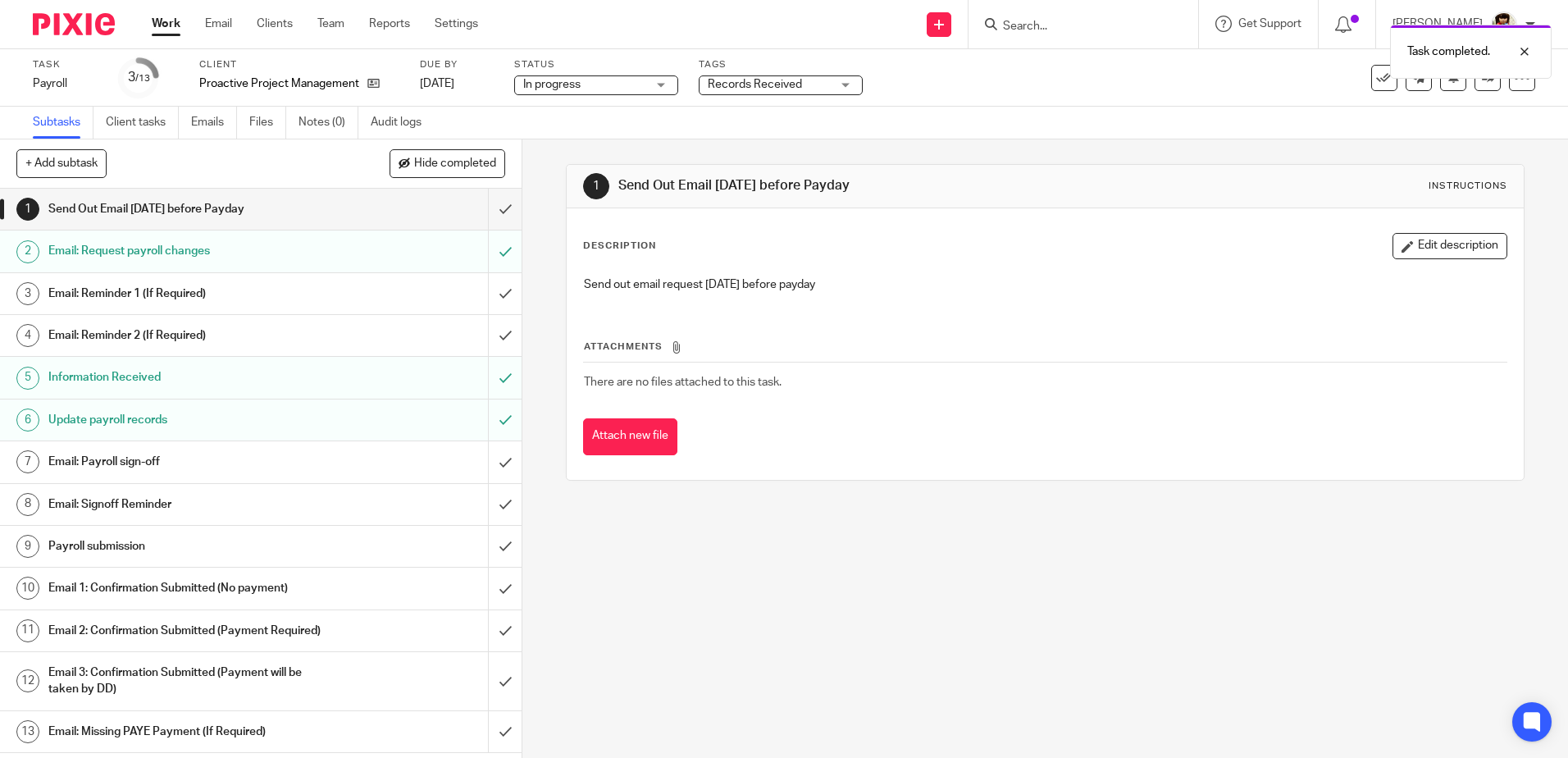
click at [415, 423] on div "Update payroll records" at bounding box center [261, 419] width 424 height 24
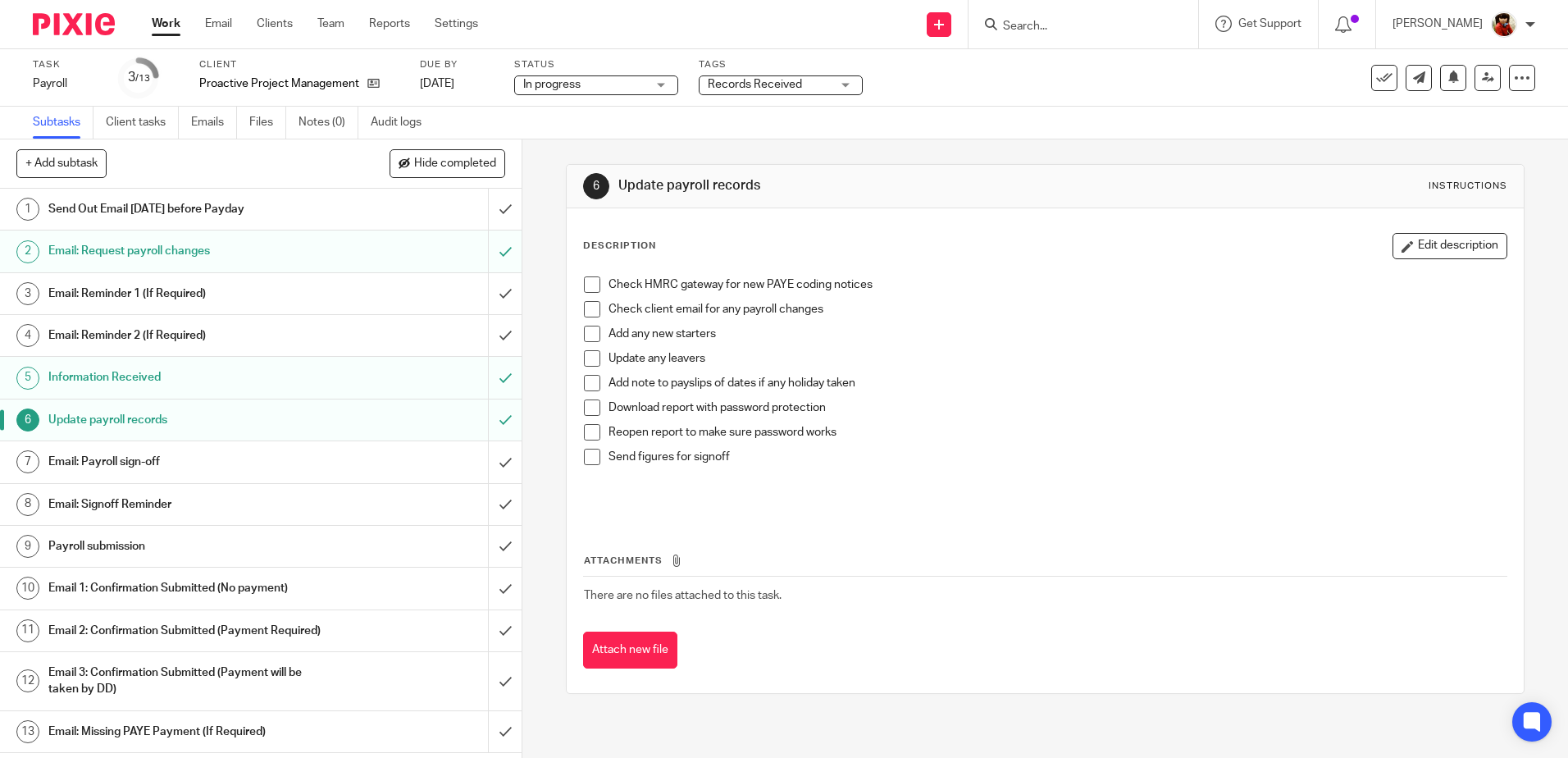
click at [591, 279] on span at bounding box center [592, 284] width 17 height 17
click at [593, 413] on span at bounding box center [592, 407] width 17 height 17
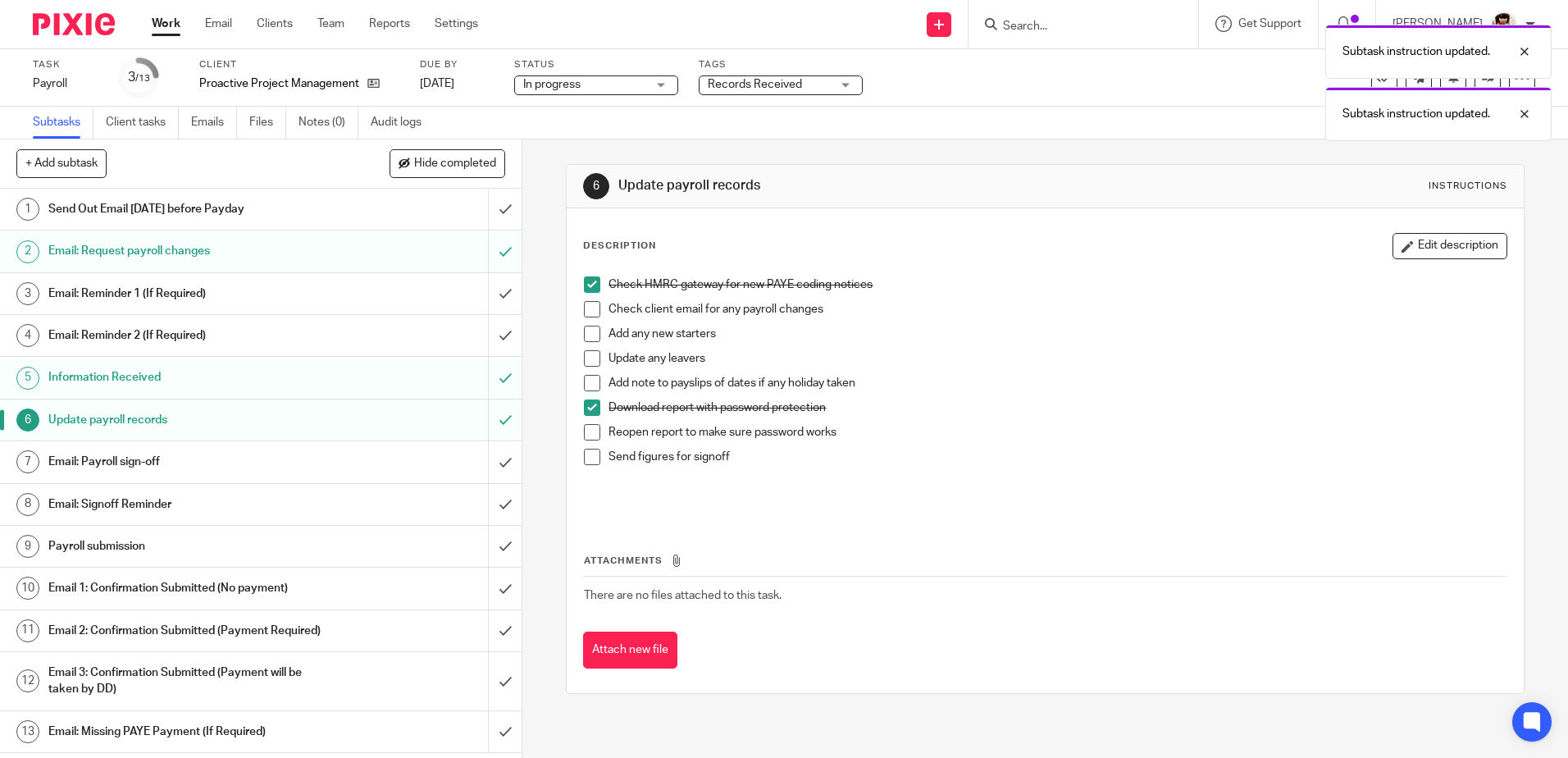
click at [584, 436] on span at bounding box center [592, 432] width 17 height 17
click at [586, 458] on span at bounding box center [592, 456] width 17 height 17
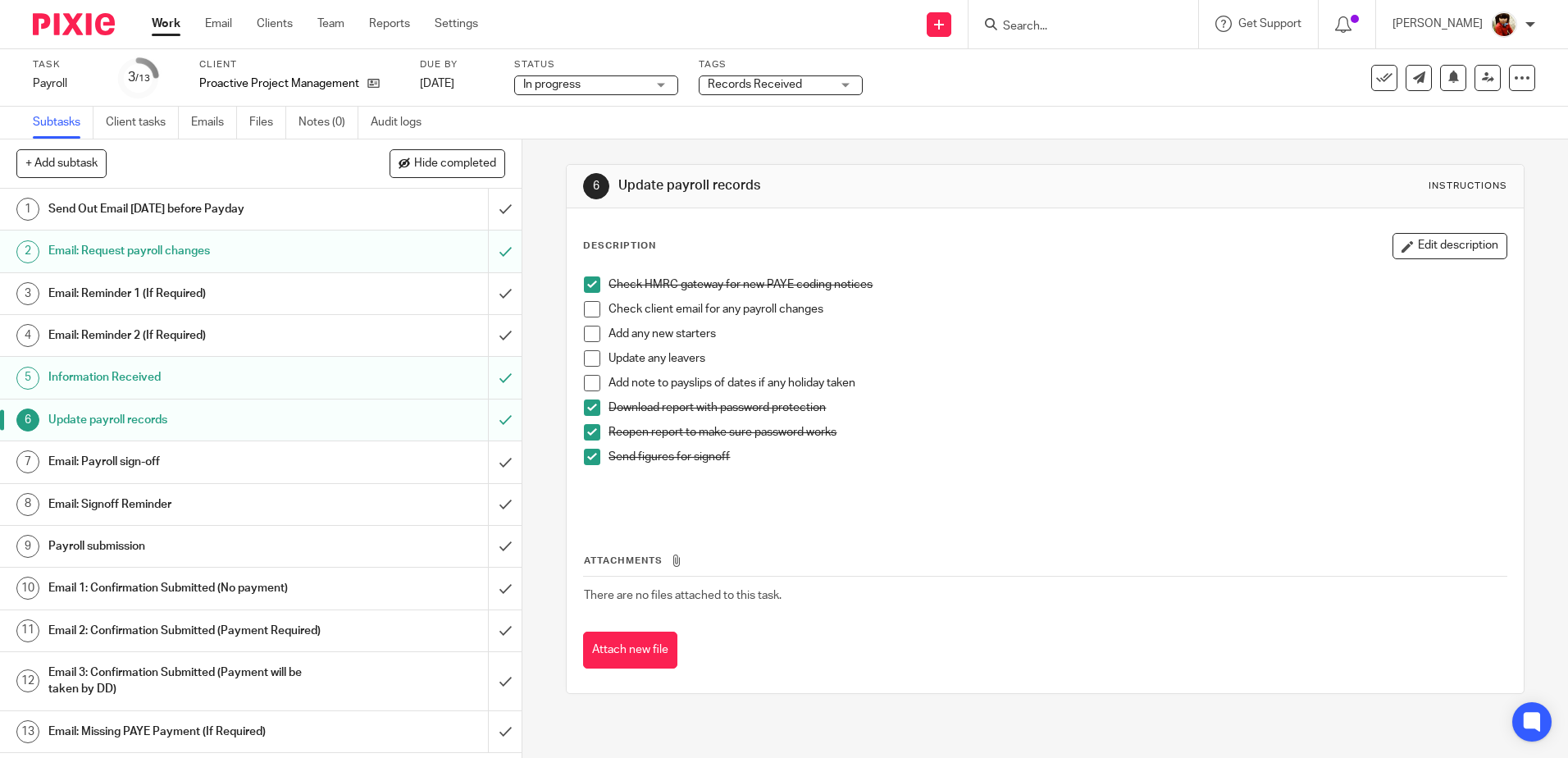
click at [110, 454] on h1 "Email: Payroll sign-off" at bounding box center [189, 461] width 282 height 24
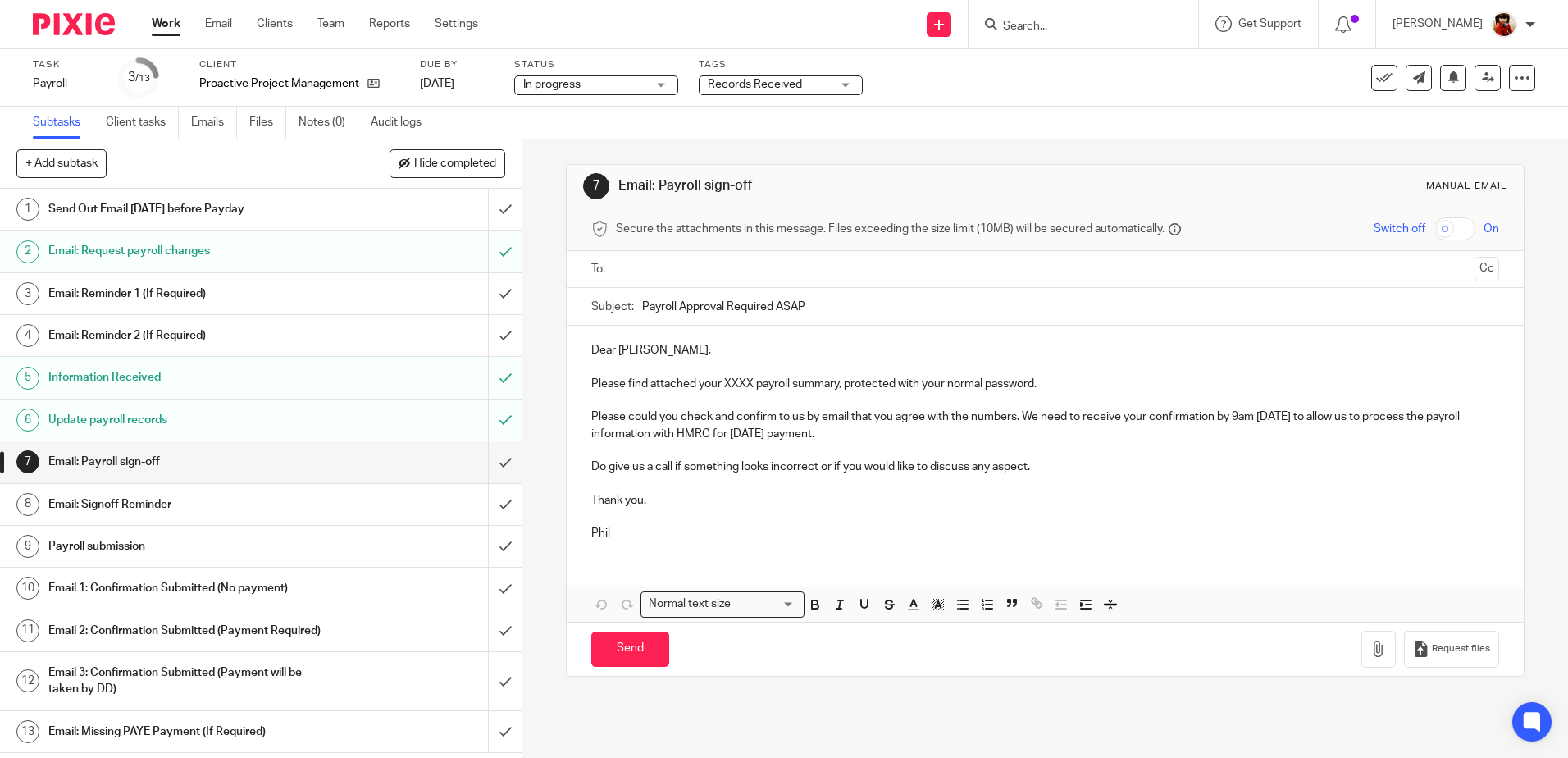
click at [747, 386] on p "Please find attached your XXXX payroll summary, protected with your normal pass…" at bounding box center [1045, 384] width 907 height 17
click at [1370, 644] on icon "button" at bounding box center [1378, 649] width 17 height 17
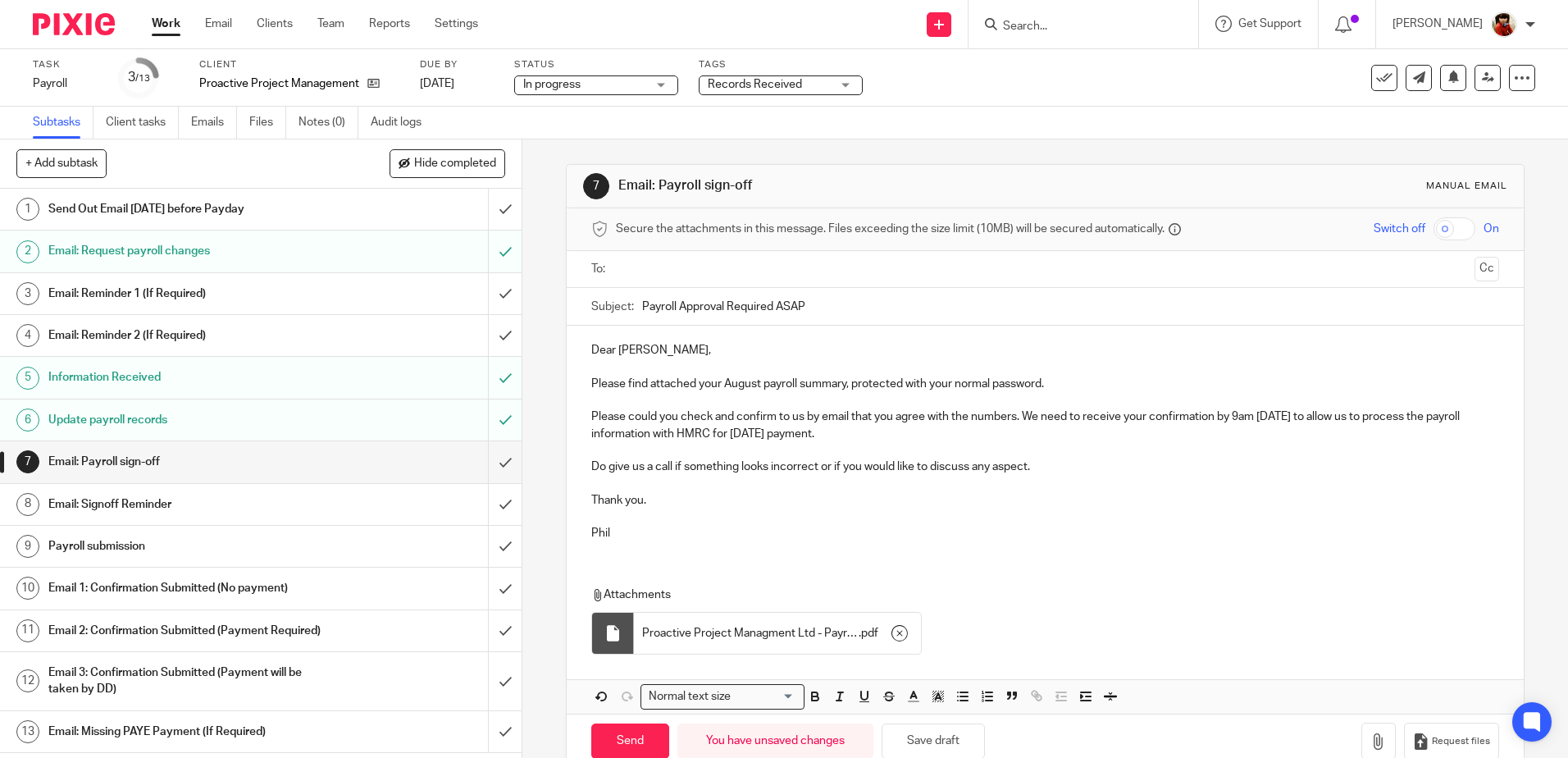
click at [665, 265] on input "text" at bounding box center [1045, 269] width 846 height 19
click at [623, 738] on input "Send" at bounding box center [631, 744] width 78 height 35
type input "Sent"
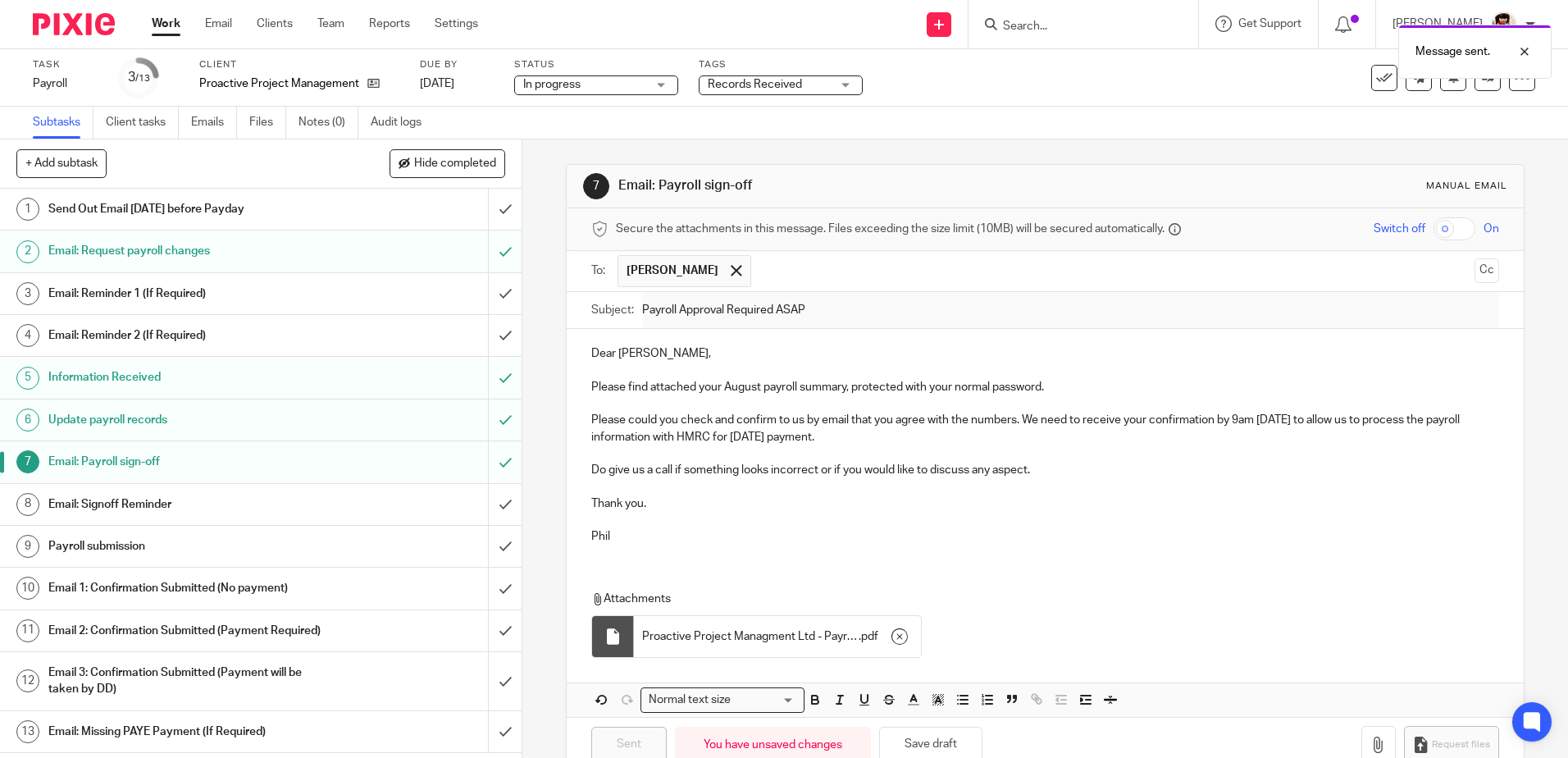
click at [844, 85] on div "Records Received" at bounding box center [781, 85] width 164 height 20
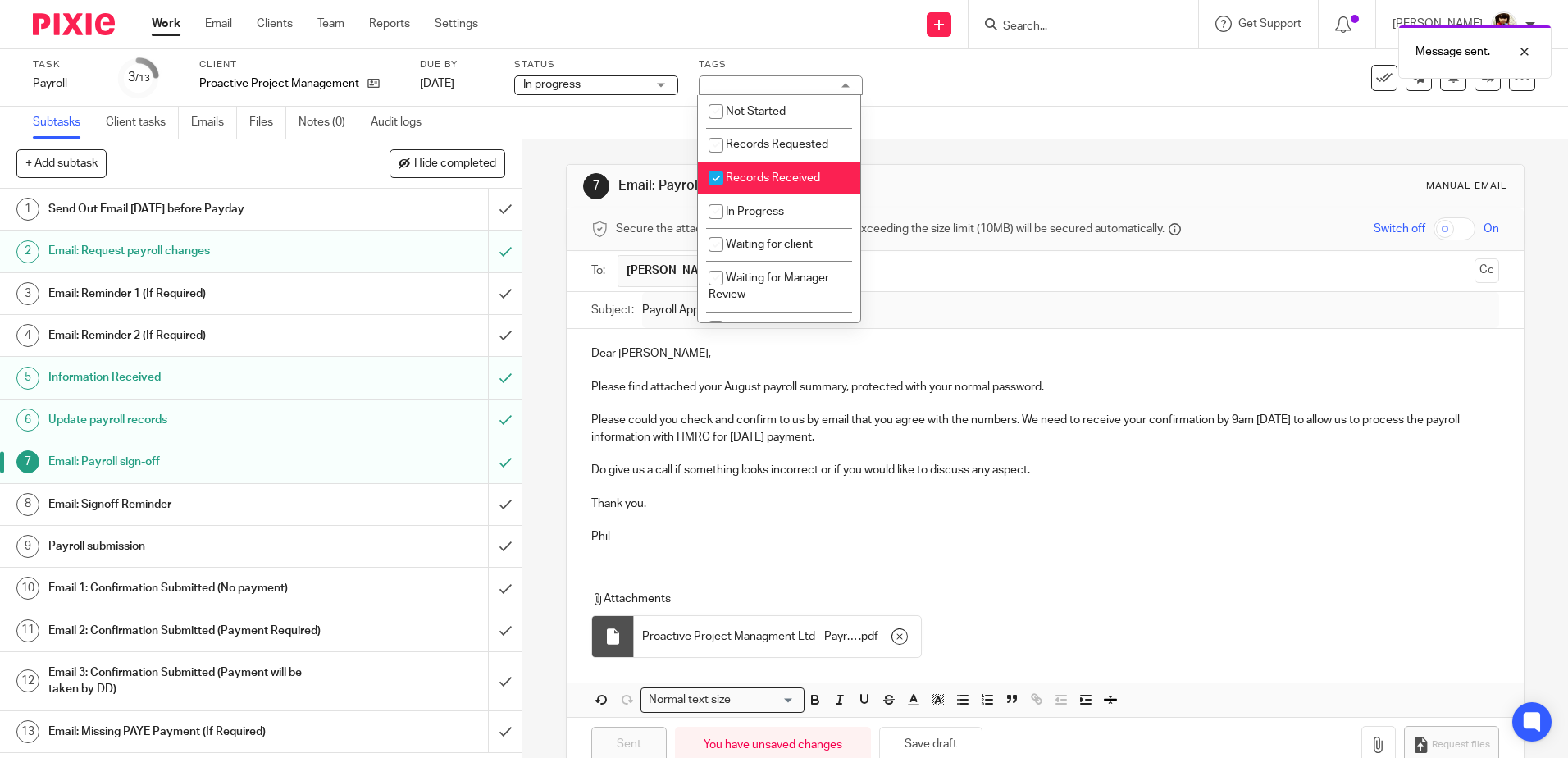
click at [714, 179] on input "checkbox" at bounding box center [716, 178] width 31 height 31
checkbox input "false"
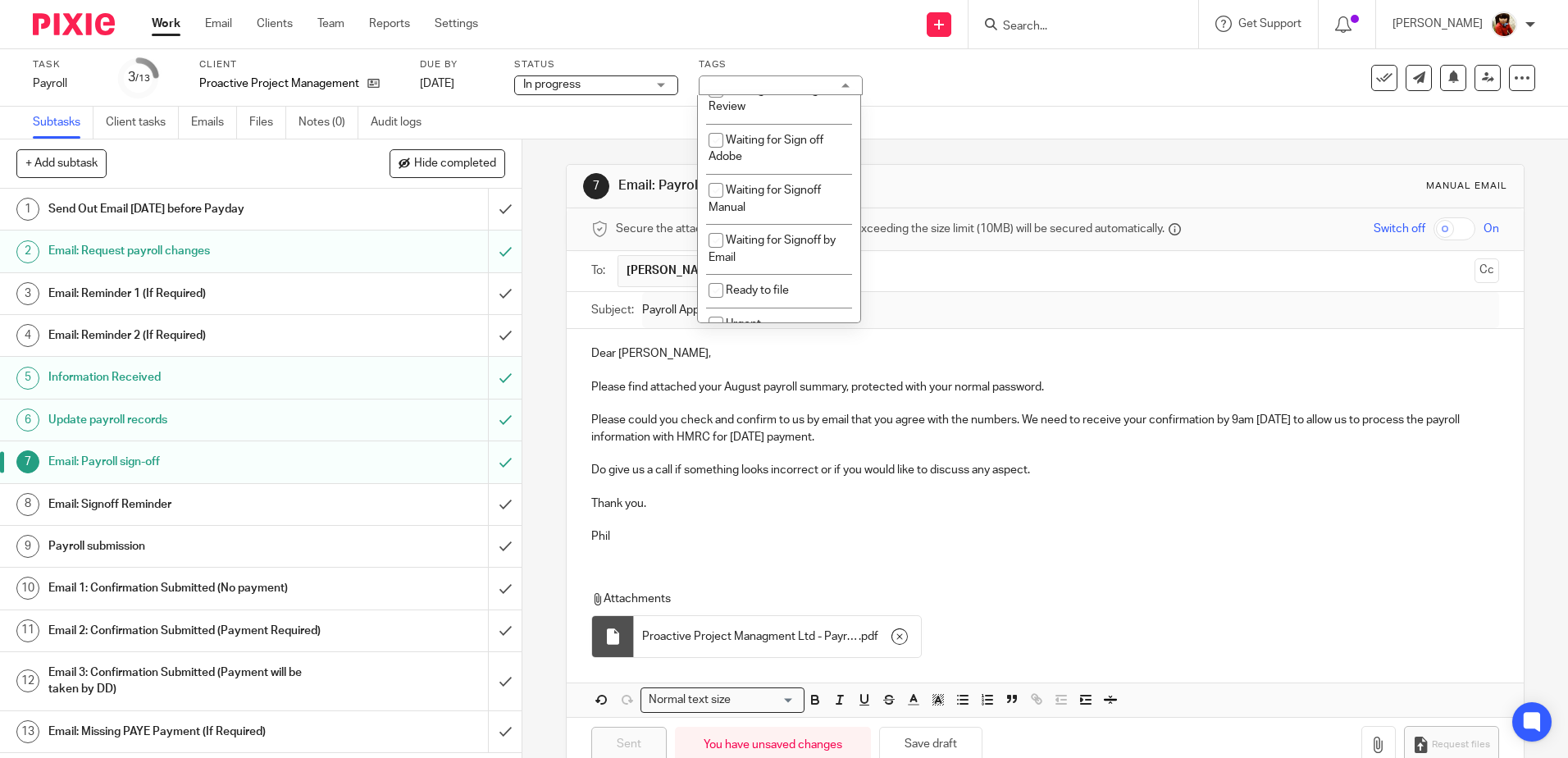
scroll to position [205, 0]
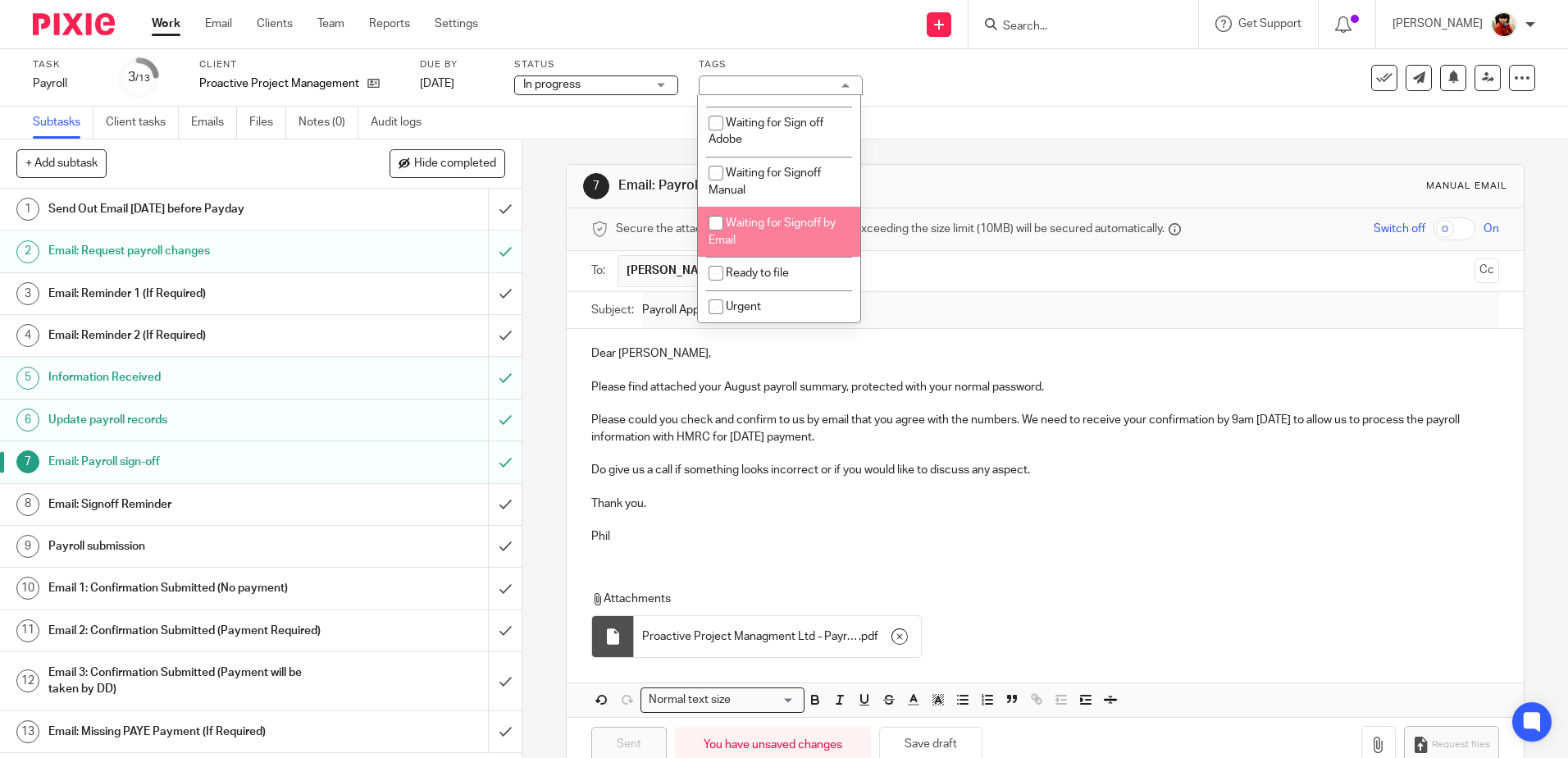
click at [710, 220] on input "checkbox" at bounding box center [716, 223] width 31 height 31
checkbox input "true"
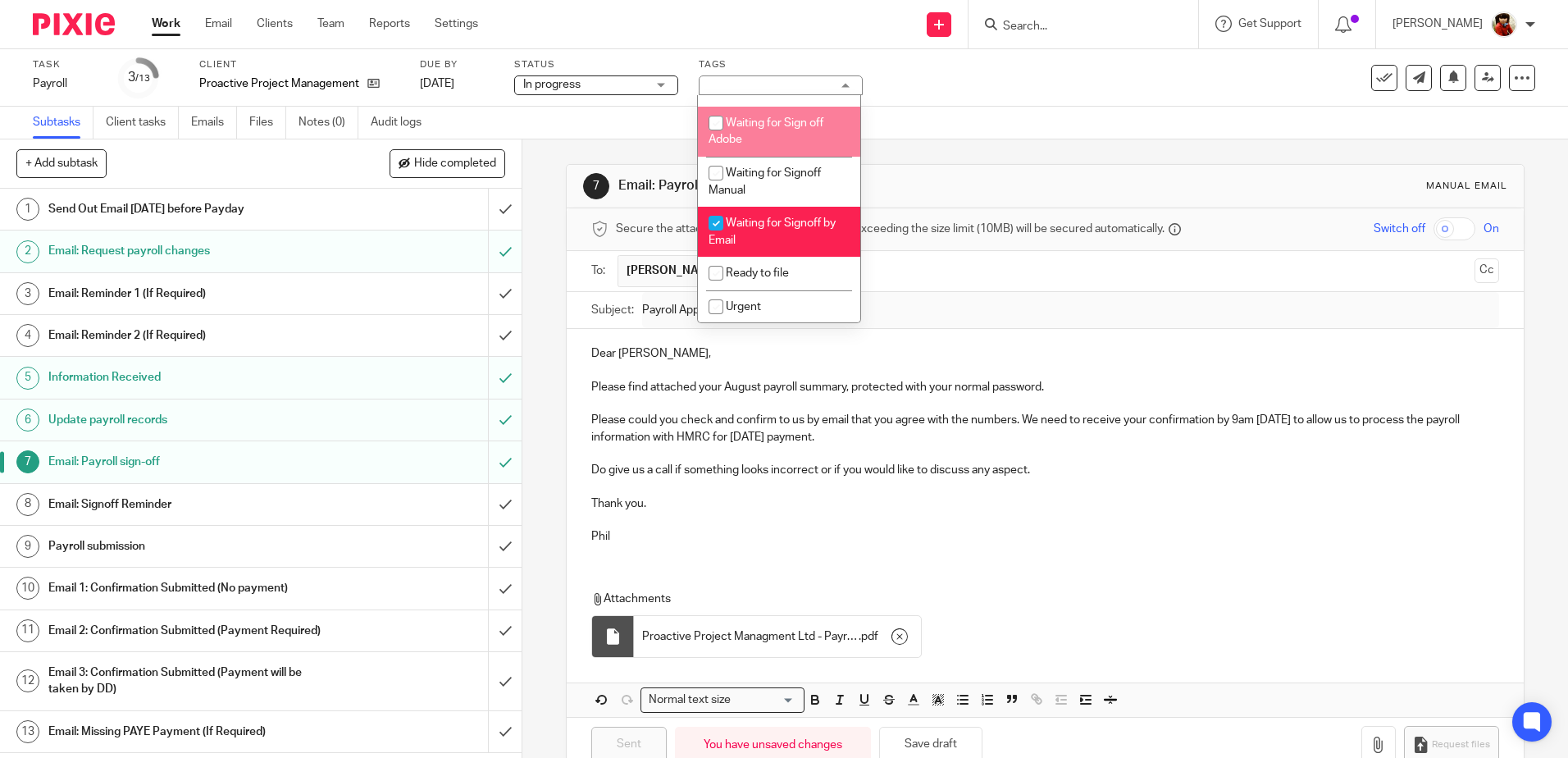
click at [973, 99] on div "Task Payroll Save Payroll 3 /13 Client Proactive Project Management Ltd Due by …" at bounding box center [784, 77] width 1568 height 58
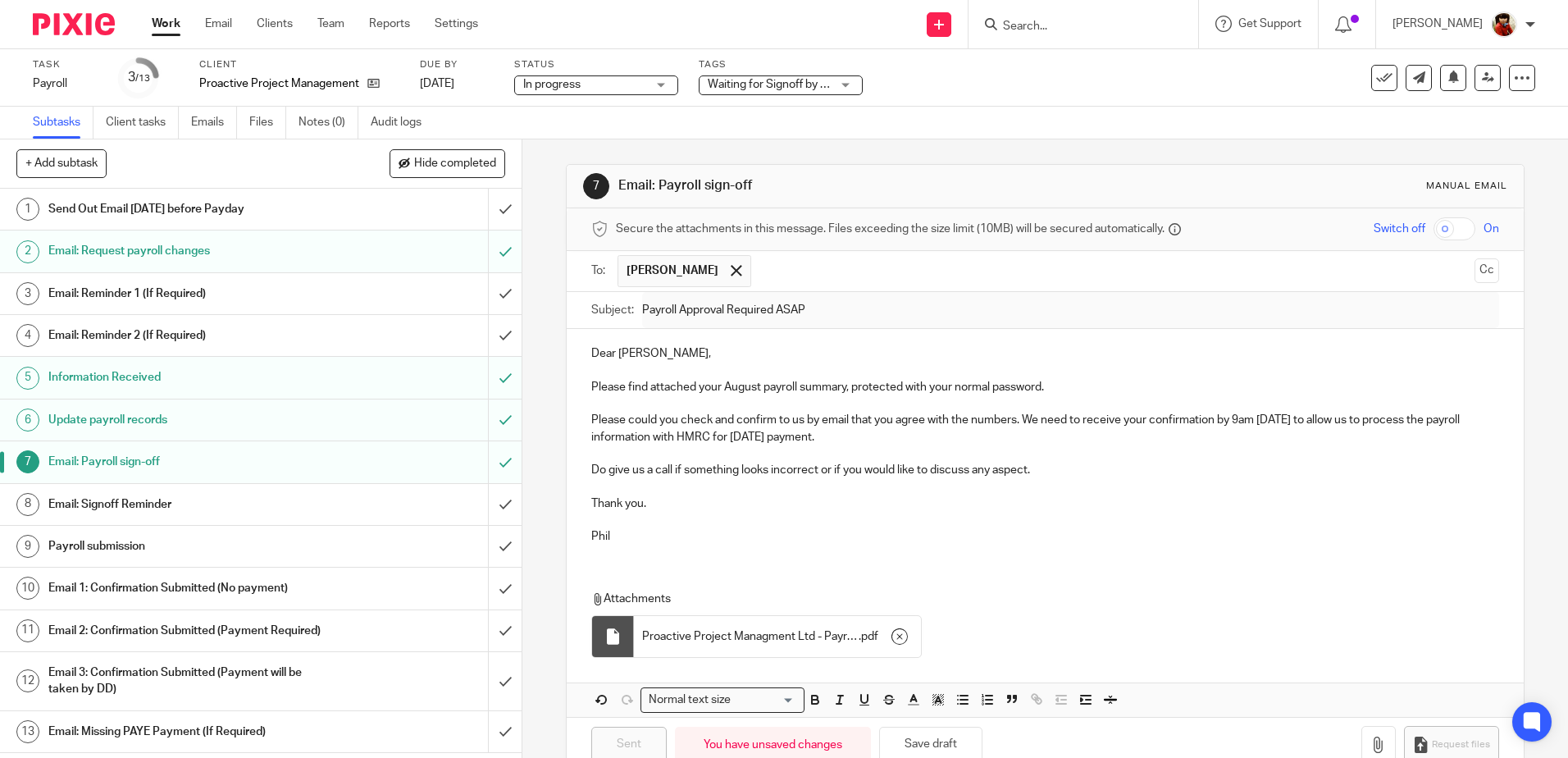
click at [167, 21] on link "Work" at bounding box center [165, 23] width 28 height 17
